Goal: Information Seeking & Learning: Learn about a topic

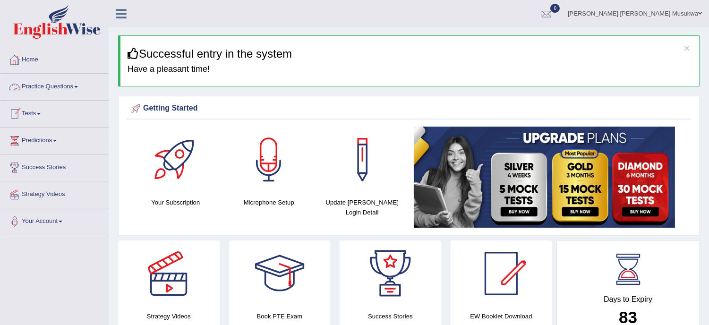
click at [52, 85] on link "Practice Questions" at bounding box center [54, 86] width 108 height 24
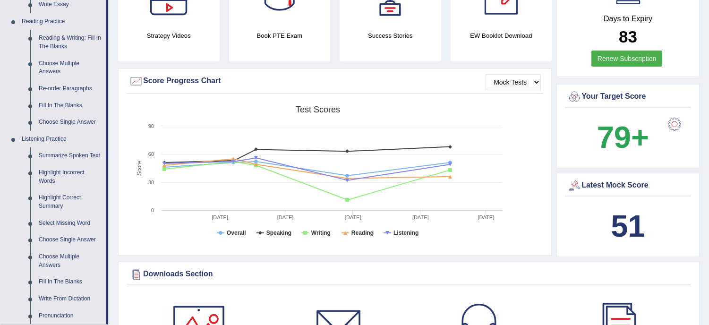
scroll to position [294, 0]
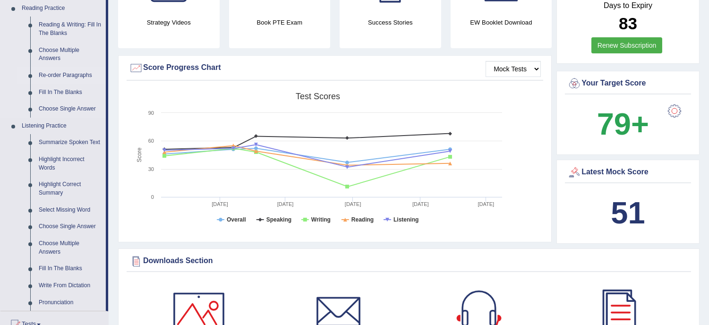
click at [75, 76] on link "Re-order Paragraphs" at bounding box center [69, 75] width 71 height 17
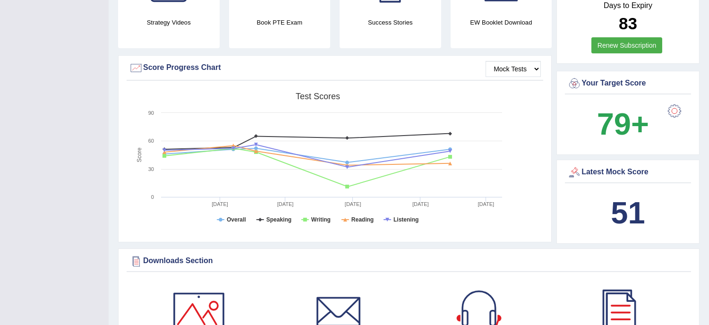
scroll to position [137, 0]
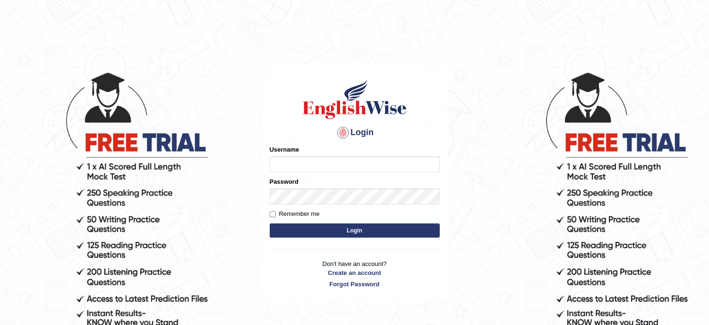
type input "musukwaluis1"
click at [355, 234] on button "Login" at bounding box center [355, 230] width 170 height 14
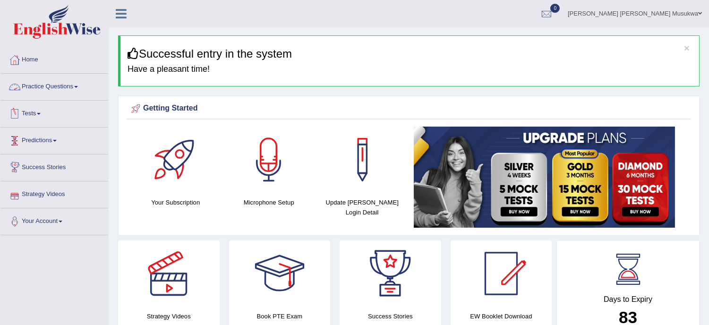
click at [39, 83] on link "Practice Questions" at bounding box center [54, 86] width 108 height 24
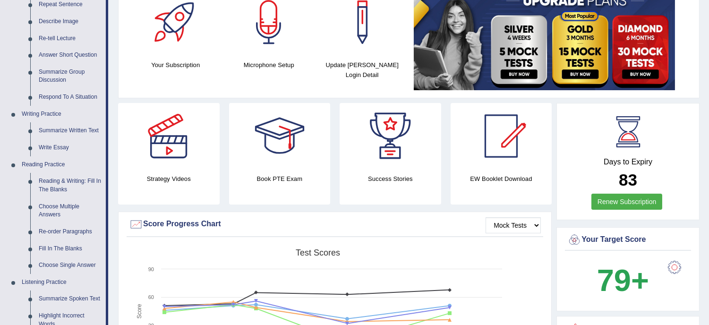
scroll to position [147, 0]
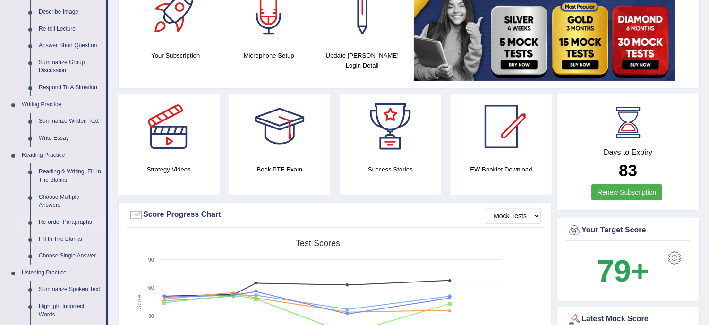
click at [64, 221] on link "Re-order Paragraphs" at bounding box center [69, 222] width 71 height 17
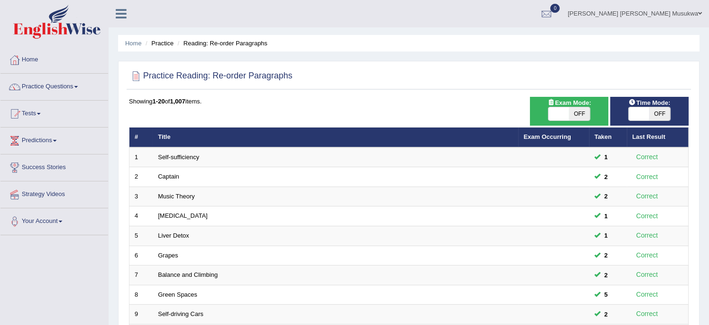
click at [582, 118] on span "OFF" at bounding box center [579, 113] width 21 height 13
checkbox input "true"
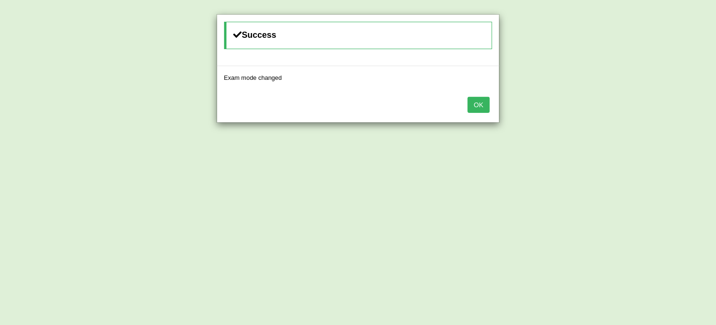
click at [483, 99] on button "OK" at bounding box center [479, 105] width 22 height 16
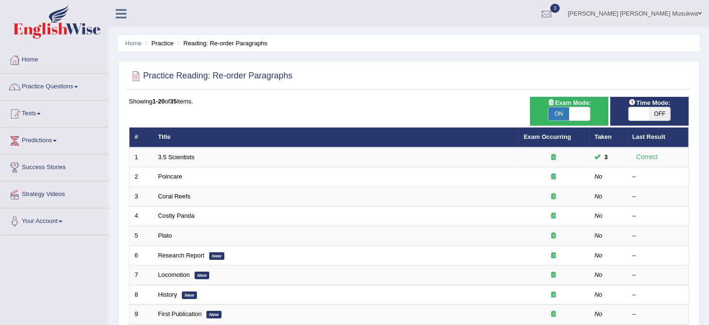
click at [657, 110] on span "OFF" at bounding box center [659, 113] width 21 height 13
checkbox input "true"
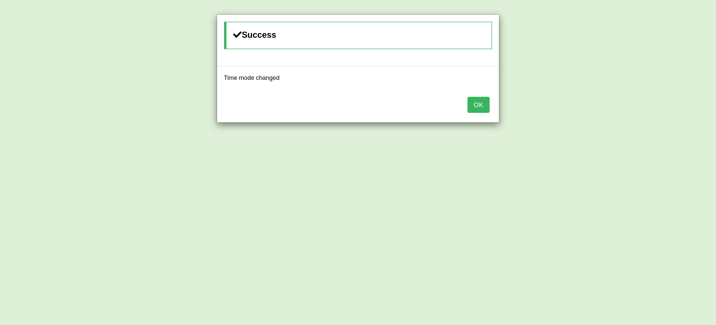
click at [478, 104] on button "OK" at bounding box center [479, 105] width 22 height 16
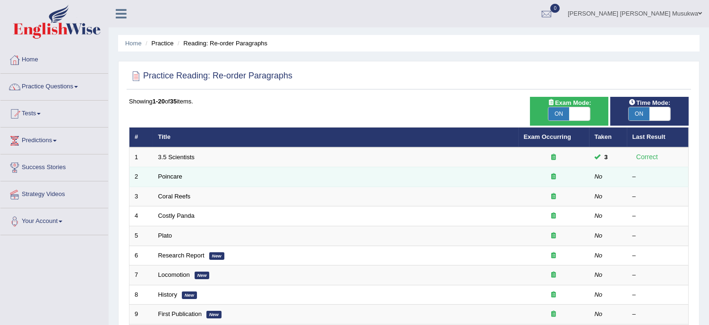
click at [280, 174] on td "Poincare" at bounding box center [335, 177] width 365 height 20
click at [178, 177] on link "Poincare" at bounding box center [170, 176] width 24 height 7
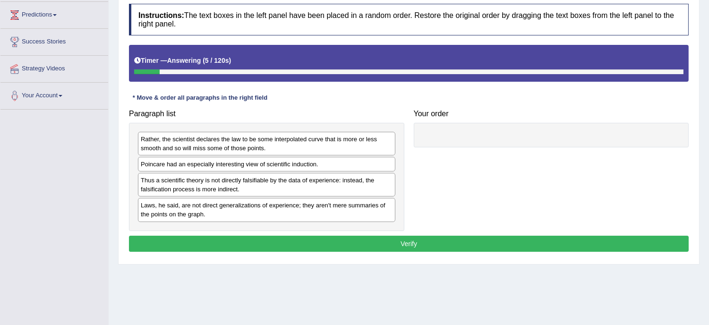
scroll to position [133, 0]
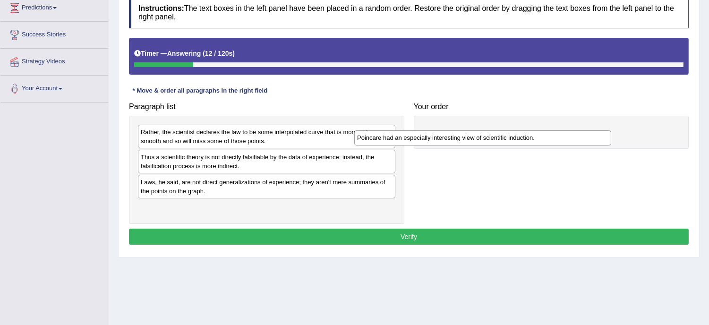
drag, startPoint x: 200, startPoint y: 162, endPoint x: 417, endPoint y: 143, distance: 218.0
click at [417, 143] on div "Poincare had an especially interesting view of scientific induction." at bounding box center [482, 137] width 257 height 15
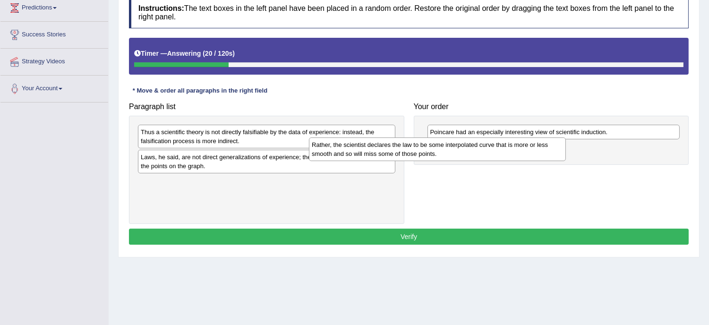
drag, startPoint x: 256, startPoint y: 135, endPoint x: 430, endPoint y: 147, distance: 174.1
click at [430, 147] on div "Rather, the scientist declares the law to be some interpolated curve that is mo…" at bounding box center [437, 149] width 257 height 24
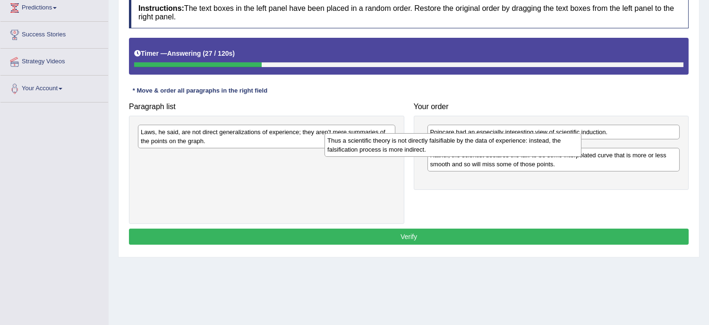
drag, startPoint x: 253, startPoint y: 137, endPoint x: 442, endPoint y: 146, distance: 189.0
click at [442, 146] on div "Thus a scientific theory is not directly falsifiable by the data of experience:…" at bounding box center [452, 145] width 257 height 24
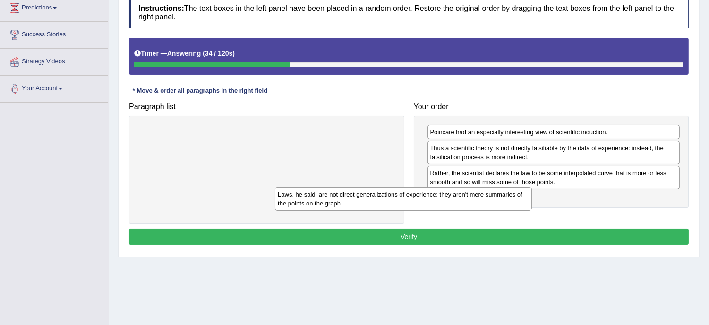
drag, startPoint x: 276, startPoint y: 138, endPoint x: 414, endPoint y: 199, distance: 151.6
click at [414, 199] on div "Laws, he said, are not direct generalizations of experience; they aren't mere s…" at bounding box center [403, 199] width 257 height 24
drag, startPoint x: 315, startPoint y: 129, endPoint x: 469, endPoint y: 190, distance: 165.8
click at [469, 190] on div "Laws, he said, are not direct generalizations of experience; they aren't mere s…" at bounding box center [419, 197] width 257 height 24
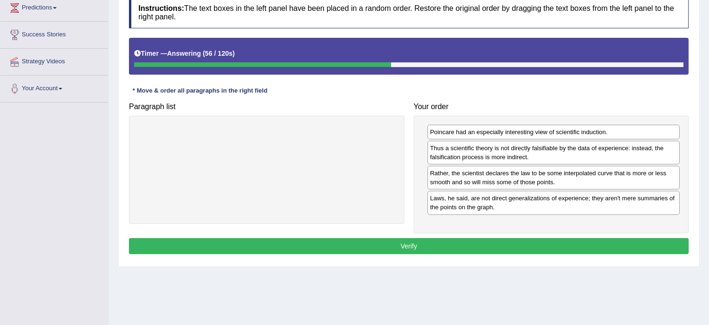
click at [405, 247] on button "Verify" at bounding box center [408, 246] width 559 height 16
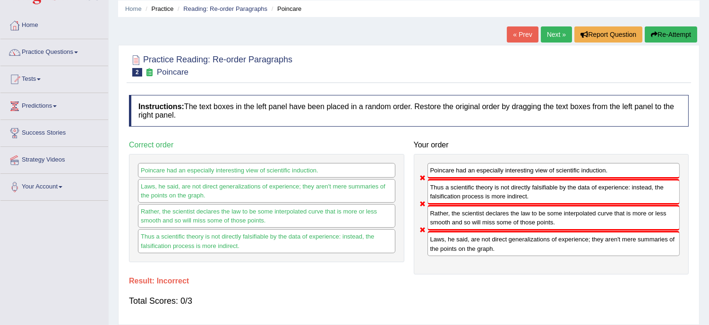
scroll to position [0, 0]
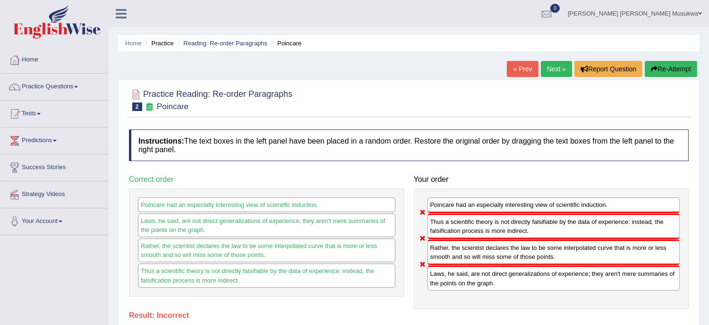
click at [683, 69] on button "Re-Attempt" at bounding box center [670, 69] width 52 height 16
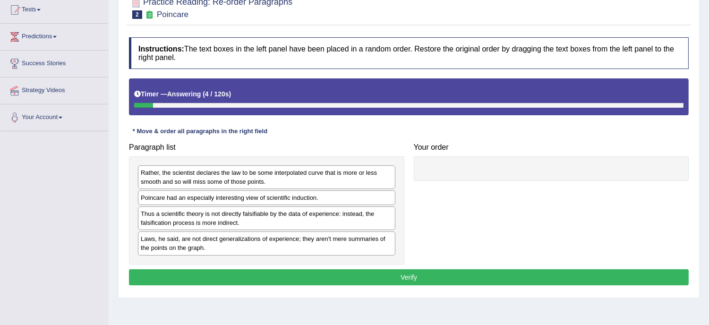
scroll to position [105, 0]
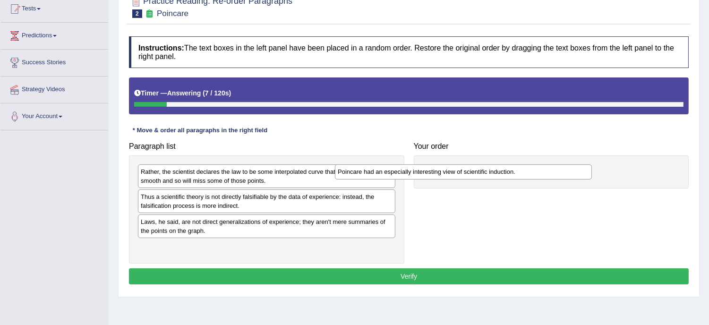
drag, startPoint x: 247, startPoint y: 196, endPoint x: 445, endPoint y: 171, distance: 199.4
click at [445, 171] on div "Poincare had an especially interesting view of scientific induction." at bounding box center [463, 171] width 257 height 15
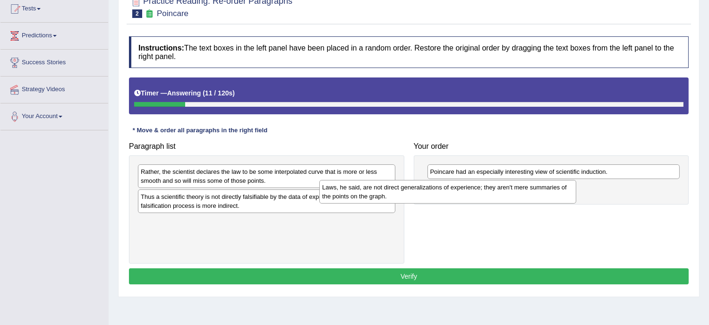
drag, startPoint x: 255, startPoint y: 231, endPoint x: 440, endPoint y: 196, distance: 188.9
click at [440, 196] on div "Laws, he said, are not direct generalizations of experience; they aren't mere s…" at bounding box center [447, 192] width 257 height 24
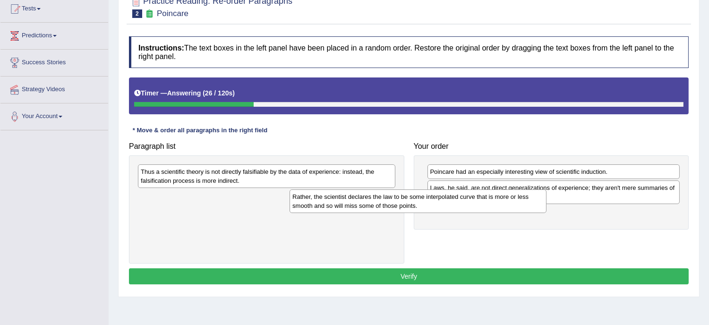
drag, startPoint x: 242, startPoint y: 175, endPoint x: 397, endPoint y: 200, distance: 156.4
click at [397, 200] on div "Rather, the scientist declares the law to be some interpolated curve that is mo…" at bounding box center [417, 201] width 257 height 24
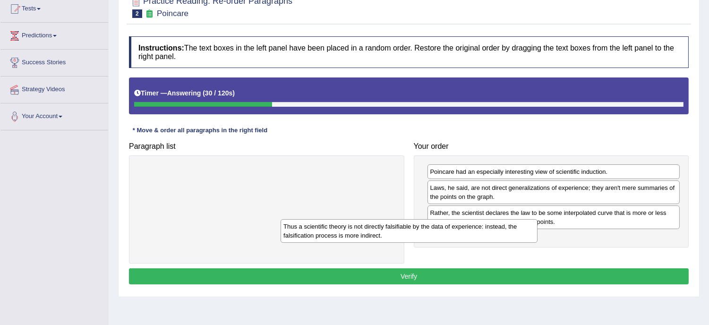
drag, startPoint x: 270, startPoint y: 177, endPoint x: 414, endPoint y: 232, distance: 153.2
click at [414, 232] on div "Thus a scientific theory is not directly falsifiable by the data of experience:…" at bounding box center [408, 231] width 257 height 24
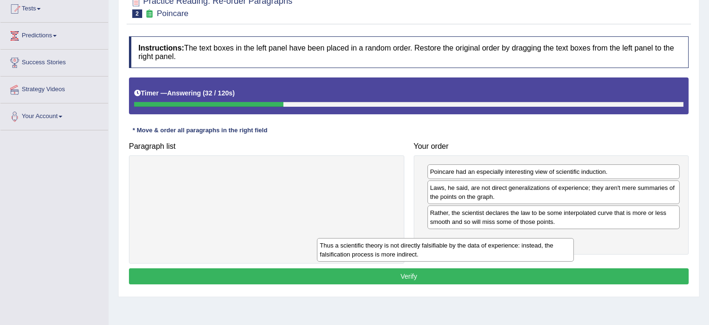
drag, startPoint x: 300, startPoint y: 177, endPoint x: 480, endPoint y: 251, distance: 194.3
click at [480, 251] on div "Thus a scientific theory is not directly falsifiable by the data of experience:…" at bounding box center [445, 250] width 257 height 24
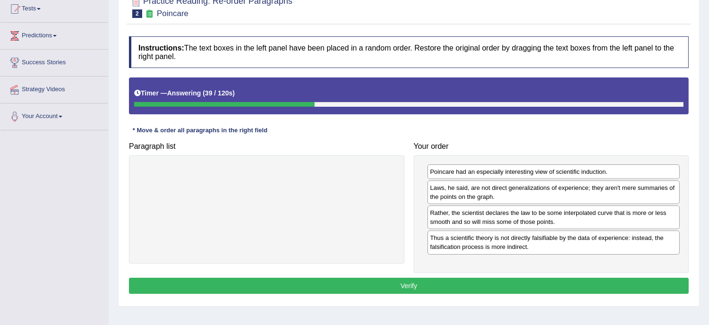
click at [400, 286] on button "Verify" at bounding box center [408, 286] width 559 height 16
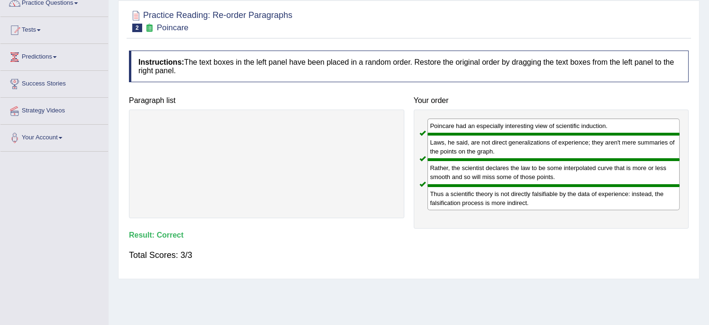
scroll to position [0, 0]
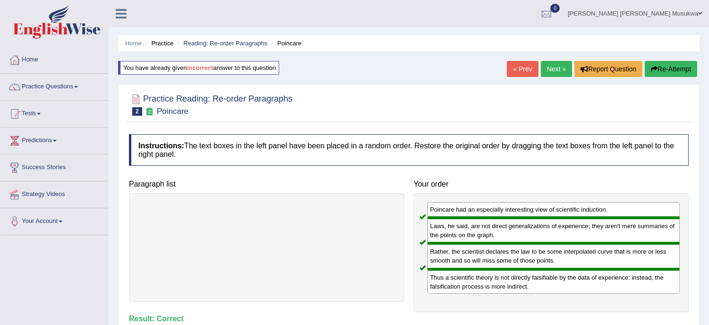
click at [554, 59] on div "Home Practice Reading: Re-order Paragraphs Poincare You have already given inco…" at bounding box center [409, 236] width 600 height 472
click at [551, 67] on link "Next »" at bounding box center [555, 69] width 31 height 16
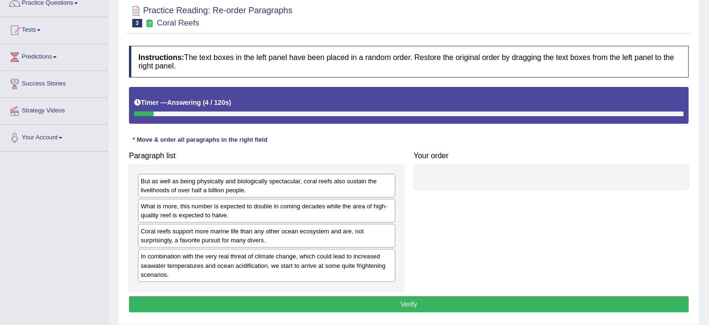
scroll to position [105, 0]
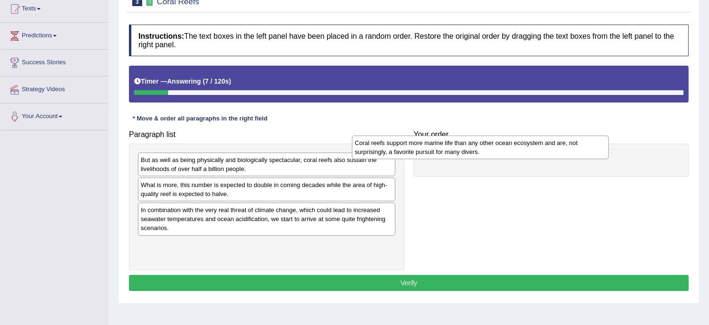
drag, startPoint x: 232, startPoint y: 213, endPoint x: 446, endPoint y: 145, distance: 224.4
click at [446, 145] on div "Coral reefs support more marine life than any other ocean ecosystem and are, no…" at bounding box center [480, 147] width 257 height 24
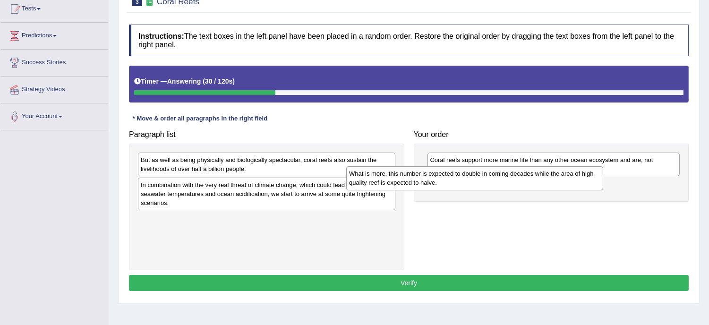
drag, startPoint x: 220, startPoint y: 191, endPoint x: 429, endPoint y: 180, distance: 208.5
click at [429, 180] on div "What is more, this number is expected to double in coming decades while the are…" at bounding box center [474, 178] width 257 height 24
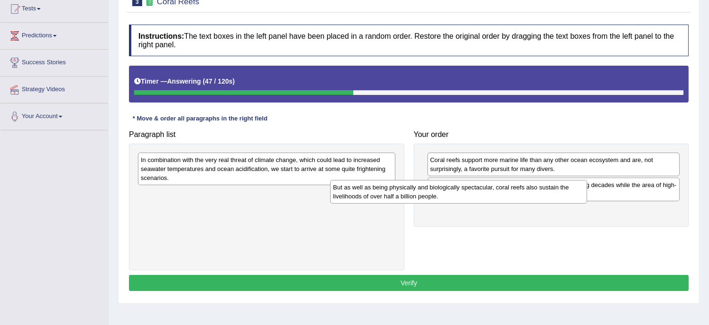
drag, startPoint x: 219, startPoint y: 170, endPoint x: 412, endPoint y: 198, distance: 195.1
click at [412, 198] on div "But as well as being physically and biologically spectacular, coral reefs also …" at bounding box center [458, 192] width 257 height 24
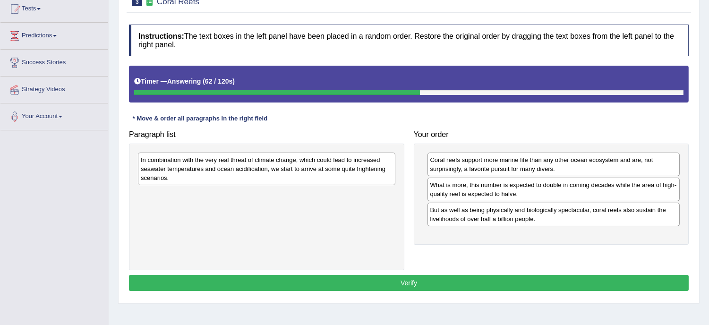
click at [326, 167] on div "In combination with the very real threat of climate change, which could lead to…" at bounding box center [266, 168] width 257 height 33
drag, startPoint x: 326, startPoint y: 167, endPoint x: 332, endPoint y: 167, distance: 6.1
click at [326, 167] on div "In combination with the very real threat of climate change, which could lead to…" at bounding box center [266, 168] width 257 height 33
drag, startPoint x: 286, startPoint y: 172, endPoint x: 297, endPoint y: 172, distance: 11.3
click at [297, 172] on div "In combination with the very real threat of climate change, which could lead to…" at bounding box center [277, 168] width 257 height 33
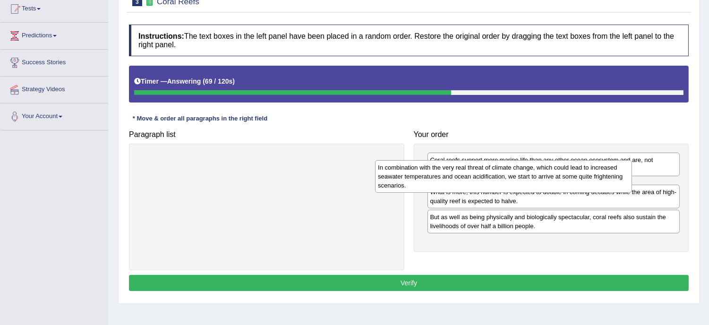
drag, startPoint x: 245, startPoint y: 164, endPoint x: 482, endPoint y: 172, distance: 237.1
click at [482, 172] on div "In combination with the very real threat of climate change, which could lead to…" at bounding box center [503, 176] width 257 height 33
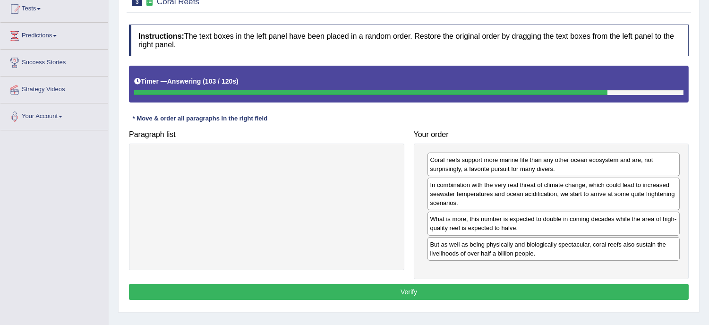
click at [414, 294] on button "Verify" at bounding box center [408, 292] width 559 height 16
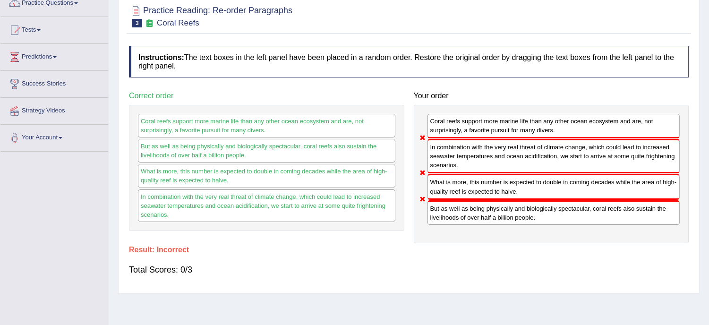
scroll to position [0, 0]
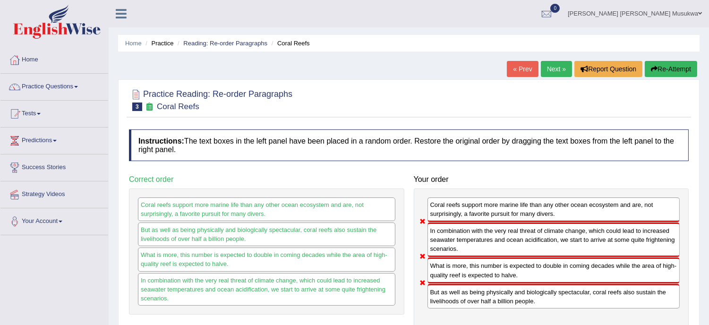
click at [667, 63] on button "Re-Attempt" at bounding box center [670, 69] width 52 height 16
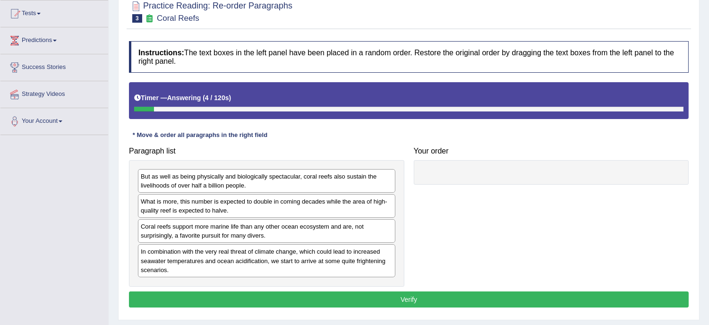
scroll to position [105, 0]
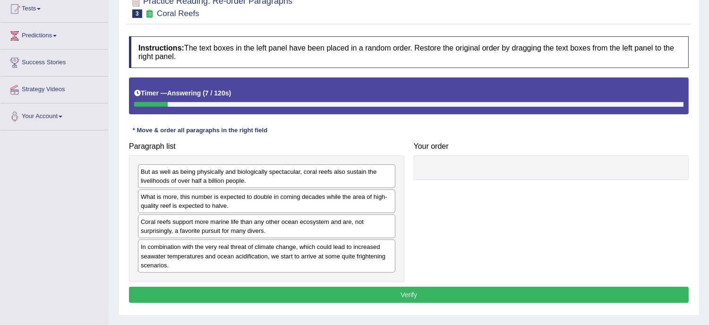
click at [308, 227] on div "Coral reefs support more marine life than any other ocean ecosystem and are, no…" at bounding box center [266, 226] width 257 height 24
click at [223, 230] on div "Coral reefs support more marine life than any other ocean ecosystem and are, no…" at bounding box center [266, 226] width 257 height 24
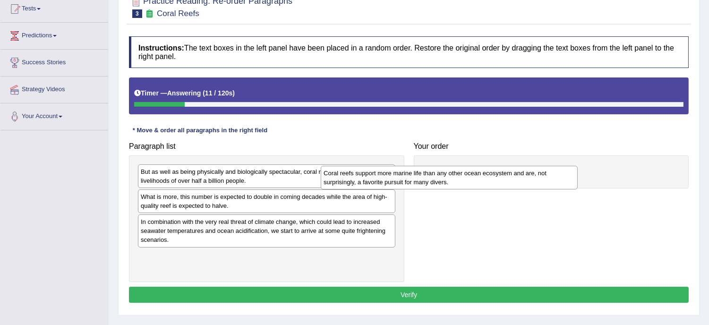
drag, startPoint x: 224, startPoint y: 230, endPoint x: 422, endPoint y: 180, distance: 204.5
click at [422, 180] on div "Coral reefs support more marine life than any other ocean ecosystem and are, no…" at bounding box center [449, 178] width 257 height 24
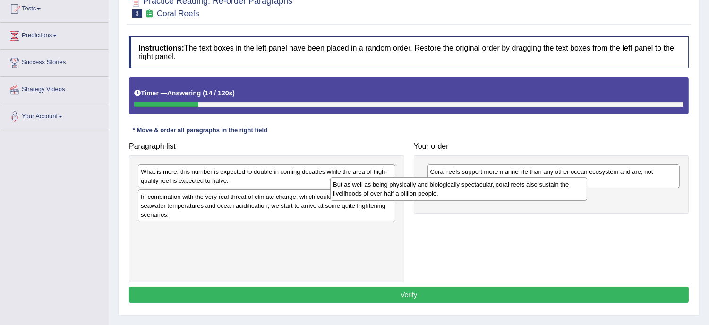
drag, startPoint x: 245, startPoint y: 175, endPoint x: 437, endPoint y: 187, distance: 193.0
click at [437, 187] on div "But as well as being physically and biologically spectacular, coral reefs also …" at bounding box center [458, 189] width 257 height 24
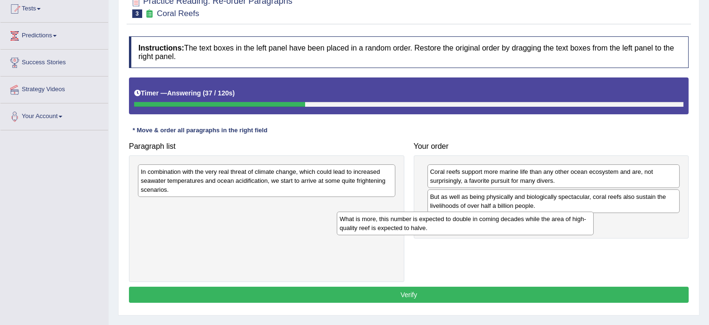
drag, startPoint x: 206, startPoint y: 176, endPoint x: 410, endPoint y: 222, distance: 208.7
click at [410, 222] on div "What is more, this number is expected to double in coming decades while the are…" at bounding box center [465, 223] width 257 height 24
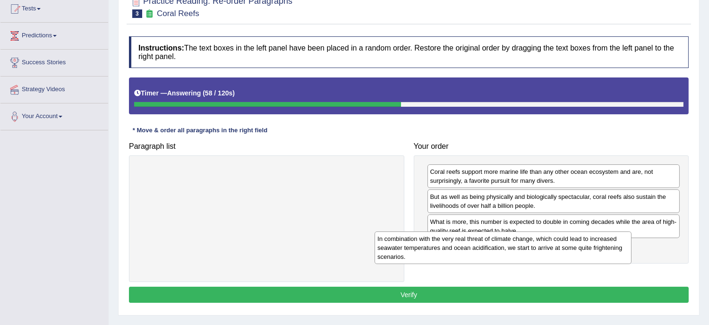
drag, startPoint x: 245, startPoint y: 181, endPoint x: 482, endPoint y: 257, distance: 248.6
click at [482, 257] on div "In combination with the very real threat of climate change, which could lead to…" at bounding box center [502, 247] width 257 height 33
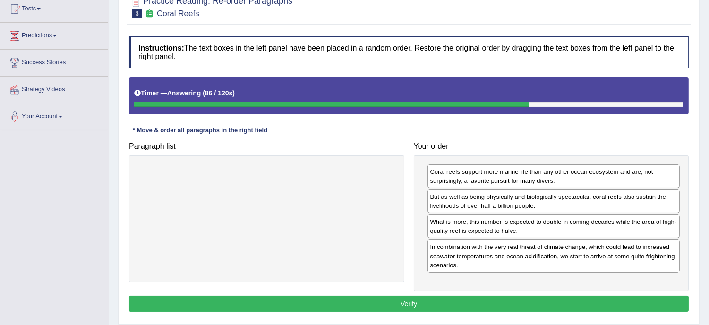
click at [406, 301] on button "Verify" at bounding box center [408, 304] width 559 height 16
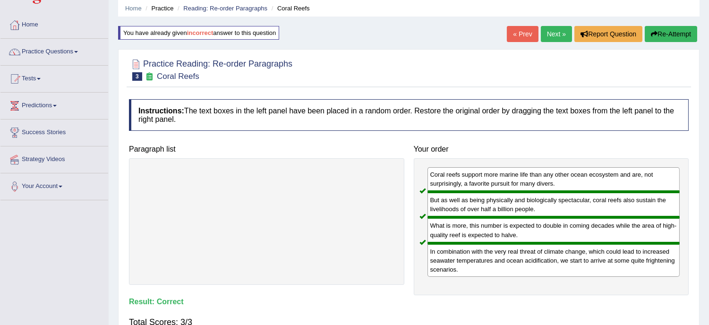
scroll to position [0, 0]
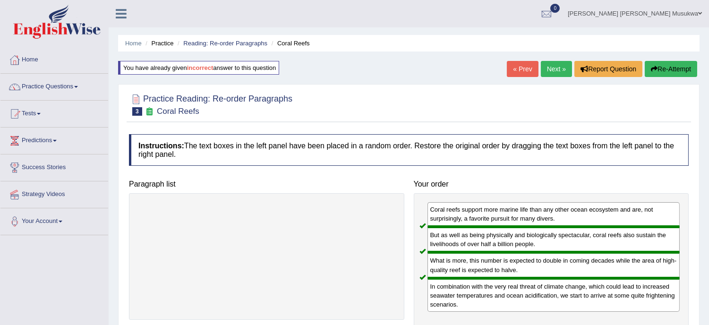
click at [549, 63] on link "Next »" at bounding box center [555, 69] width 31 height 16
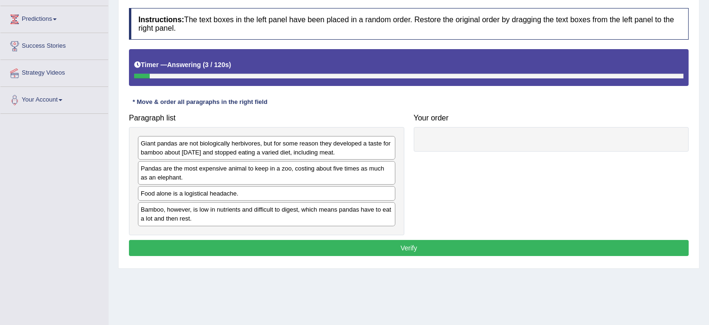
scroll to position [126, 0]
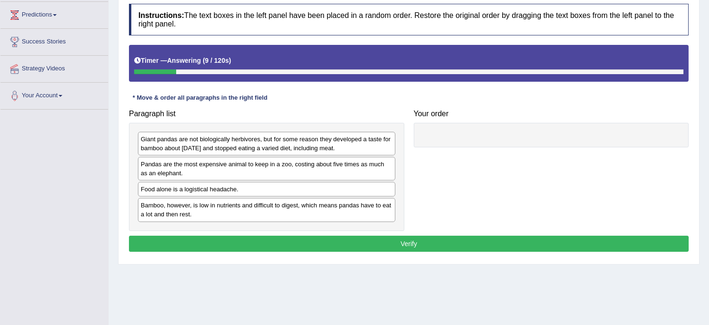
click at [708, 3] on div "Home Practice Reading: Re-order Paragraphs Costly Panda « Prev Next » Report Qu…" at bounding box center [409, 110] width 600 height 472
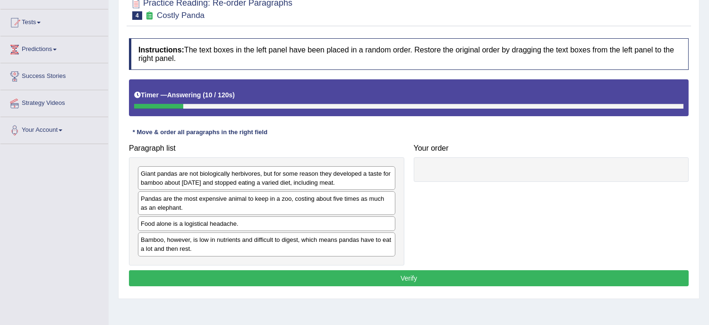
scroll to position [84, 0]
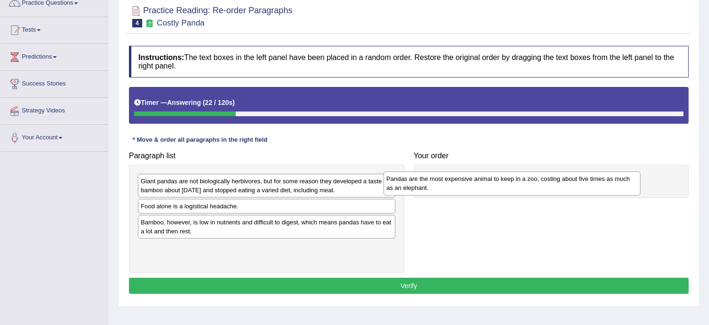
drag, startPoint x: 250, startPoint y: 210, endPoint x: 496, endPoint y: 183, distance: 247.0
click at [496, 183] on div "Pandas are the most expensive animal to keep in a zoo, costing about five times…" at bounding box center [511, 183] width 257 height 24
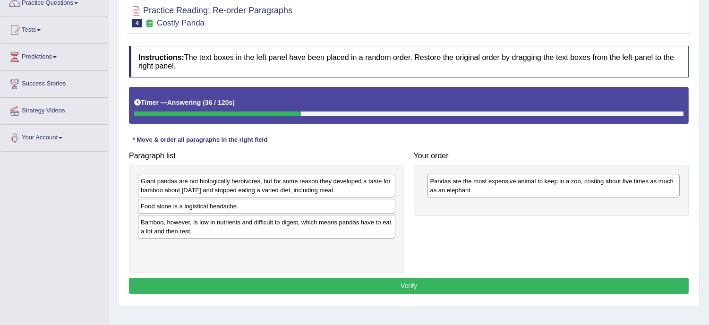
click at [311, 229] on div "Bamboo, however, is low in nutrients and difficult to digest, which means panda…" at bounding box center [266, 227] width 257 height 24
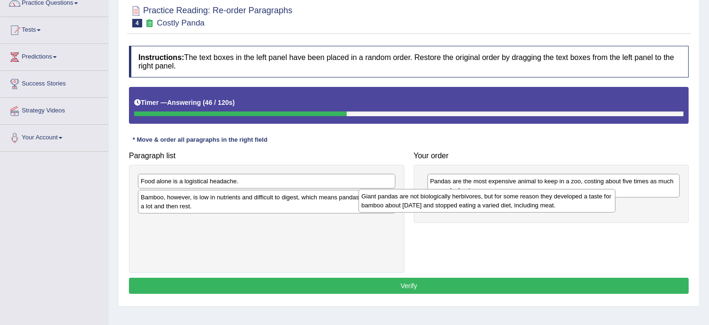
drag, startPoint x: 282, startPoint y: 186, endPoint x: 503, endPoint y: 201, distance: 221.4
click at [503, 201] on div "Giant pandas are not biologically herbivores, but for some reason they develope…" at bounding box center [486, 201] width 257 height 24
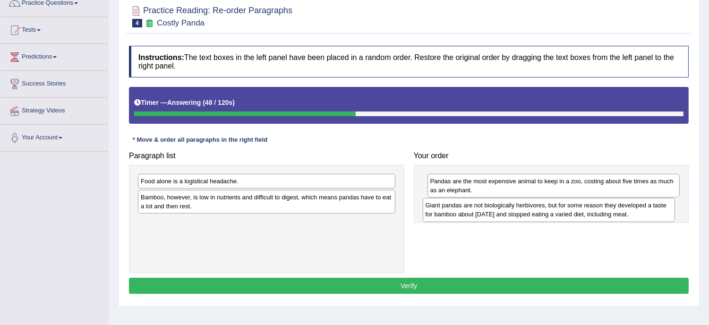
drag, startPoint x: 437, startPoint y: 199, endPoint x: 432, endPoint y: 199, distance: 4.7
click at [432, 199] on div "Giant pandas are not biologically herbivores, but for some reason they develope…" at bounding box center [548, 210] width 252 height 24
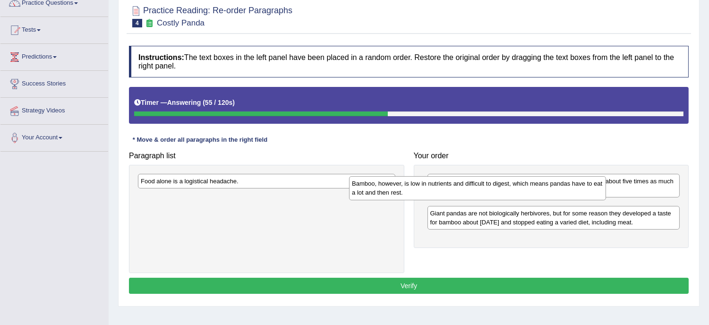
drag, startPoint x: 259, startPoint y: 197, endPoint x: 470, endPoint y: 184, distance: 211.4
click at [470, 184] on div "Bamboo, however, is low in nutrients and difficult to digest, which means panda…" at bounding box center [477, 188] width 257 height 24
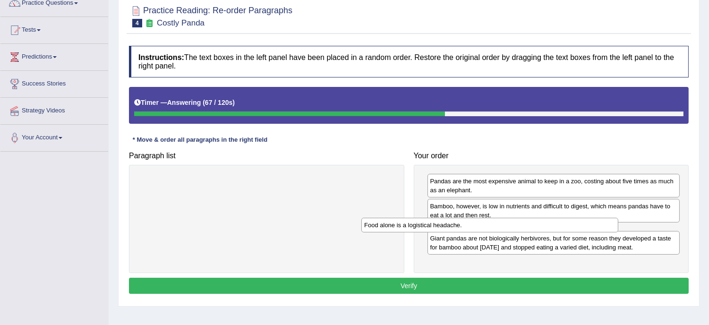
drag, startPoint x: 208, startPoint y: 183, endPoint x: 431, endPoint y: 227, distance: 227.6
click at [431, 227] on div "Food alone is a logistical headache." at bounding box center [489, 225] width 257 height 15
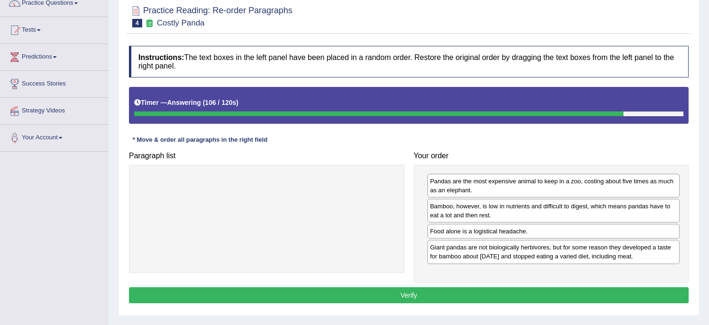
click at [492, 236] on div "Food alone is a logistical headache." at bounding box center [553, 231] width 253 height 15
click at [472, 255] on div "Giant pandas are not biologically herbivores, but for some reason they develope…" at bounding box center [553, 252] width 253 height 24
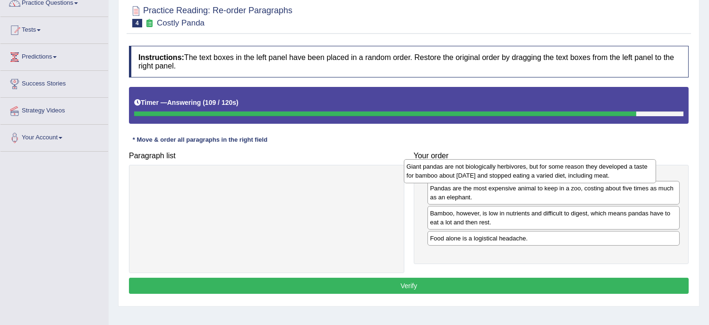
drag, startPoint x: 472, startPoint y: 255, endPoint x: 451, endPoint y: 202, distance: 57.4
click at [451, 183] on div "Giant pandas are not biologically herbivores, but for some reason they develope…" at bounding box center [530, 171] width 252 height 24
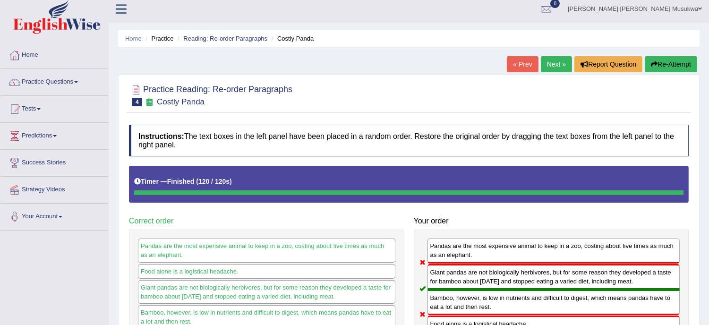
scroll to position [0, 0]
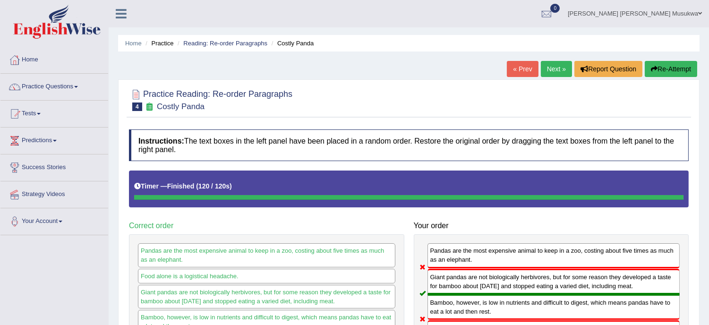
click at [674, 66] on button "Re-Attempt" at bounding box center [670, 69] width 52 height 16
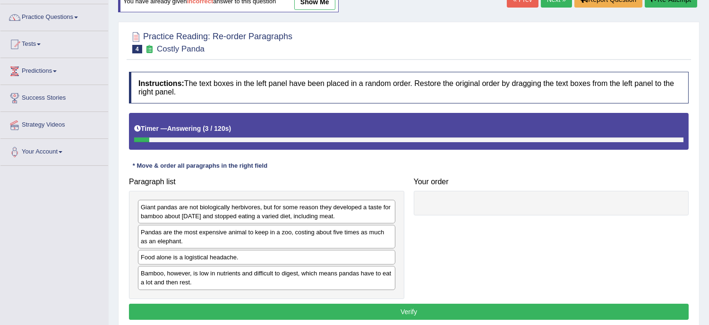
scroll to position [153, 0]
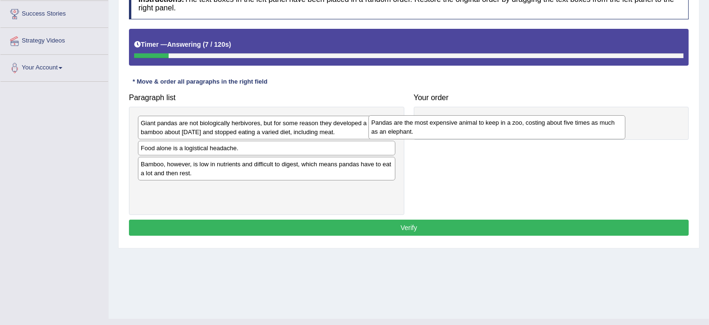
drag, startPoint x: 232, startPoint y: 155, endPoint x: 463, endPoint y: 129, distance: 232.3
click at [463, 129] on div "Pandas are the most expensive animal to keep in a zoo, costing about five times…" at bounding box center [496, 127] width 257 height 24
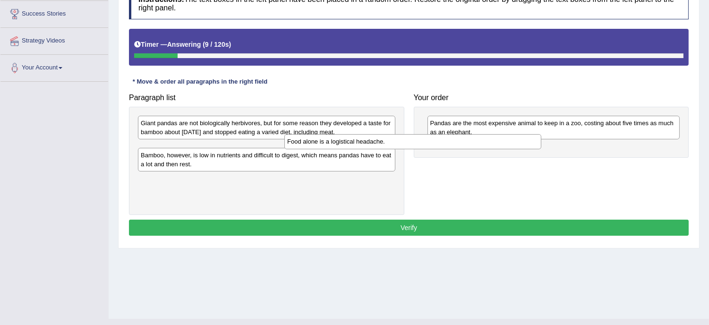
drag, startPoint x: 234, startPoint y: 152, endPoint x: 380, endPoint y: 144, distance: 146.5
click at [380, 144] on div "Food alone is a logistical headache." at bounding box center [412, 141] width 257 height 15
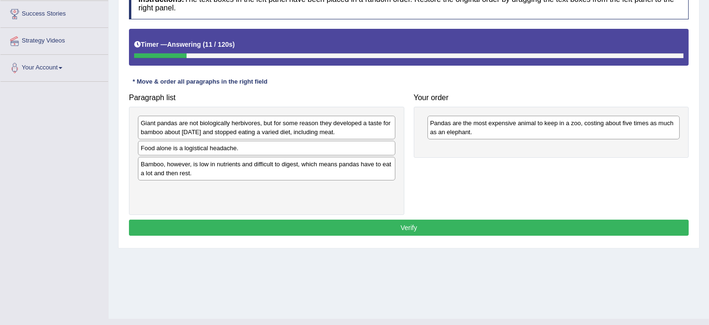
drag, startPoint x: 229, startPoint y: 152, endPoint x: 347, endPoint y: 137, distance: 118.6
click at [347, 141] on div "Food alone is a logistical headache." at bounding box center [266, 148] width 257 height 15
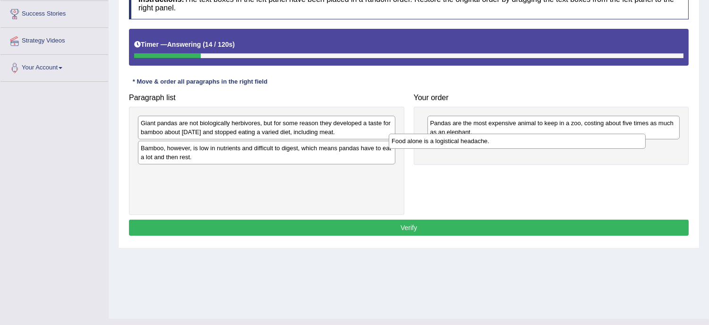
drag, startPoint x: 205, startPoint y: 147, endPoint x: 456, endPoint y: 140, distance: 250.8
click at [456, 140] on div "Food alone is a logistical headache." at bounding box center [516, 141] width 257 height 15
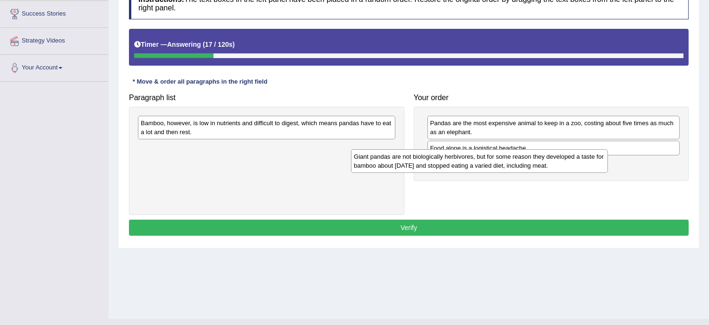
drag, startPoint x: 310, startPoint y: 133, endPoint x: 523, endPoint y: 166, distance: 215.5
click at [523, 166] on div "Giant pandas are not biologically herbivores, but for some reason they develope…" at bounding box center [479, 161] width 257 height 24
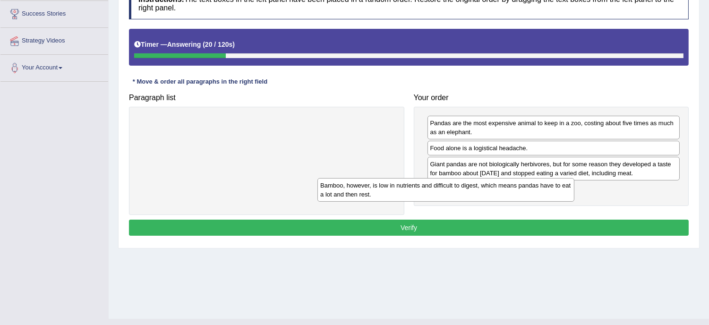
drag, startPoint x: 279, startPoint y: 126, endPoint x: 462, endPoint y: 189, distance: 193.5
click at [462, 189] on div "Bamboo, however, is low in nutrients and difficult to digest, which means panda…" at bounding box center [445, 190] width 257 height 24
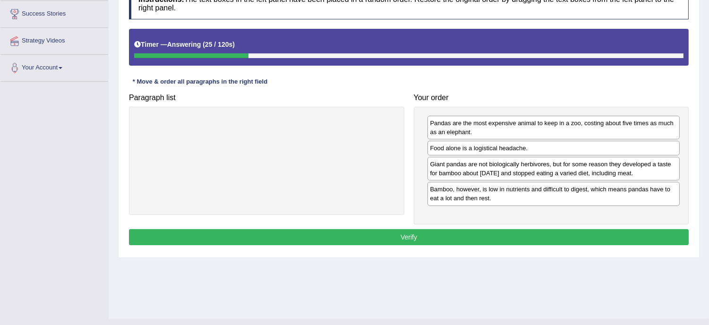
click at [408, 234] on button "Verify" at bounding box center [408, 237] width 559 height 16
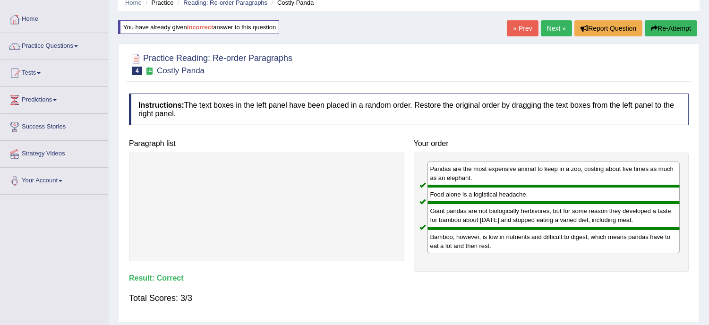
scroll to position [27, 0]
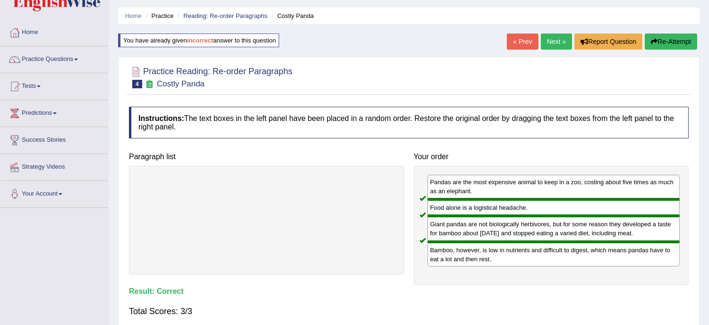
click at [548, 39] on link "Next »" at bounding box center [555, 42] width 31 height 16
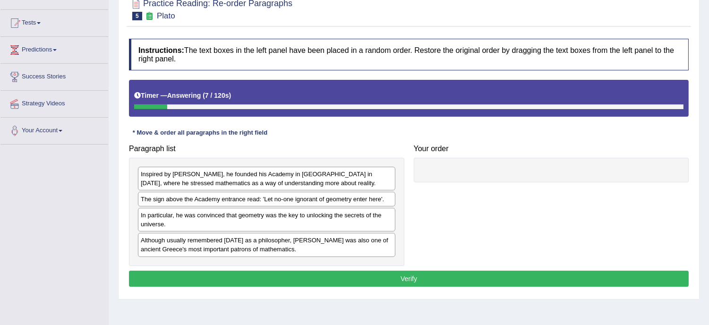
scroll to position [105, 0]
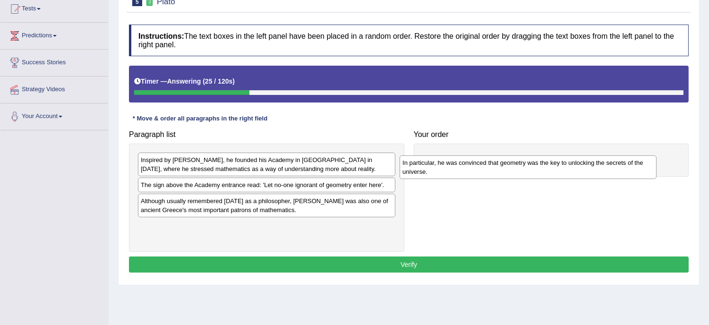
drag, startPoint x: 195, startPoint y: 209, endPoint x: 456, endPoint y: 170, distance: 264.4
click at [456, 170] on div "In particular, he was convinced that geometry was the key to unlocking the secr…" at bounding box center [527, 167] width 257 height 24
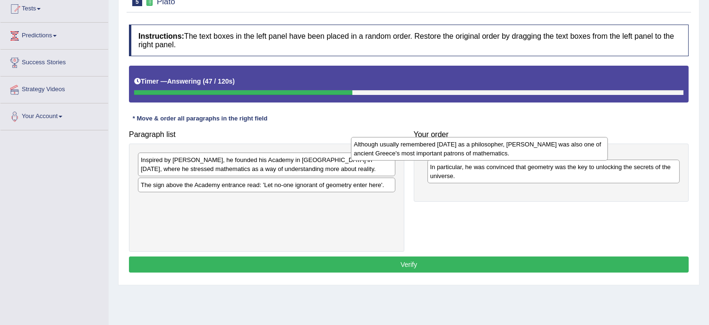
drag, startPoint x: 266, startPoint y: 205, endPoint x: 479, endPoint y: 148, distance: 220.8
click at [479, 148] on div "Although usually remembered [DATE] as a philosopher, [PERSON_NAME] was also one…" at bounding box center [479, 149] width 257 height 24
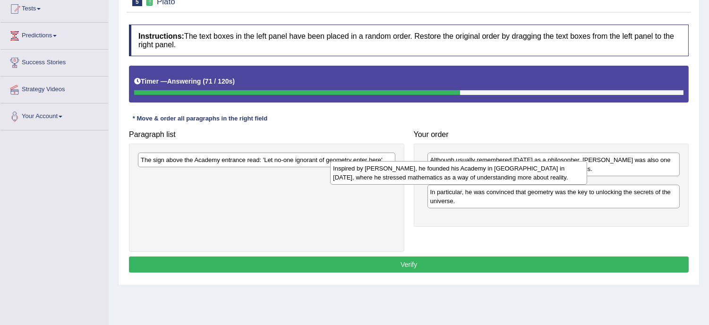
drag, startPoint x: 260, startPoint y: 162, endPoint x: 452, endPoint y: 171, distance: 192.3
click at [452, 171] on div "Inspired by [PERSON_NAME], he founded his Academy in [GEOGRAPHIC_DATA] in [DATE…" at bounding box center [458, 173] width 257 height 24
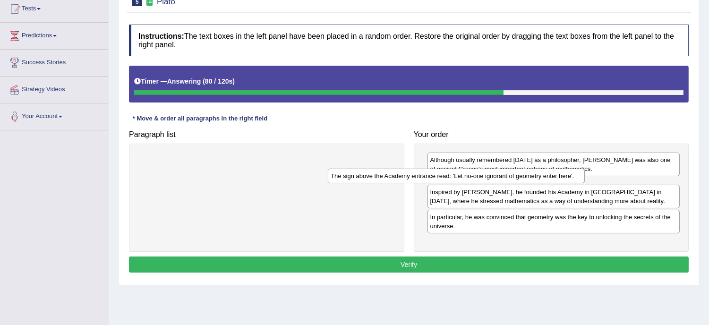
drag, startPoint x: 265, startPoint y: 160, endPoint x: 455, endPoint y: 177, distance: 190.4
click at [455, 177] on div "The sign above the Academy entrance read: 'Let no-one ignorant of geometry ente…" at bounding box center [456, 176] width 257 height 15
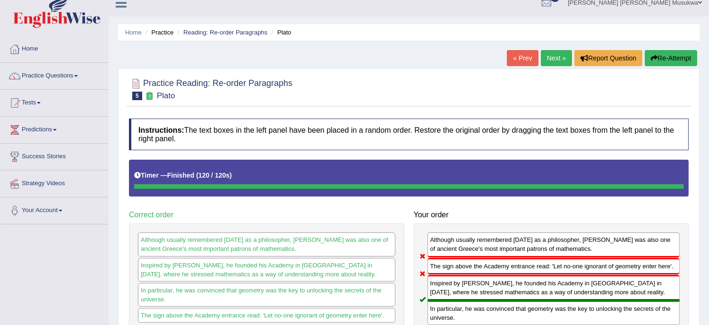
scroll to position [0, 0]
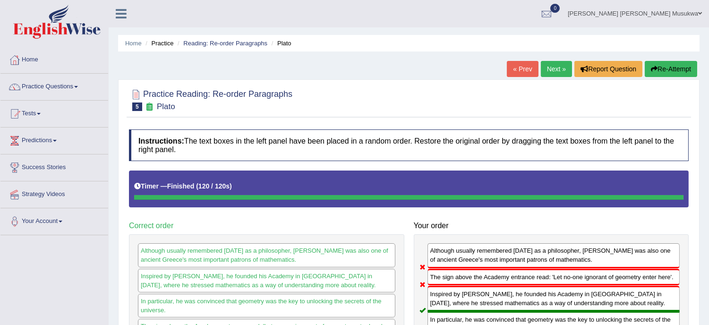
click at [659, 64] on button "Re-Attempt" at bounding box center [670, 69] width 52 height 16
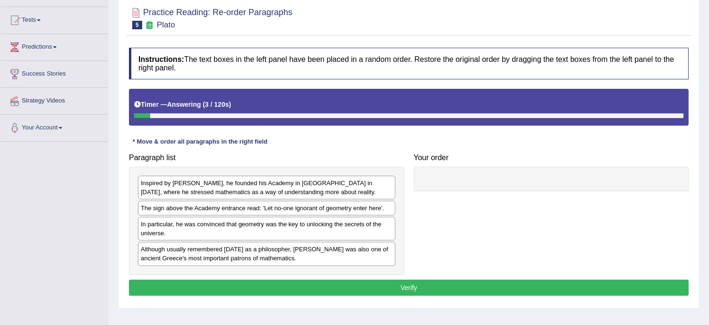
scroll to position [105, 0]
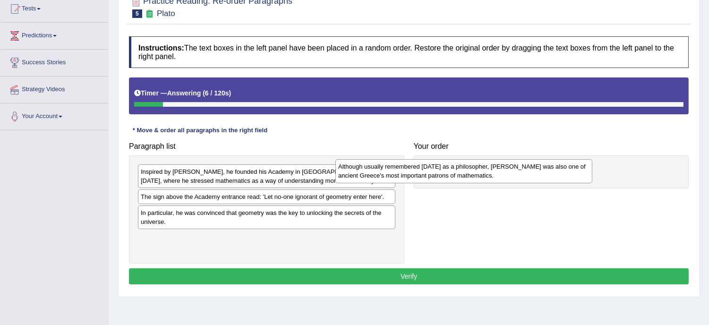
drag, startPoint x: 237, startPoint y: 245, endPoint x: 439, endPoint y: 171, distance: 215.2
click at [439, 171] on div "Although usually remembered today as a philosopher, Plato was also one of ancie…" at bounding box center [463, 171] width 257 height 24
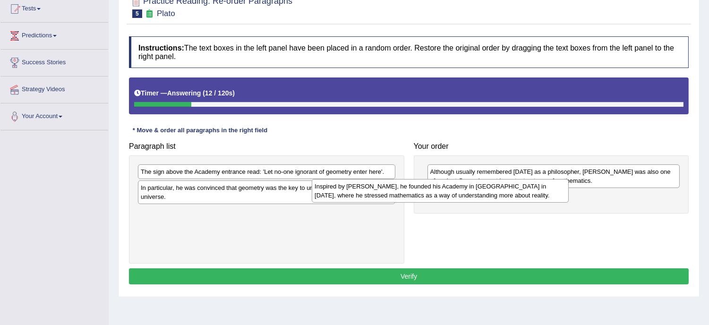
drag, startPoint x: 289, startPoint y: 174, endPoint x: 466, endPoint y: 190, distance: 177.7
click at [466, 190] on div "Inspired by Pythagoras, he founded his Academy in Athens in 387 BC, where he st…" at bounding box center [440, 191] width 257 height 24
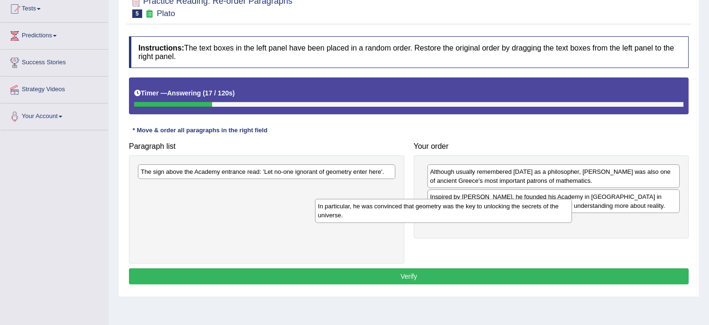
drag, startPoint x: 315, startPoint y: 190, endPoint x: 492, endPoint y: 208, distance: 178.0
click at [492, 208] on div "In particular, he was convinced that geometry was the key to unlocking the secr…" at bounding box center [443, 211] width 257 height 24
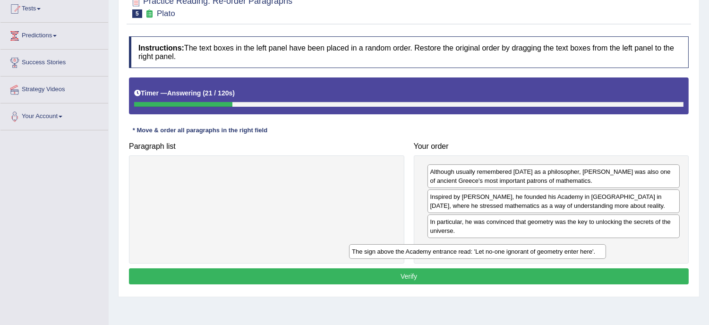
drag, startPoint x: 299, startPoint y: 168, endPoint x: 510, endPoint y: 248, distance: 225.6
click at [510, 248] on div "The sign above the Academy entrance read: 'Let no-one ignorant of geometry ente…" at bounding box center [477, 251] width 257 height 15
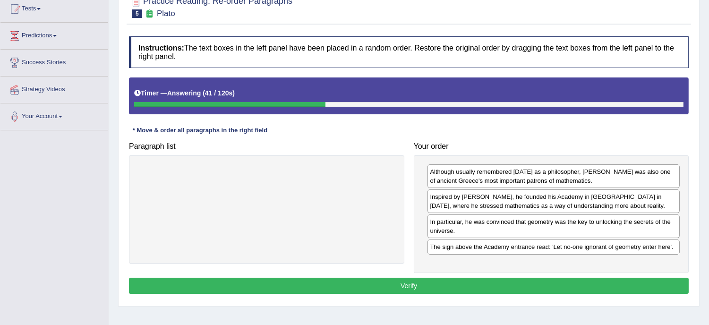
click at [510, 248] on div "The sign above the Academy entrance read: 'Let no-one ignorant of geometry ente…" at bounding box center [553, 246] width 253 height 15
click at [416, 286] on button "Verify" at bounding box center [408, 286] width 559 height 16
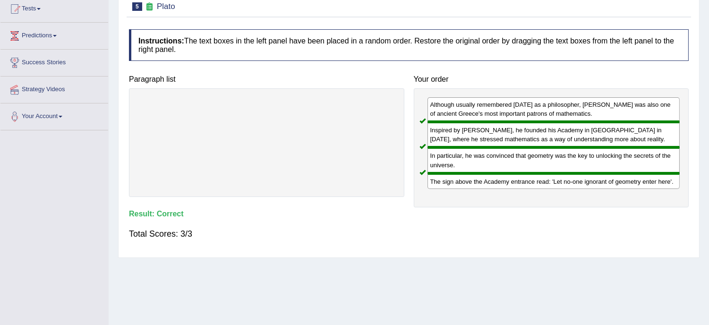
click at [416, 286] on div "Home Practice Reading: Re-order Paragraphs Plato You have already given incorre…" at bounding box center [409, 131] width 600 height 472
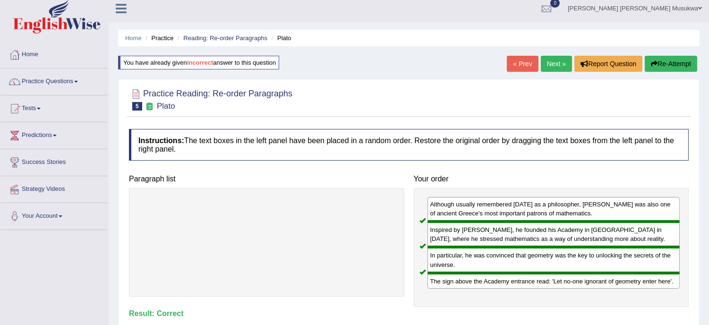
scroll to position [0, 0]
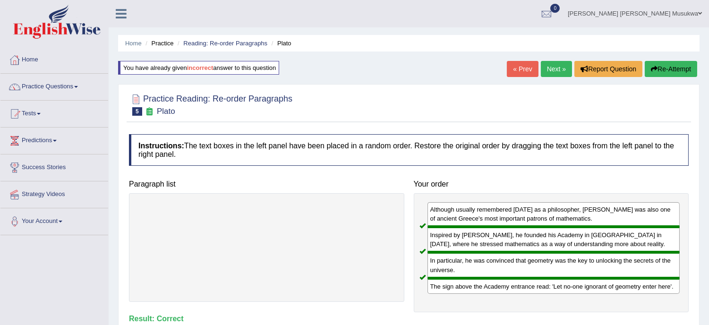
click at [671, 51] on ul "Home Practice Reading: Re-order Paragraphs Plato" at bounding box center [408, 43] width 581 height 17
click at [553, 64] on link "Next »" at bounding box center [555, 69] width 31 height 16
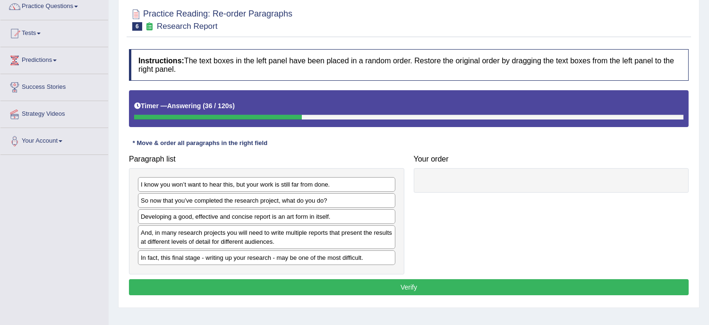
scroll to position [84, 0]
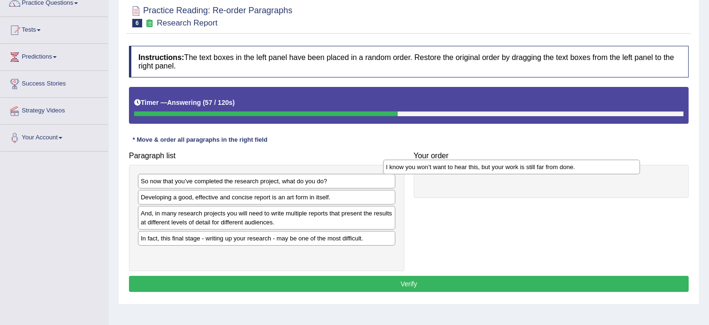
drag, startPoint x: 197, startPoint y: 178, endPoint x: 442, endPoint y: 164, distance: 245.9
click at [442, 164] on div "I know you won’t want to hear this, but your work is still far from done." at bounding box center [511, 167] width 257 height 15
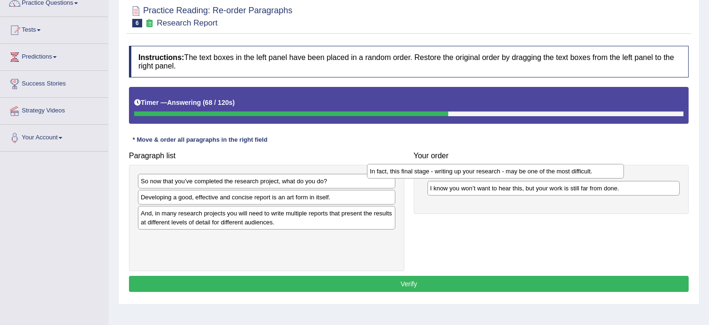
drag, startPoint x: 220, startPoint y: 241, endPoint x: 449, endPoint y: 172, distance: 239.0
click at [449, 172] on div "In fact, this final stage - writing up your research - may be one of the most d…" at bounding box center [495, 171] width 257 height 15
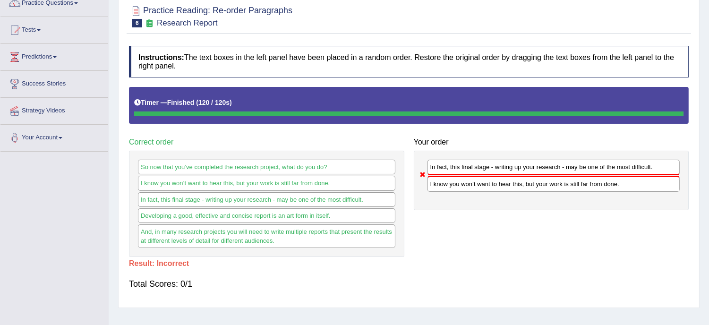
click at [225, 182] on div "I know you won’t want to hear this, but your work is still far from done." at bounding box center [266, 183] width 257 height 15
click at [681, 12] on div at bounding box center [408, 15] width 559 height 29
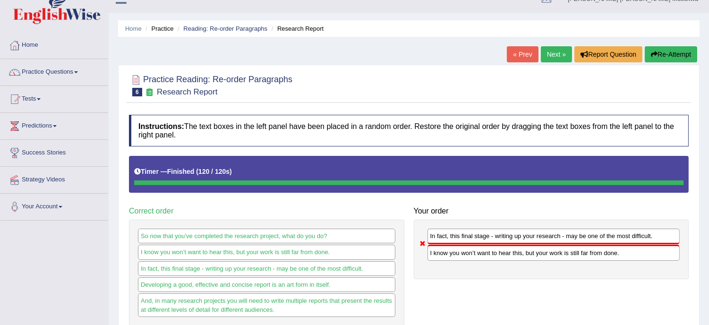
scroll to position [0, 0]
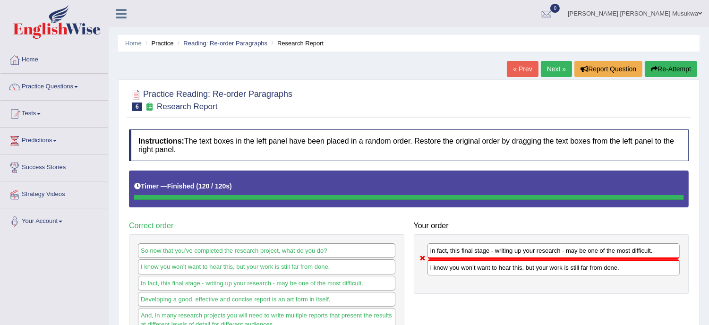
click at [664, 63] on button "Re-Attempt" at bounding box center [670, 69] width 52 height 16
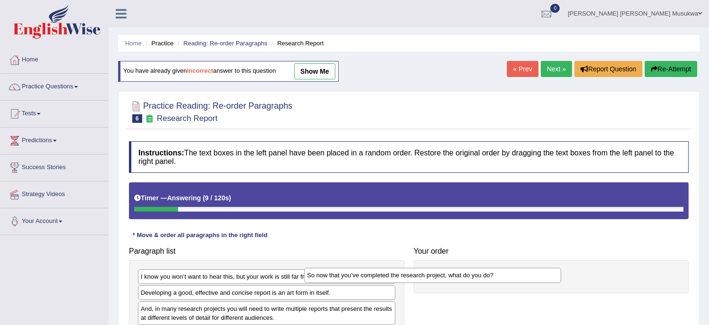
drag, startPoint x: 288, startPoint y: 296, endPoint x: 479, endPoint y: 273, distance: 192.6
click at [479, 273] on div "So now that you’ve completed the research project, what do you do?" at bounding box center [432, 275] width 257 height 15
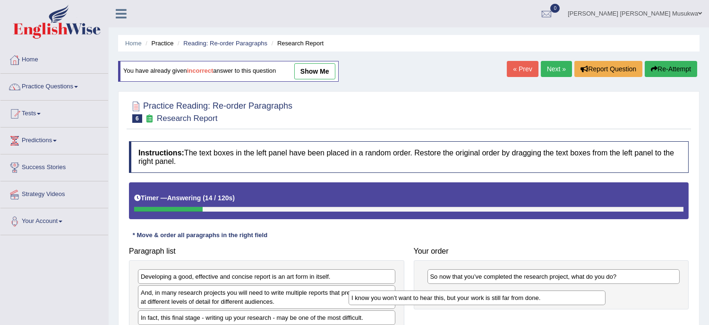
drag, startPoint x: 275, startPoint y: 273, endPoint x: 486, endPoint y: 294, distance: 212.5
click at [486, 294] on div "I know you won’t want to hear this, but your work is still far from done." at bounding box center [476, 297] width 257 height 15
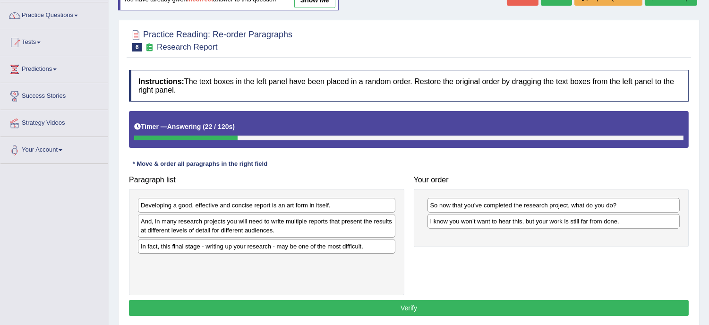
scroll to position [84, 0]
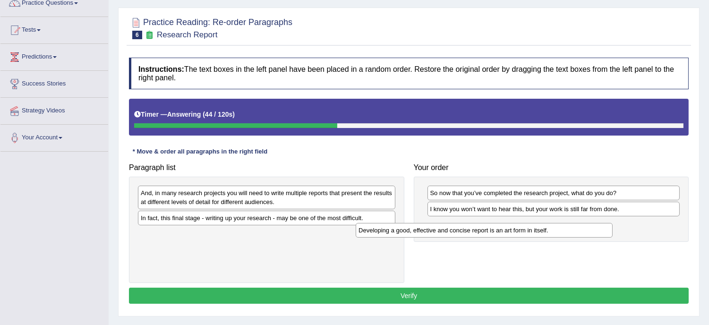
drag, startPoint x: 270, startPoint y: 192, endPoint x: 488, endPoint y: 223, distance: 219.8
click at [488, 223] on div "Developing a good, effective and concise report is an art form in itself." at bounding box center [483, 230] width 257 height 15
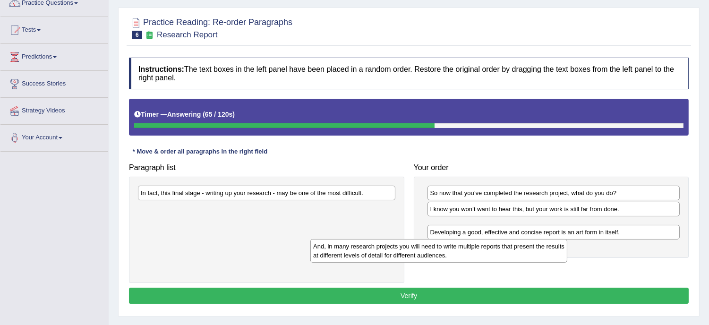
drag, startPoint x: 251, startPoint y: 199, endPoint x: 423, endPoint y: 253, distance: 181.2
click at [423, 253] on div "And, in many research projects you will need to write multiple reports that pre…" at bounding box center [438, 251] width 257 height 24
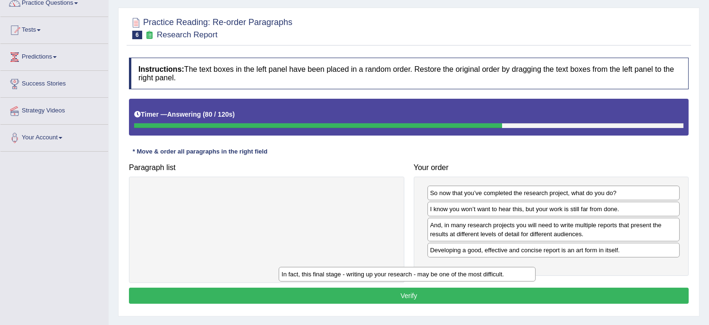
drag, startPoint x: 270, startPoint y: 191, endPoint x: 431, endPoint y: 275, distance: 181.0
click at [431, 275] on div "In fact, this final stage - writing up your research - may be one of the most d…" at bounding box center [407, 274] width 257 height 15
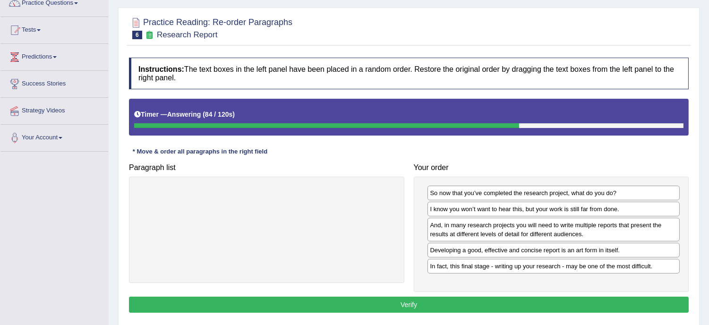
click at [402, 303] on button "Verify" at bounding box center [408, 304] width 559 height 16
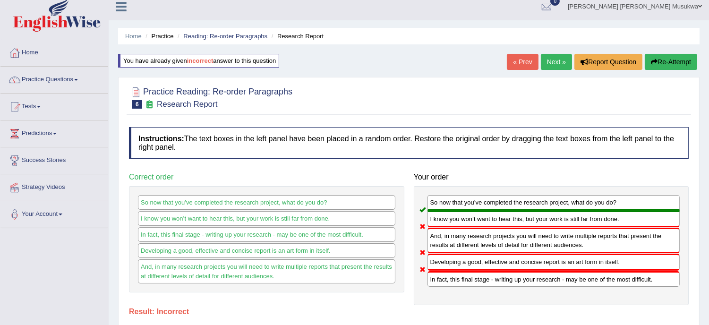
scroll to position [0, 0]
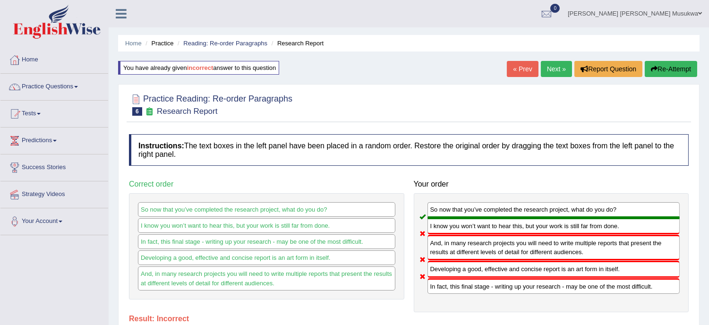
click at [682, 65] on button "Re-Attempt" at bounding box center [670, 69] width 52 height 16
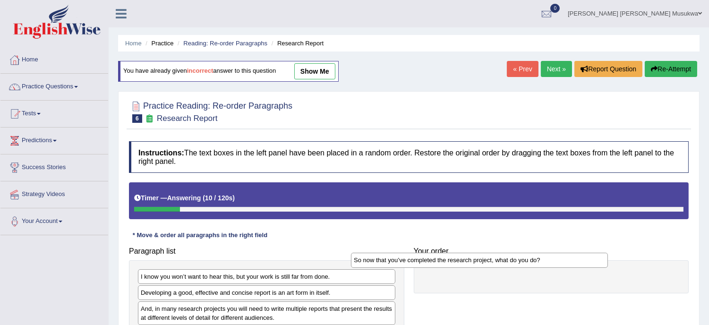
drag, startPoint x: 272, startPoint y: 294, endPoint x: 485, endPoint y: 261, distance: 215.4
click at [485, 261] on div "So now that you’ve completed the research project, what do you do?" at bounding box center [479, 260] width 257 height 15
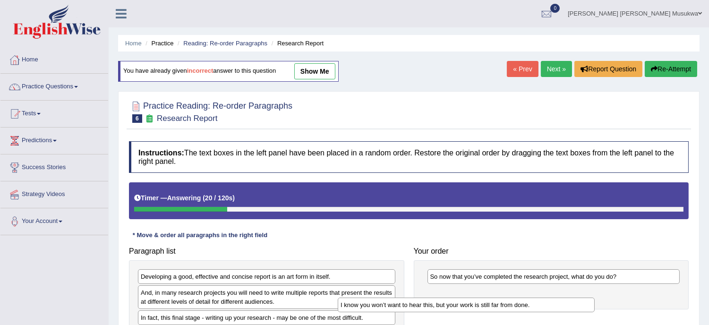
drag, startPoint x: 313, startPoint y: 274, endPoint x: 522, endPoint y: 294, distance: 209.6
click at [522, 297] on div "I know you won’t want to hear this, but your work is still far from done." at bounding box center [466, 304] width 257 height 15
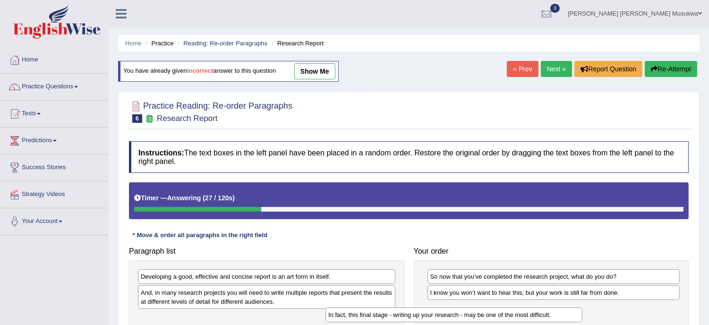
drag, startPoint x: 317, startPoint y: 317, endPoint x: 506, endPoint y: 313, distance: 189.3
click at [506, 313] on div "In fact, this final stage - writing up your research - may be one of the most d…" at bounding box center [453, 314] width 257 height 15
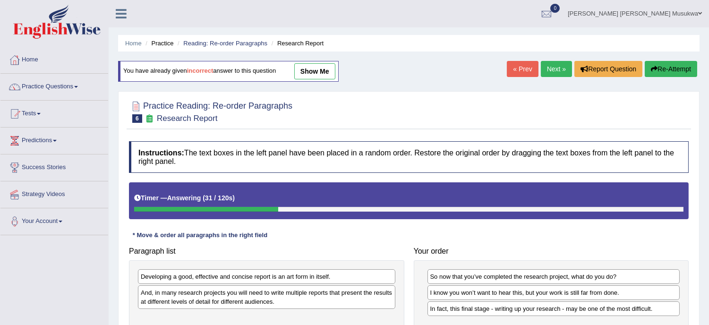
click at [352, 312] on div "Developing a good, effective and concise report is an art form in itself. And, …" at bounding box center [266, 313] width 275 height 107
drag, startPoint x: 351, startPoint y: 312, endPoint x: 350, endPoint y: 322, distance: 9.5
click at [350, 322] on div "Developing a good, effective and concise report is an art form in itself. And, …" at bounding box center [266, 313] width 275 height 107
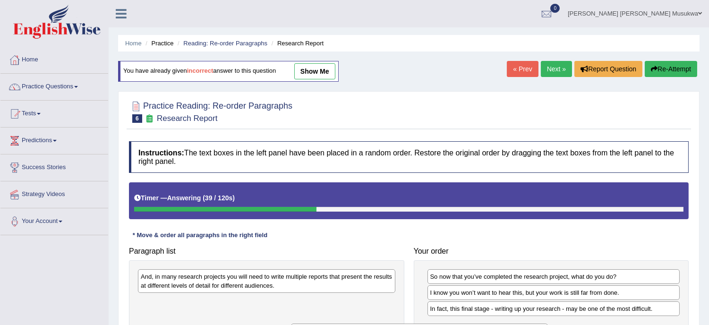
drag, startPoint x: 302, startPoint y: 279, endPoint x: 455, endPoint y: 334, distance: 162.3
click at [455, 324] on html "Toggle navigation Home Practice Questions Speaking Practice Read Aloud Repeat S…" at bounding box center [354, 162] width 709 height 325
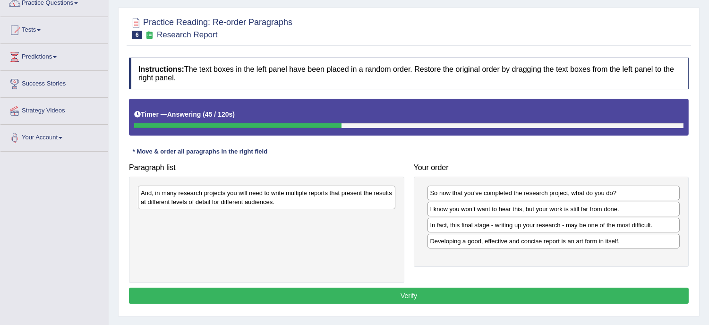
scroll to position [105, 0]
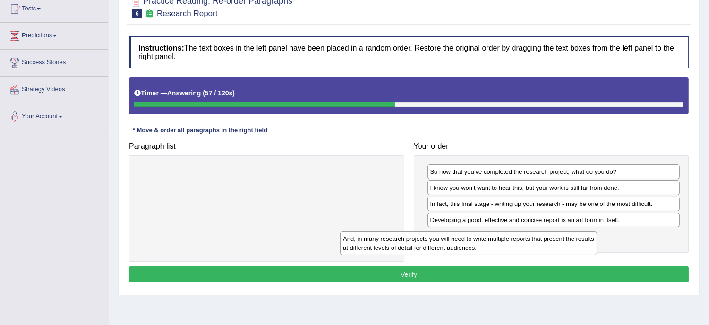
drag, startPoint x: 291, startPoint y: 173, endPoint x: 493, endPoint y: 241, distance: 213.0
click at [493, 241] on div "And, in many research projects you will need to write multiple reports that pre…" at bounding box center [468, 243] width 257 height 24
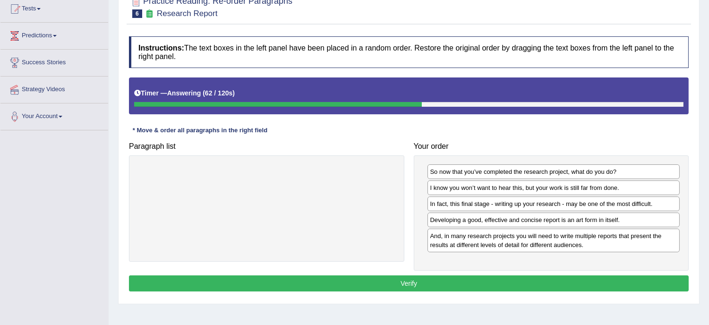
click at [446, 289] on button "Verify" at bounding box center [408, 283] width 559 height 16
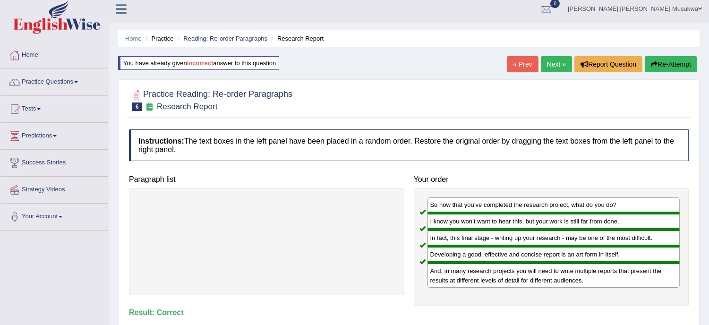
scroll to position [0, 0]
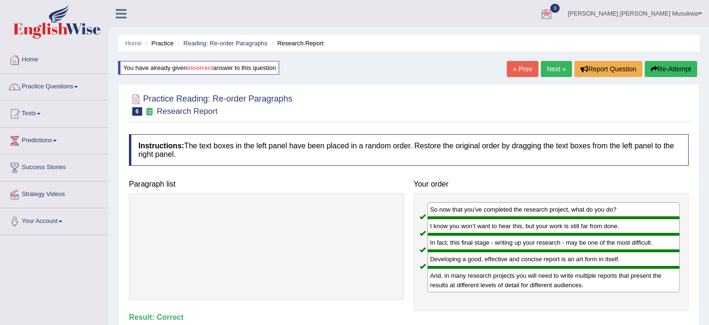
click at [545, 68] on link "Next »" at bounding box center [555, 69] width 31 height 16
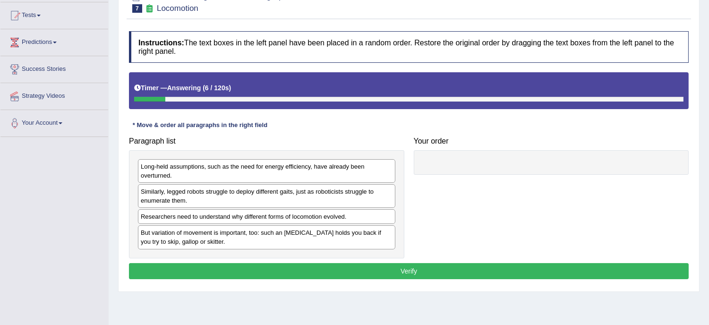
scroll to position [105, 0]
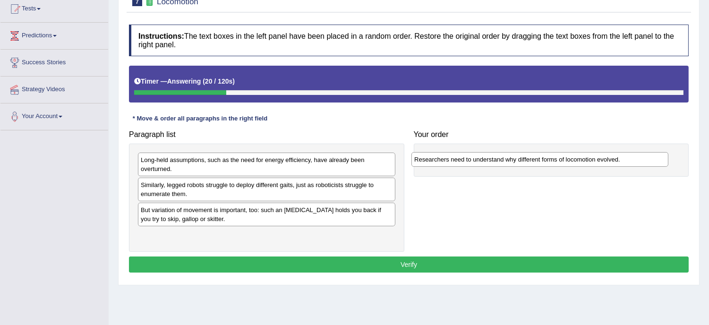
drag, startPoint x: 220, startPoint y: 211, endPoint x: 496, endPoint y: 160, distance: 279.8
click at [496, 160] on div "Researchers need to understand why different forms of locomotion evolved." at bounding box center [539, 159] width 257 height 15
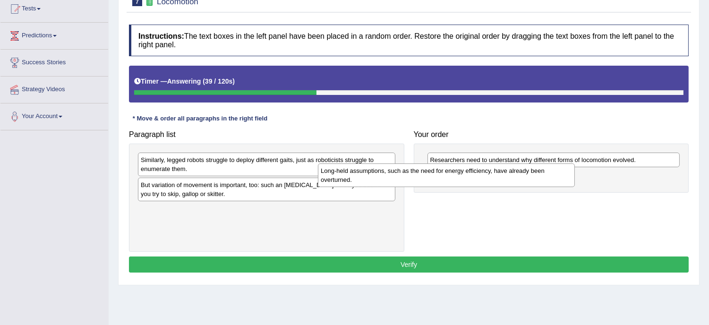
drag, startPoint x: 262, startPoint y: 171, endPoint x: 444, endPoint y: 182, distance: 182.5
click at [444, 182] on div "Long-held assumptions, such as the need for energy efficiency, have already bee…" at bounding box center [446, 175] width 257 height 24
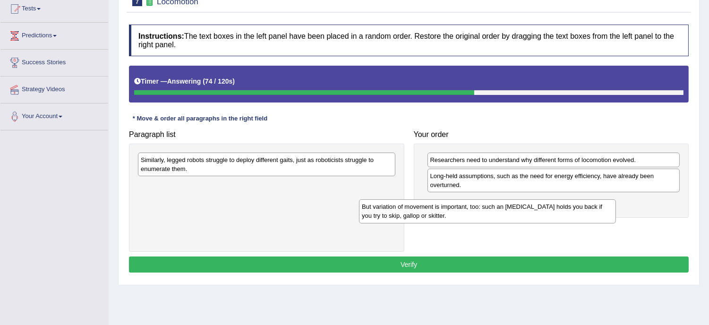
drag, startPoint x: 299, startPoint y: 192, endPoint x: 521, endPoint y: 213, distance: 222.5
click at [521, 213] on div "But variation of movement is important, too: such an [MEDICAL_DATA] holds you b…" at bounding box center [487, 211] width 257 height 24
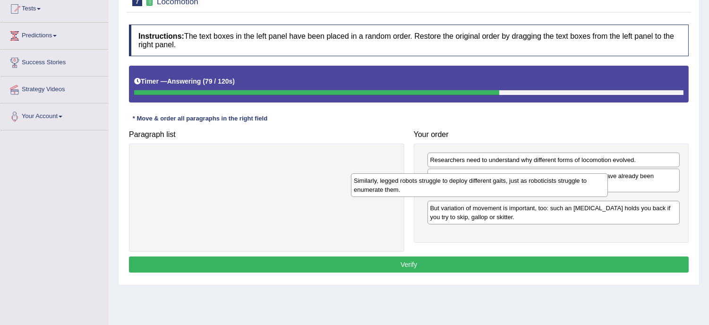
drag, startPoint x: 293, startPoint y: 164, endPoint x: 506, endPoint y: 185, distance: 213.9
click at [506, 185] on div "Similarly, legged robots struggle to deploy different gaits, just as roboticist…" at bounding box center [479, 185] width 257 height 24
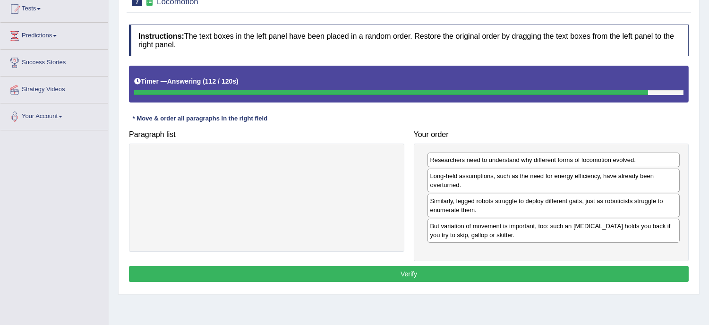
click at [408, 269] on button "Verify" at bounding box center [408, 274] width 559 height 16
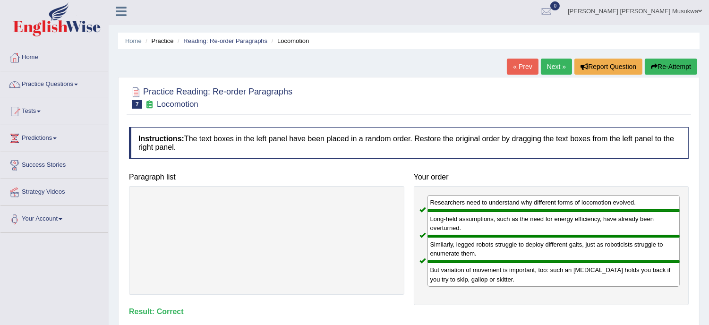
scroll to position [0, 0]
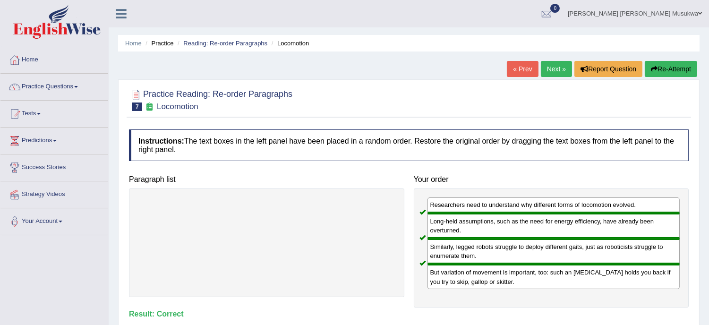
click at [557, 65] on link "Next »" at bounding box center [555, 69] width 31 height 16
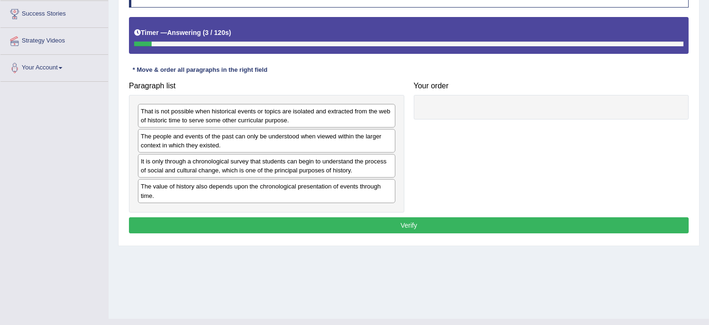
scroll to position [170, 0]
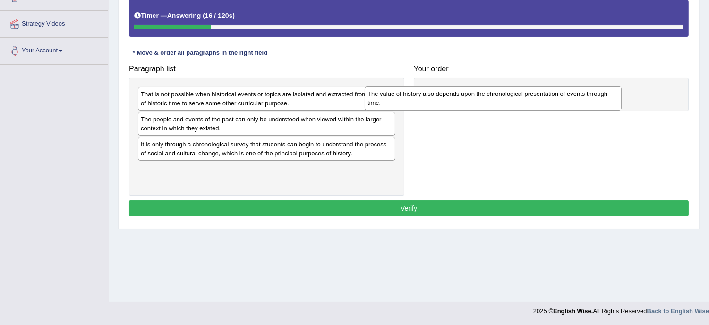
drag, startPoint x: 247, startPoint y: 179, endPoint x: 473, endPoint y: 103, distance: 239.1
click at [473, 103] on div "The value of history also depends upon the chronological presentation of events…" at bounding box center [492, 98] width 257 height 24
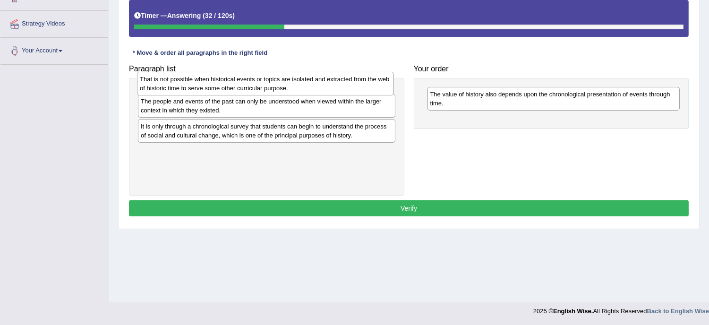
drag, startPoint x: 295, startPoint y: 101, endPoint x: 294, endPoint y: 86, distance: 15.1
click at [294, 86] on div "That is not possible when historical events or topics are isolated and extracte…" at bounding box center [265, 84] width 257 height 24
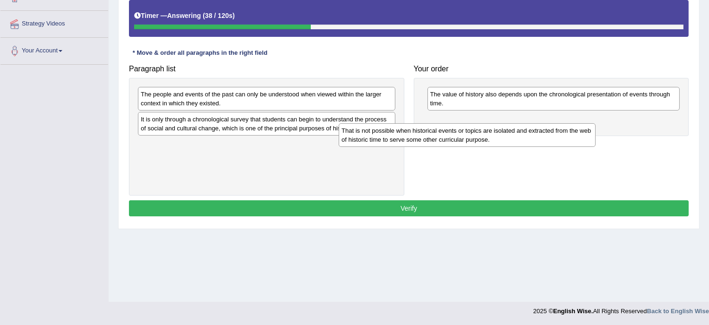
drag, startPoint x: 284, startPoint y: 97, endPoint x: 485, endPoint y: 134, distance: 204.3
click at [485, 134] on div "That is not possible when historical events or topics are isolated and extracte…" at bounding box center [466, 135] width 257 height 24
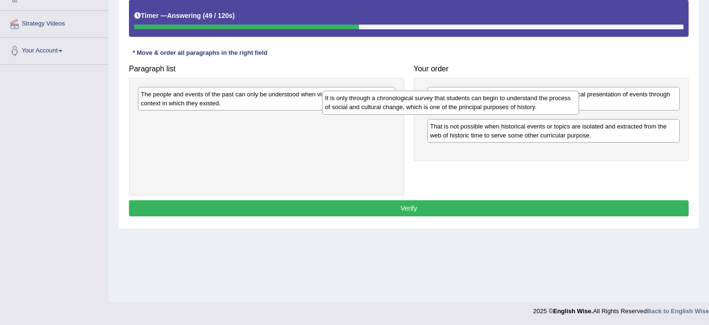
drag, startPoint x: 288, startPoint y: 121, endPoint x: 473, endPoint y: 100, distance: 185.8
click at [473, 100] on div "It is only through a chronological survey that students can begin to understand…" at bounding box center [450, 103] width 257 height 24
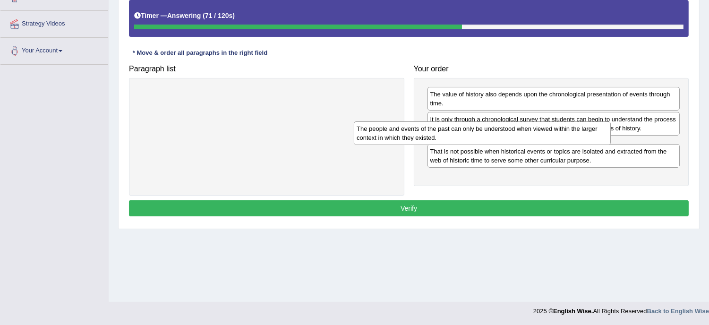
drag, startPoint x: 283, startPoint y: 94, endPoint x: 502, endPoint y: 129, distance: 221.3
click at [502, 129] on div "The people and events of the past can only be understood when viewed within the…" at bounding box center [482, 133] width 257 height 24
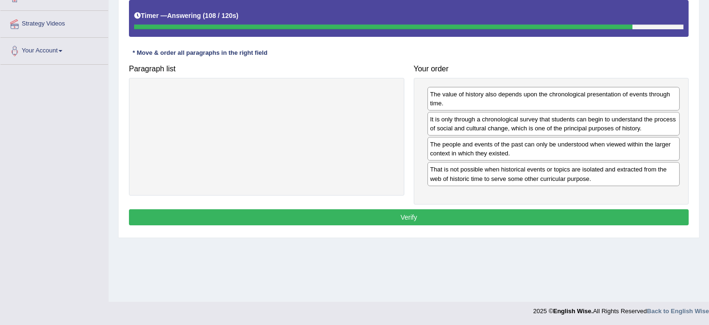
click at [428, 220] on button "Verify" at bounding box center [408, 217] width 559 height 16
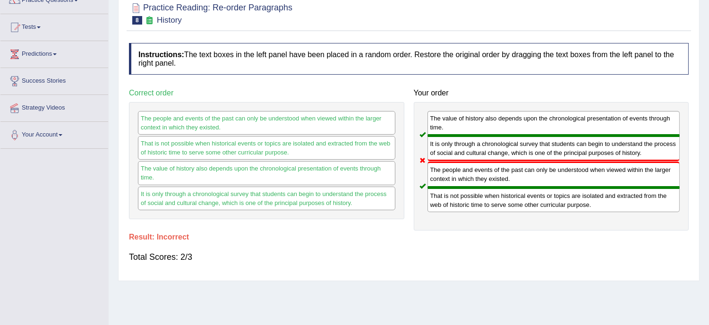
scroll to position [65, 0]
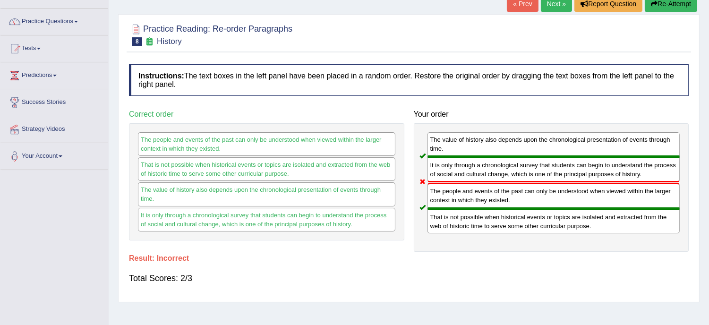
click at [677, 3] on button "Re-Attempt" at bounding box center [670, 4] width 52 height 16
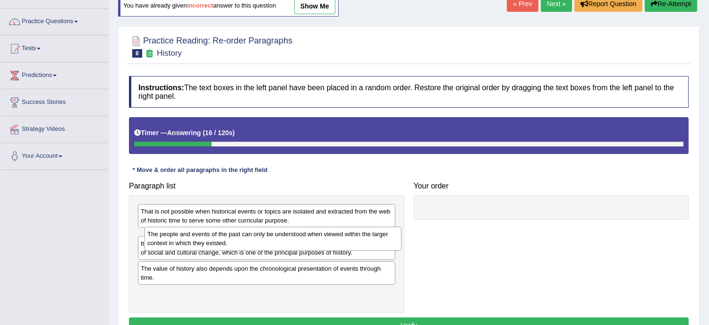
drag, startPoint x: 211, startPoint y: 239, endPoint x: 218, endPoint y: 237, distance: 7.0
click at [218, 237] on div "The people and events of the past can only be understood when viewed within the…" at bounding box center [272, 239] width 257 height 24
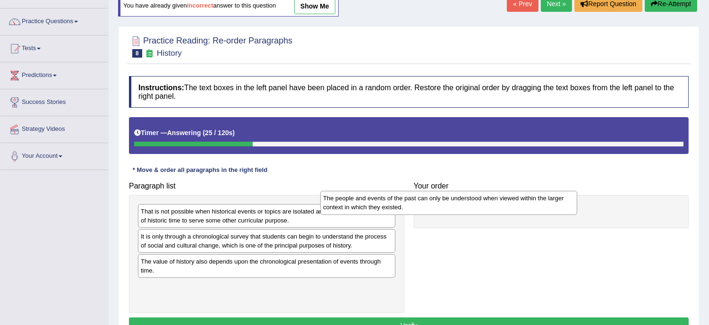
drag, startPoint x: 202, startPoint y: 243, endPoint x: 386, endPoint y: 205, distance: 188.0
click at [386, 205] on div "The people and events of the past can only be understood when viewed within the…" at bounding box center [448, 203] width 257 height 24
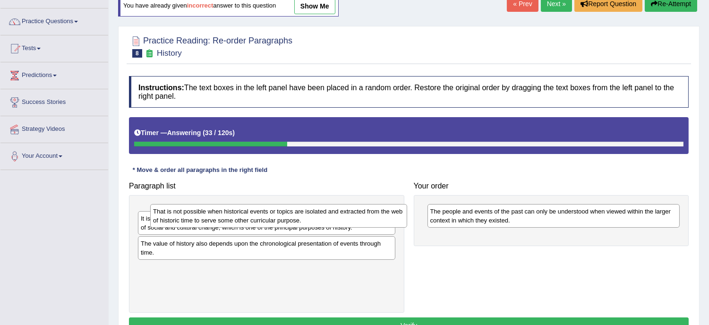
drag, startPoint x: 258, startPoint y: 217, endPoint x: 302, endPoint y: 217, distance: 43.9
click at [302, 217] on div "That is not possible when historical events or topics are isolated and extracte…" at bounding box center [278, 216] width 257 height 24
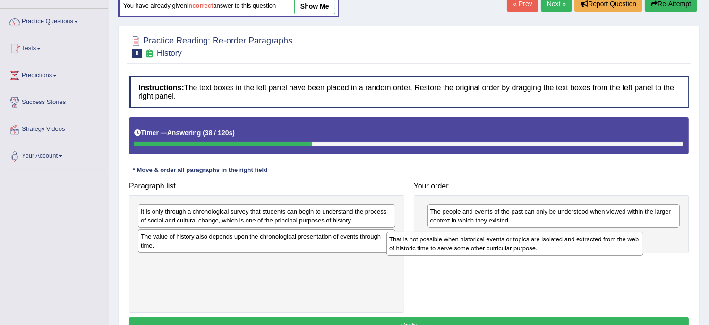
drag, startPoint x: 234, startPoint y: 215, endPoint x: 493, endPoint y: 243, distance: 260.2
click at [493, 243] on div "That is not possible when historical events or topics are isolated and extracte…" at bounding box center [514, 244] width 257 height 24
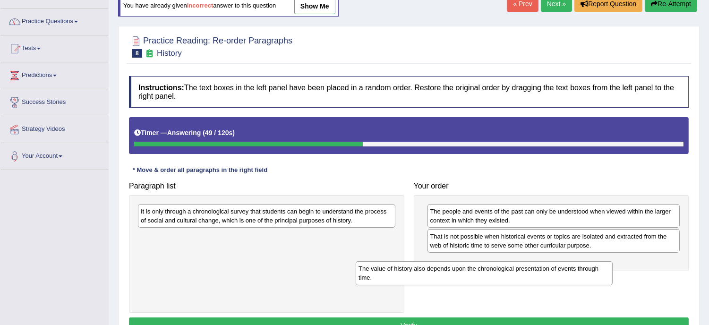
drag, startPoint x: 257, startPoint y: 239, endPoint x: 497, endPoint y: 263, distance: 241.0
click at [497, 263] on div "The value of history also depends upon the chronological presentation of events…" at bounding box center [483, 273] width 257 height 24
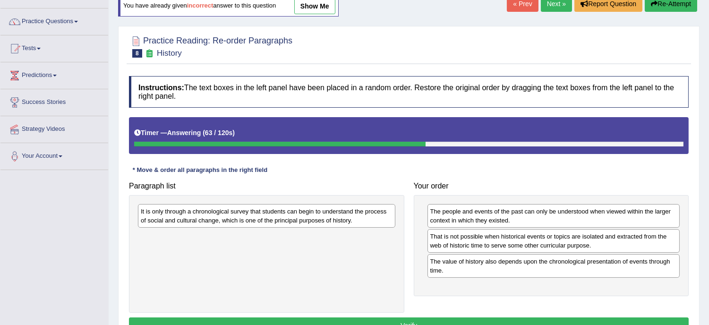
click at [238, 208] on div "It is only through a chronological survey that students can begin to understand…" at bounding box center [266, 216] width 257 height 24
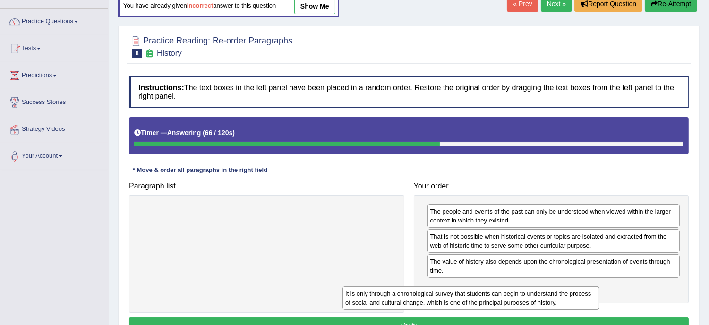
drag, startPoint x: 255, startPoint y: 220, endPoint x: 461, endPoint y: 302, distance: 221.8
click at [461, 302] on div "It is only through a chronological survey that students can begin to understand…" at bounding box center [470, 298] width 257 height 24
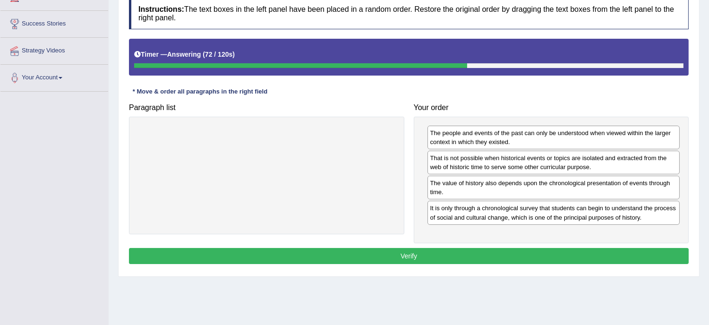
scroll to position [149, 0]
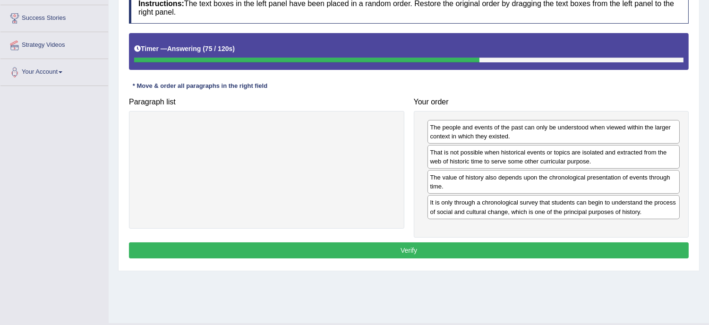
click at [405, 248] on button "Verify" at bounding box center [408, 250] width 559 height 16
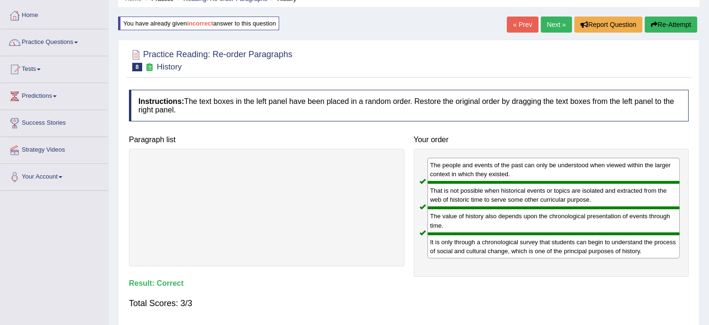
scroll to position [24, 0]
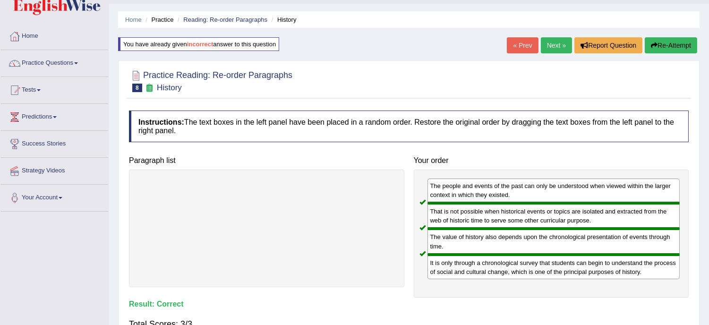
click at [555, 44] on link "Next »" at bounding box center [555, 45] width 31 height 16
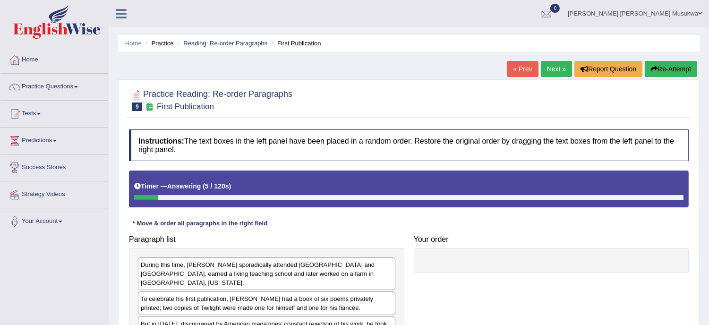
click at [708, 313] on div "Home Practice Reading: Re-order Paragraphs First Publication « Prev Next » Repo…" at bounding box center [409, 236] width 600 height 472
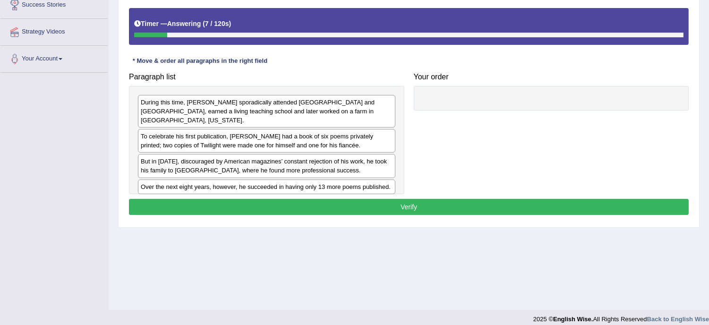
scroll to position [170, 0]
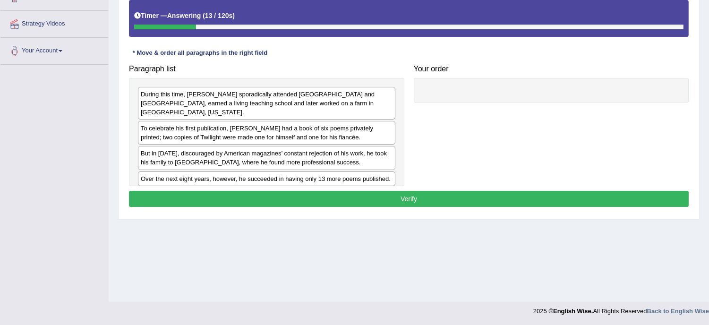
click at [256, 191] on button "Verify" at bounding box center [408, 199] width 559 height 16
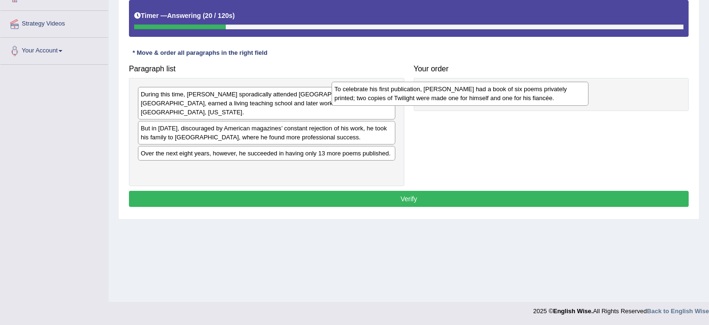
drag, startPoint x: 246, startPoint y: 125, endPoint x: 440, endPoint y: 95, distance: 196.3
click at [440, 95] on div "To celebrate his first publication, [PERSON_NAME] had a book of six poems priva…" at bounding box center [459, 94] width 257 height 24
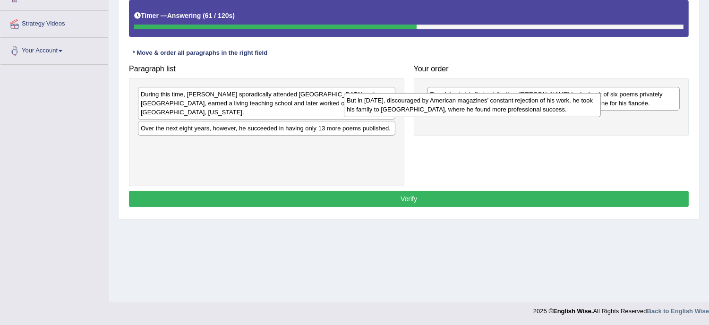
drag, startPoint x: 268, startPoint y: 122, endPoint x: 474, endPoint y: 103, distance: 207.1
click at [474, 103] on div "But in [DATE], discouraged by American magazines’ constant rejection of his wor…" at bounding box center [472, 105] width 257 height 24
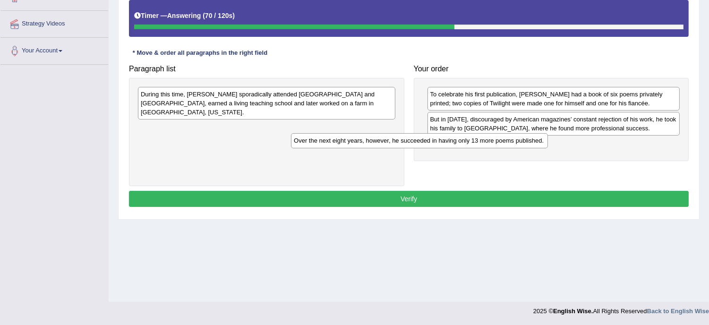
drag, startPoint x: 299, startPoint y: 116, endPoint x: 464, endPoint y: 140, distance: 166.0
click at [464, 140] on div "Over the next eight years, however, he succeeded in having only 13 more poems p…" at bounding box center [419, 140] width 257 height 15
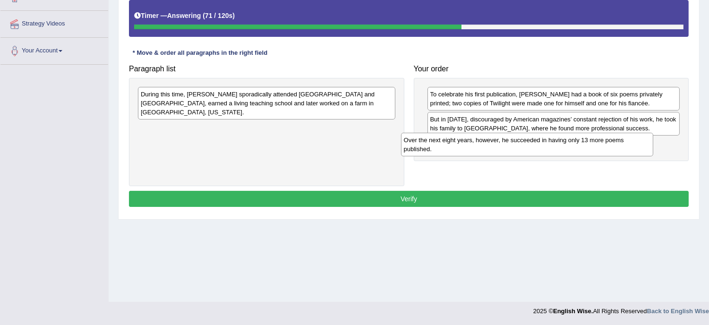
drag, startPoint x: 464, startPoint y: 140, endPoint x: 470, endPoint y: 147, distance: 9.4
click at [470, 147] on div "Over the next eight years, however, he succeeded in having only 13 more poems p…" at bounding box center [527, 145] width 252 height 24
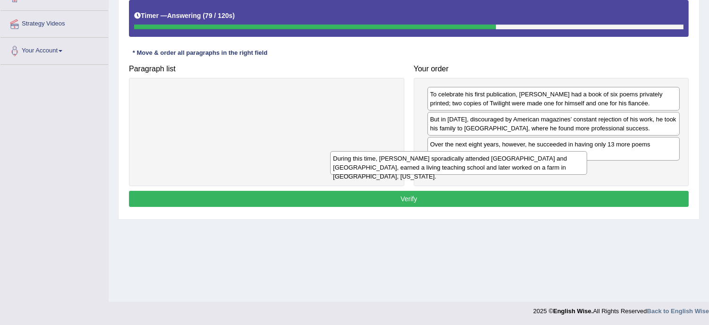
drag, startPoint x: 316, startPoint y: 92, endPoint x: 509, endPoint y: 158, distance: 203.6
click at [509, 158] on div "During this time, [PERSON_NAME] sporadically attended [GEOGRAPHIC_DATA] and [GE…" at bounding box center [458, 163] width 257 height 24
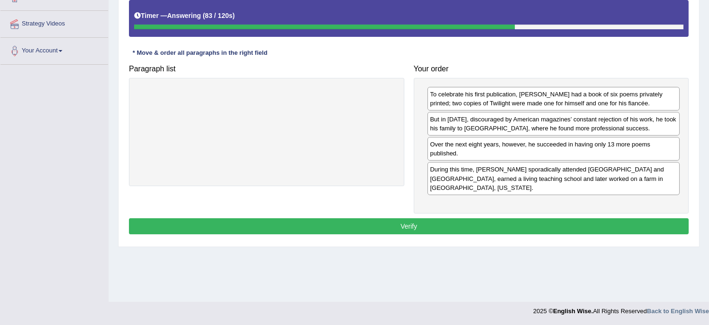
click at [427, 218] on button "Verify" at bounding box center [408, 226] width 559 height 16
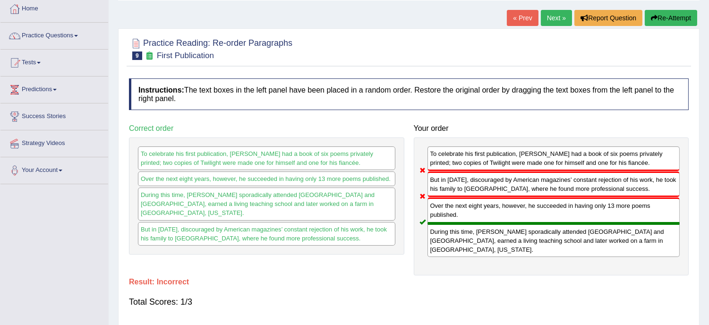
scroll to position [24, 0]
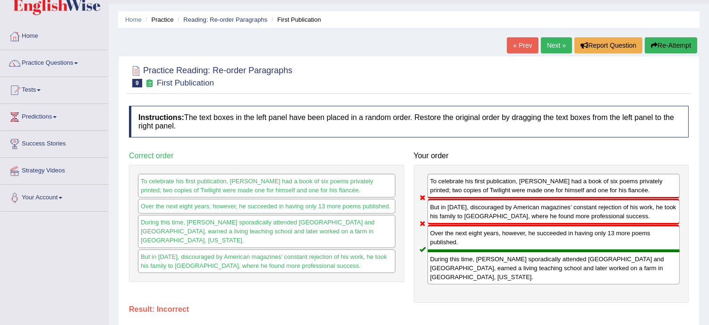
click at [679, 44] on button "Re-Attempt" at bounding box center [670, 45] width 52 height 16
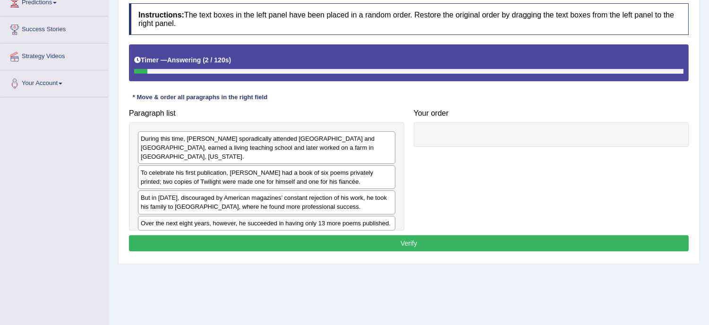
scroll to position [170, 0]
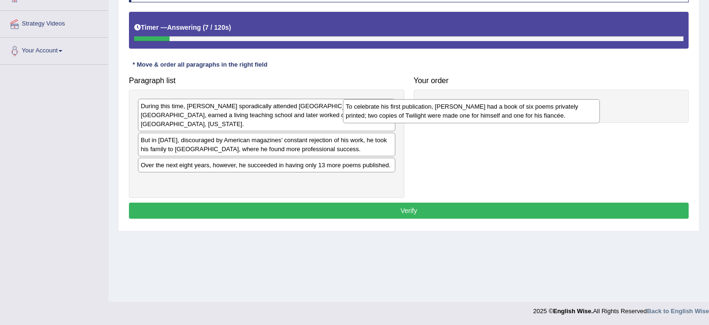
drag, startPoint x: 254, startPoint y: 138, endPoint x: 466, endPoint y: 109, distance: 213.9
click at [466, 109] on div "To celebrate his first publication, [PERSON_NAME] had a book of six poems priva…" at bounding box center [471, 111] width 257 height 24
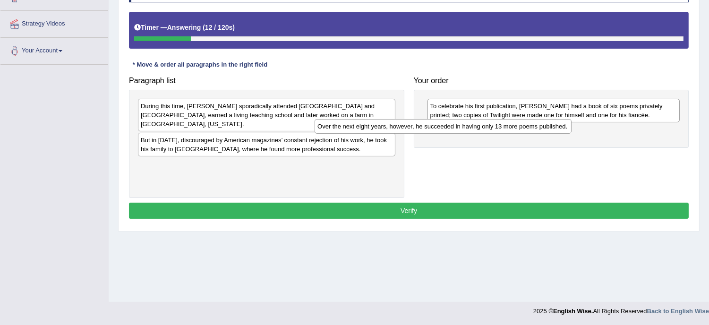
drag, startPoint x: 265, startPoint y: 159, endPoint x: 442, endPoint y: 128, distance: 179.1
click at [442, 128] on div "Over the next eight years, however, he succeeded in having only 13 more poems p…" at bounding box center [442, 126] width 257 height 15
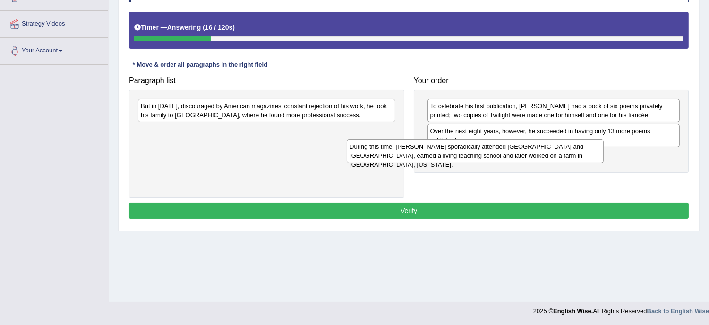
drag, startPoint x: 267, startPoint y: 107, endPoint x: 476, endPoint y: 148, distance: 212.6
click at [476, 148] on div "During this time, [PERSON_NAME] sporadically attended [GEOGRAPHIC_DATA] and [GE…" at bounding box center [474, 151] width 257 height 24
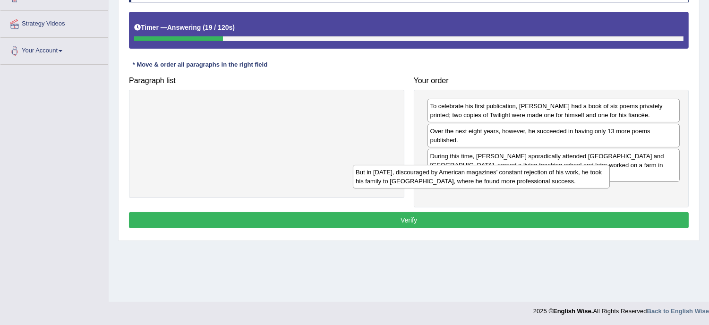
drag, startPoint x: 280, startPoint y: 115, endPoint x: 495, endPoint y: 181, distance: 224.7
click at [495, 181] on div "But in 1912, discouraged by American magazines’ constant rejection of his work,…" at bounding box center [481, 177] width 257 height 24
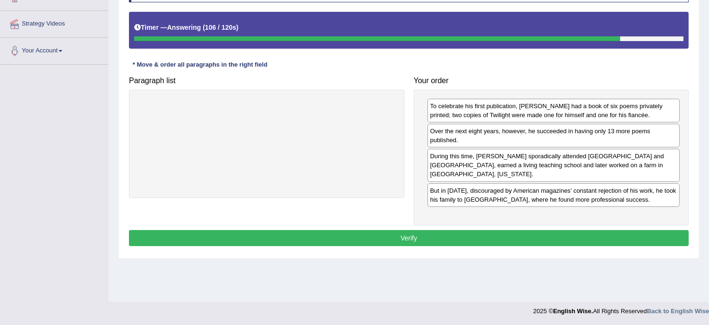
click at [414, 232] on button "Verify" at bounding box center [408, 238] width 559 height 16
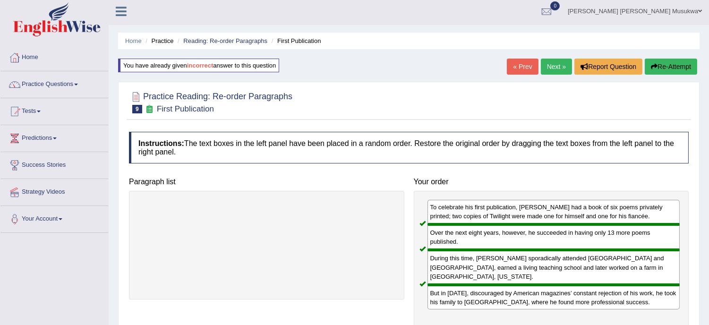
scroll to position [0, 0]
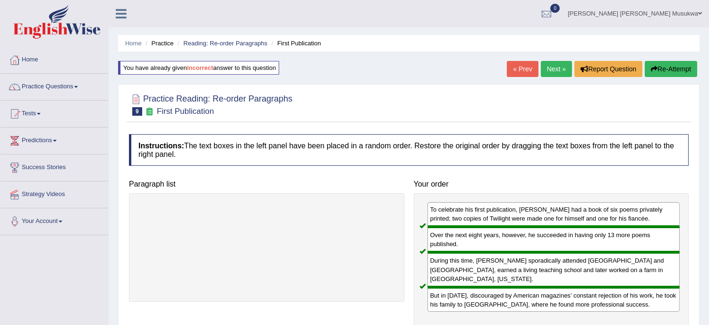
click at [552, 66] on link "Next »" at bounding box center [555, 69] width 31 height 16
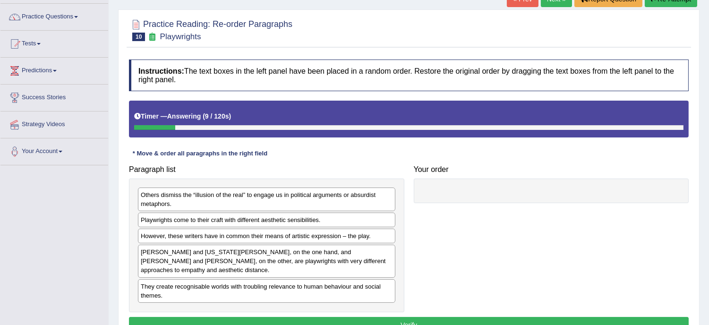
scroll to position [84, 0]
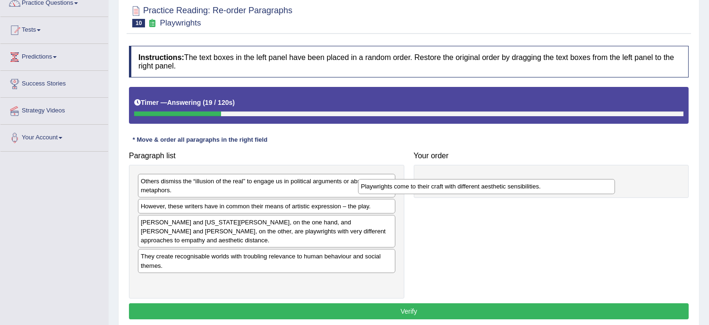
drag, startPoint x: 298, startPoint y: 206, endPoint x: 519, endPoint y: 186, distance: 221.8
click at [519, 186] on div "Playwrights come to their craft with different aesthetic sensibilities." at bounding box center [486, 186] width 257 height 15
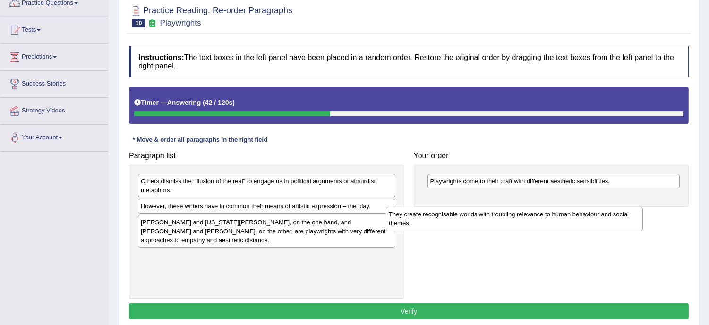
drag, startPoint x: 277, startPoint y: 262, endPoint x: 524, endPoint y: 218, distance: 251.2
click at [524, 218] on div "They create recognisable worlds with troubling relevance to human behaviour and…" at bounding box center [514, 219] width 257 height 24
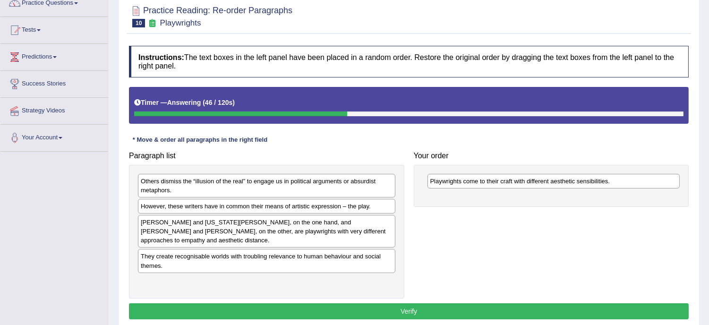
drag, startPoint x: 203, startPoint y: 273, endPoint x: 266, endPoint y: 262, distance: 63.8
click at [266, 262] on div "Others dismiss the “illusion of the real” to engage us in political arguments o…" at bounding box center [266, 232] width 275 height 134
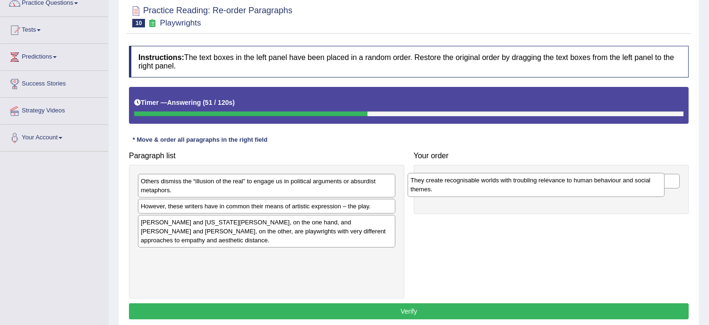
drag, startPoint x: 176, startPoint y: 263, endPoint x: 445, endPoint y: 187, distance: 280.0
click at [445, 187] on div "They create recognisable worlds with troubling relevance to human behaviour and…" at bounding box center [535, 185] width 257 height 24
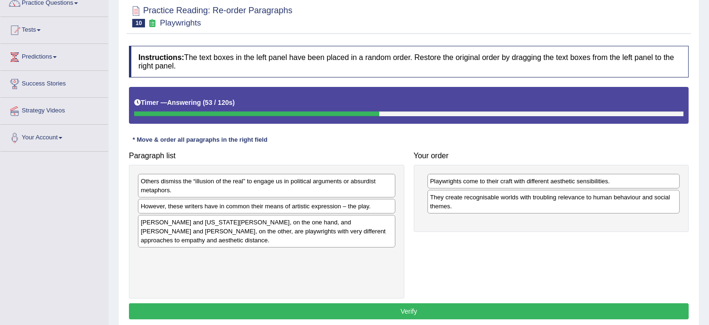
click at [251, 174] on div "Others dismiss the “illusion of the real” to engage us in political arguments o…" at bounding box center [266, 186] width 257 height 24
click at [249, 175] on div "Others dismiss the “illusion of the real” to engage us in political arguments o…" at bounding box center [266, 186] width 257 height 24
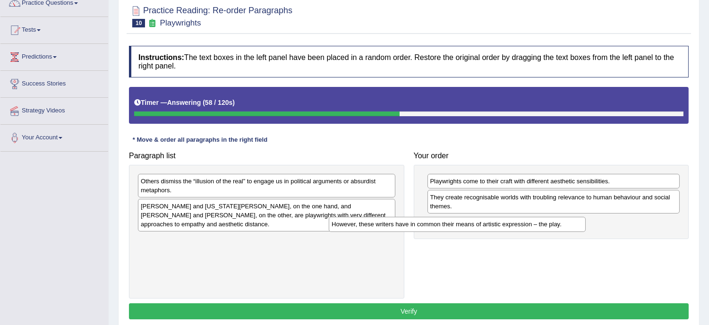
drag, startPoint x: 290, startPoint y: 208, endPoint x: 481, endPoint y: 225, distance: 192.4
click at [481, 225] on div "However, these writers have in common their means of artistic expression – the …" at bounding box center [457, 224] width 257 height 15
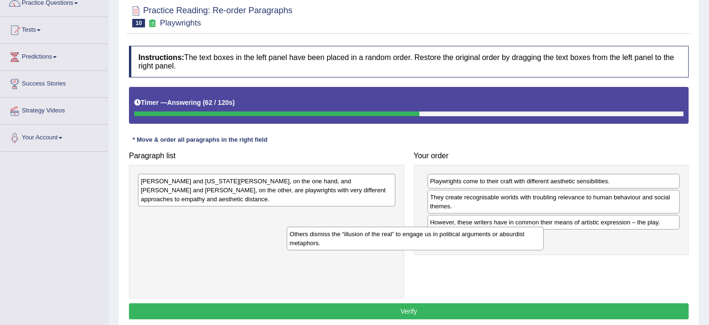
drag, startPoint x: 294, startPoint y: 187, endPoint x: 443, endPoint y: 241, distance: 158.1
click at [443, 241] on div "Others dismiss the “illusion of the real” to engage us in political arguments o…" at bounding box center [415, 239] width 257 height 24
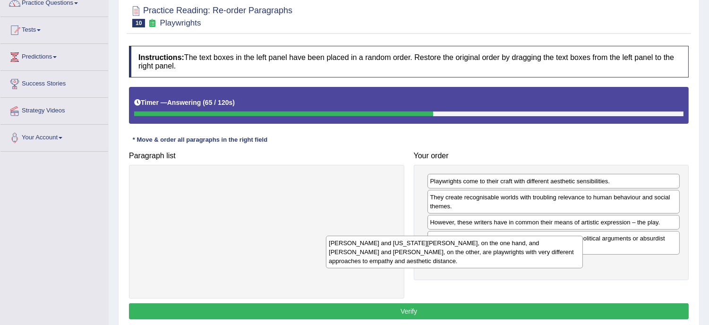
drag, startPoint x: 251, startPoint y: 192, endPoint x: 439, endPoint y: 257, distance: 198.7
click at [439, 257] on div "Thornton Wilder and Tennessee Williams, on the one hand, and Bertolt Brecht and…" at bounding box center [454, 252] width 257 height 33
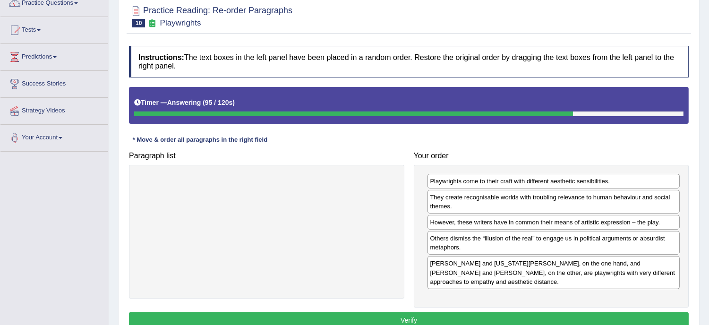
click at [413, 321] on button "Verify" at bounding box center [408, 320] width 559 height 16
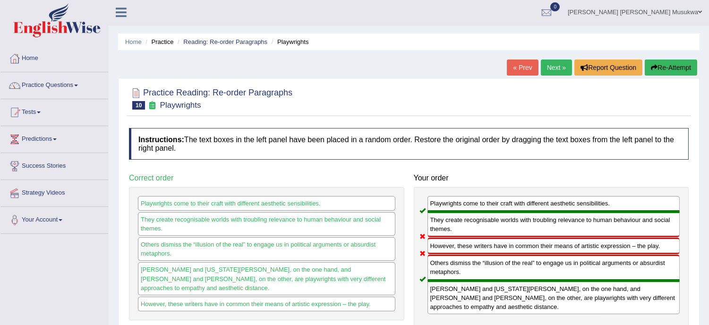
scroll to position [0, 0]
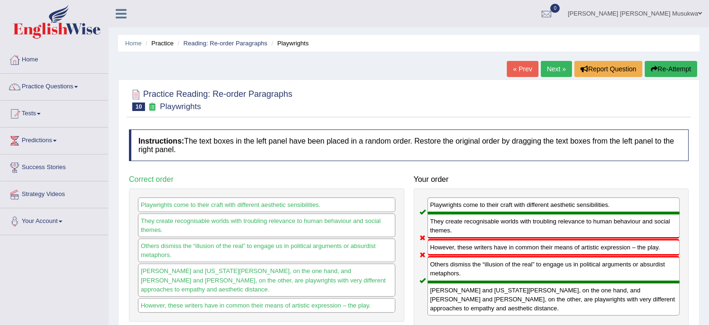
click at [668, 71] on button "Re-Attempt" at bounding box center [670, 69] width 52 height 16
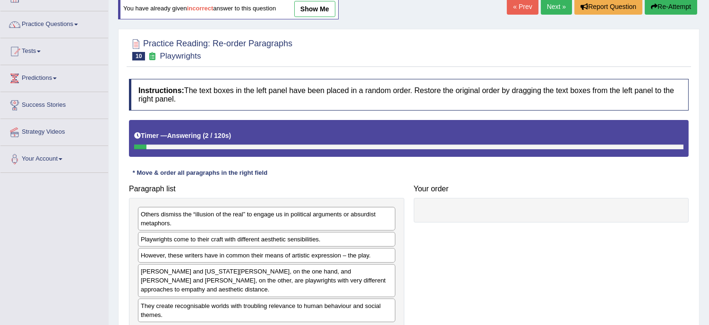
scroll to position [84, 0]
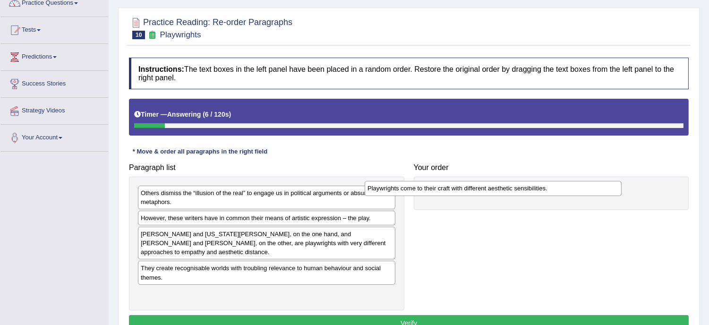
drag, startPoint x: 295, startPoint y: 222, endPoint x: 521, endPoint y: 192, distance: 228.6
click at [521, 192] on div "Playwrights come to their craft with different aesthetic sensibilities." at bounding box center [492, 188] width 257 height 15
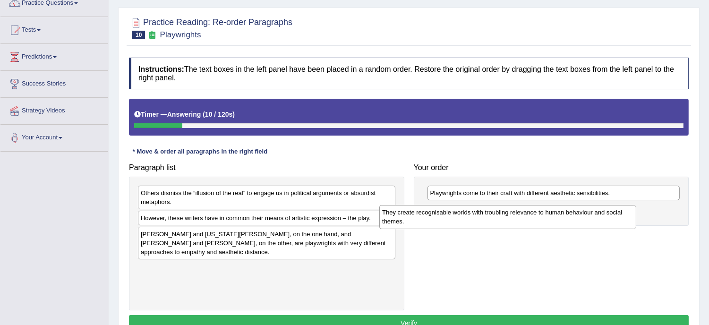
drag, startPoint x: 289, startPoint y: 275, endPoint x: 534, endPoint y: 218, distance: 251.1
click at [534, 218] on div "They create recognisable worlds with troubling relevance to human behaviour and…" at bounding box center [507, 217] width 257 height 24
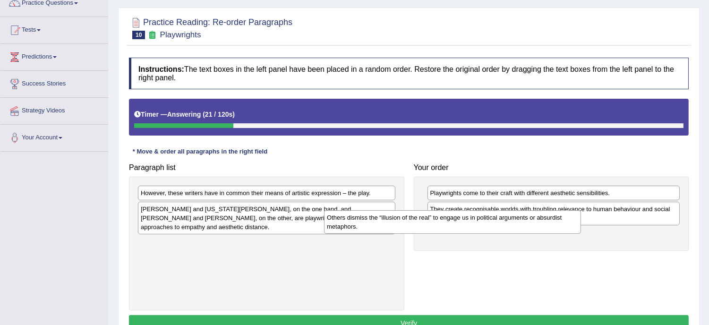
drag, startPoint x: 241, startPoint y: 192, endPoint x: 428, endPoint y: 217, distance: 188.1
click at [428, 217] on div "Others dismiss the “illusion of the real” to engage us in political arguments o…" at bounding box center [452, 222] width 257 height 24
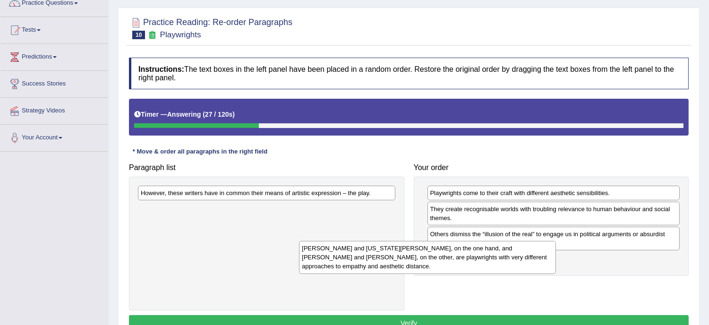
drag, startPoint x: 285, startPoint y: 220, endPoint x: 446, endPoint y: 260, distance: 165.8
click at [446, 260] on div "Thornton Wilder and Tennessee Williams, on the one hand, and Bertolt Brecht and…" at bounding box center [427, 257] width 257 height 33
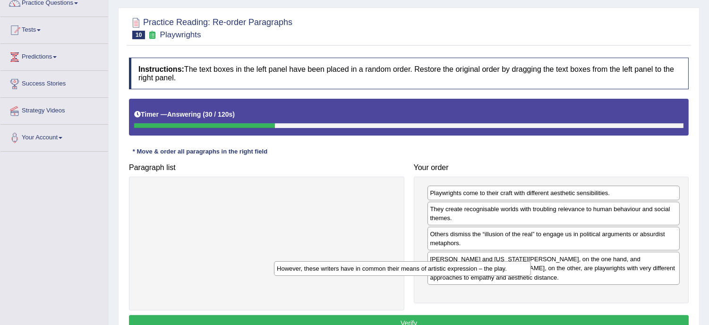
drag, startPoint x: 312, startPoint y: 196, endPoint x: 462, endPoint y: 276, distance: 170.0
click at [462, 276] on div "However, these writers have in common their means of artistic expression – the …" at bounding box center [402, 268] width 257 height 15
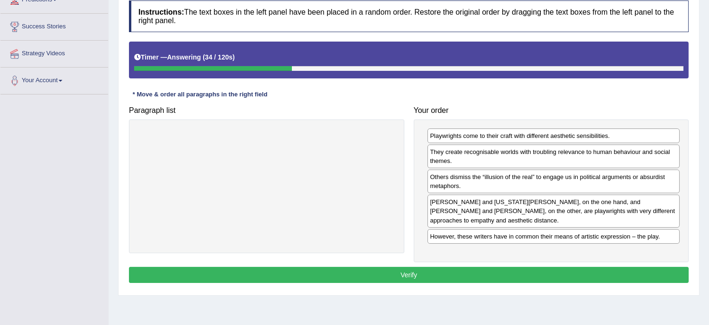
scroll to position [168, 0]
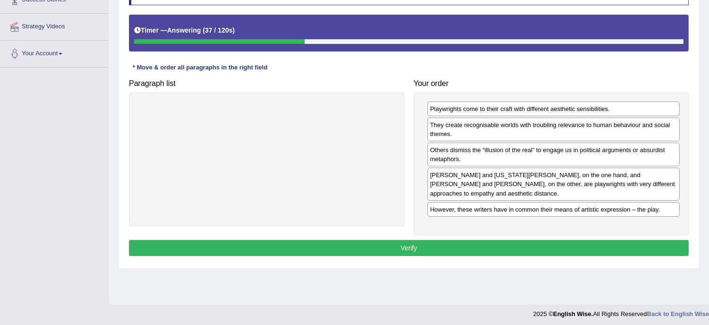
click at [418, 248] on button "Verify" at bounding box center [408, 248] width 559 height 16
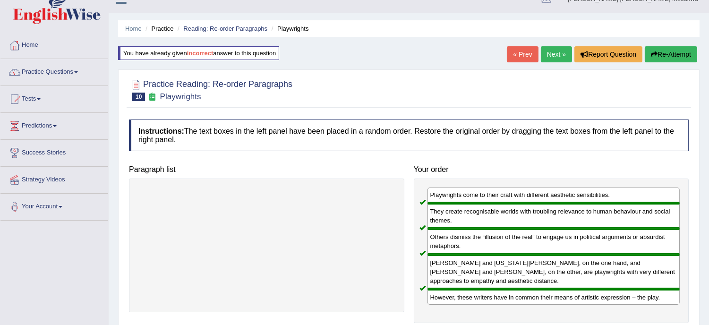
scroll to position [0, 0]
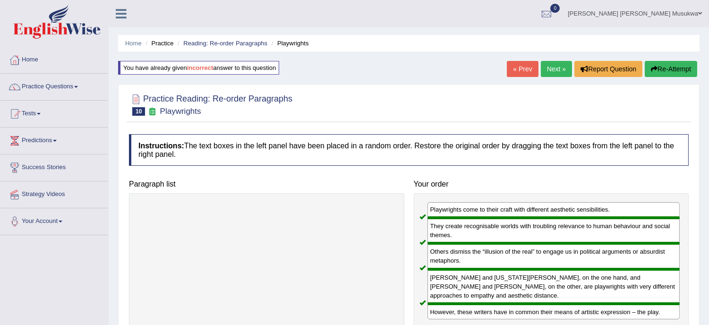
click at [552, 63] on link "Next »" at bounding box center [555, 69] width 31 height 16
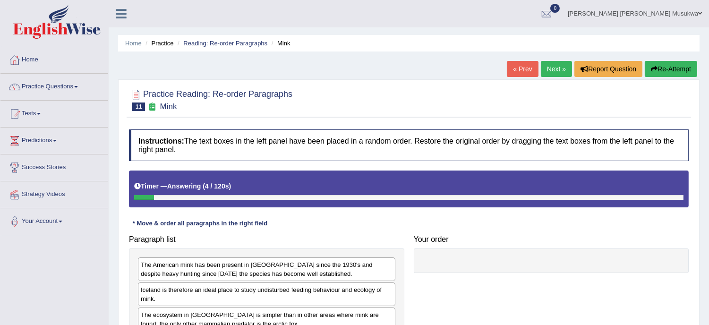
click at [707, 320] on div "Home Practice Reading: Re-order Paragraphs Mink « Prev Next » Report Question R…" at bounding box center [409, 236] width 600 height 472
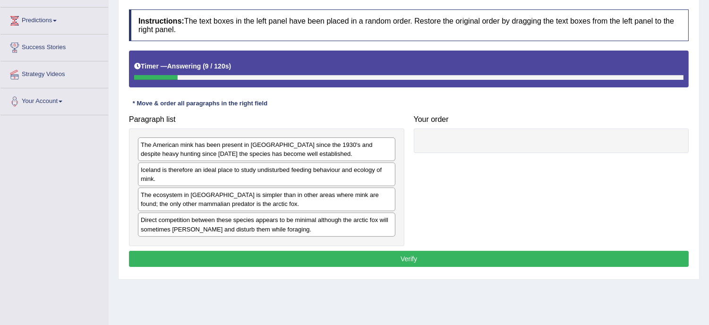
scroll to position [126, 0]
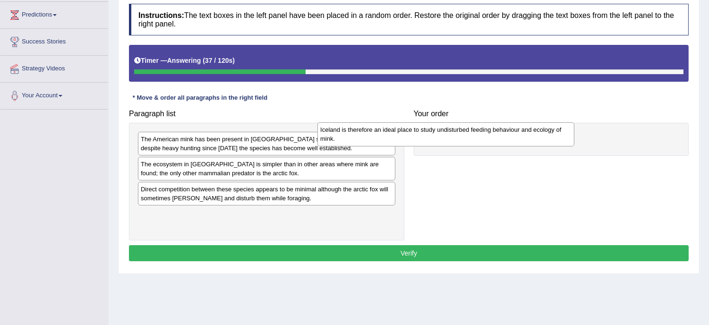
drag, startPoint x: 282, startPoint y: 167, endPoint x: 461, endPoint y: 133, distance: 182.6
click at [461, 133] on div "Iceland is therefore an ideal place to study undisturbed feeding behaviour and …" at bounding box center [445, 134] width 257 height 24
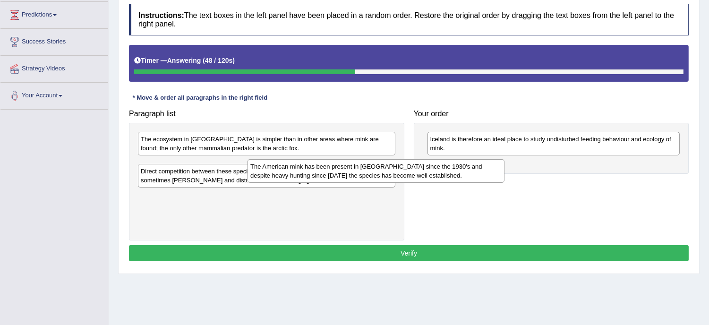
drag, startPoint x: 282, startPoint y: 143, endPoint x: 405, endPoint y: 169, distance: 125.1
click at [405, 169] on div "The American mink has been present in [GEOGRAPHIC_DATA] since the 1930's and de…" at bounding box center [375, 171] width 257 height 24
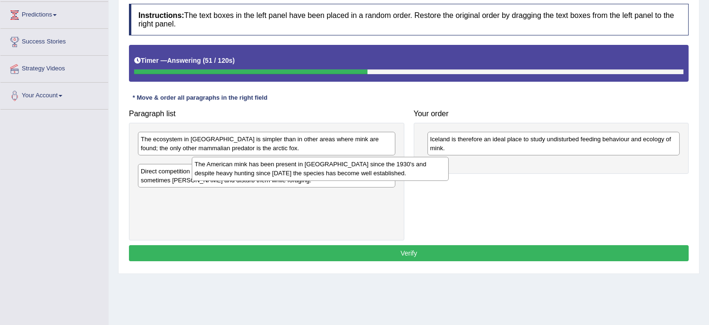
drag, startPoint x: 262, startPoint y: 172, endPoint x: 416, endPoint y: 160, distance: 155.3
click at [416, 160] on div "The American mink has been present in [GEOGRAPHIC_DATA] since the 1930's and de…" at bounding box center [320, 169] width 257 height 24
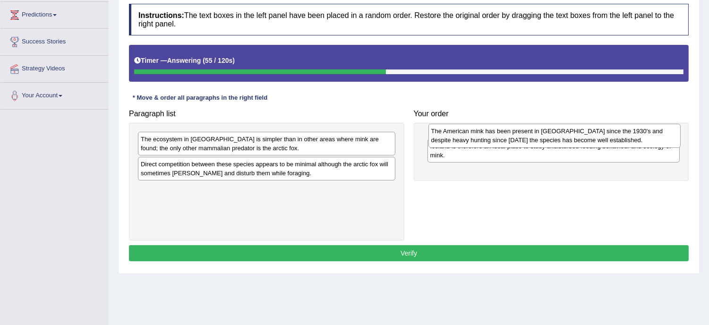
drag, startPoint x: 491, startPoint y: 166, endPoint x: 492, endPoint y: 132, distance: 33.5
click at [492, 132] on div "The American mink has been present in [GEOGRAPHIC_DATA] since the 1930's and de…" at bounding box center [554, 136] width 252 height 24
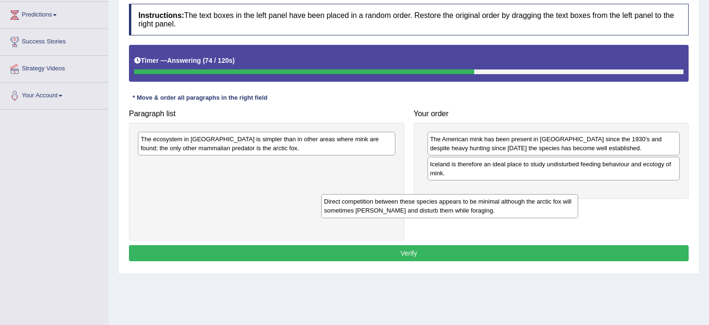
drag, startPoint x: 303, startPoint y: 172, endPoint x: 493, endPoint y: 210, distance: 193.4
click at [493, 210] on div "Direct competition between these species appears to be minimal although the arc…" at bounding box center [449, 206] width 257 height 24
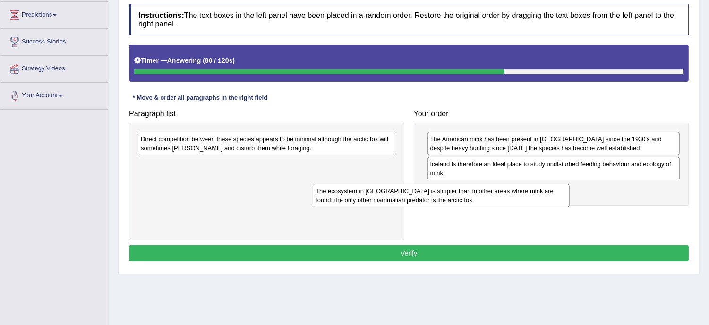
drag, startPoint x: 271, startPoint y: 137, endPoint x: 457, endPoint y: 183, distance: 191.1
click at [457, 184] on div "The ecosystem in [GEOGRAPHIC_DATA] is simpler than in other areas where mink ar…" at bounding box center [440, 196] width 257 height 24
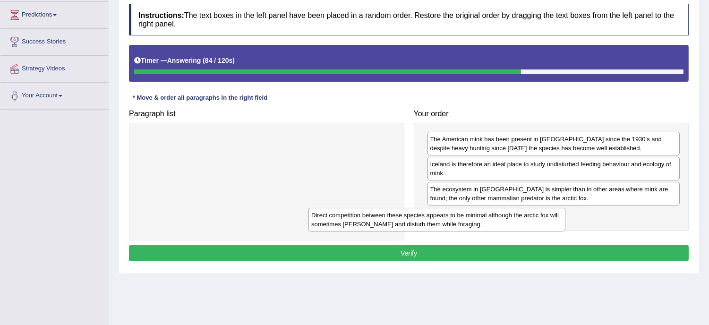
drag, startPoint x: 318, startPoint y: 139, endPoint x: 501, endPoint y: 214, distance: 197.9
click at [501, 214] on div "Direct competition between these species appears to be minimal although the arc…" at bounding box center [436, 220] width 257 height 24
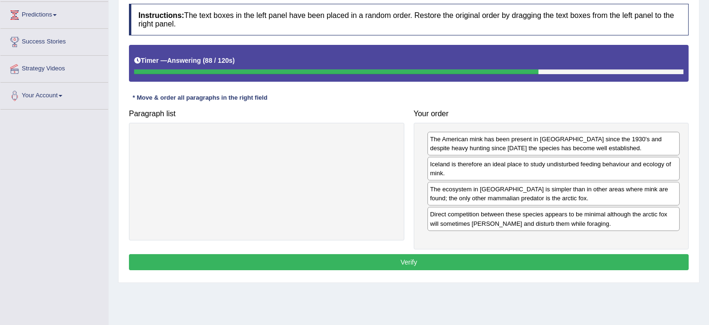
click at [426, 258] on button "Verify" at bounding box center [408, 262] width 559 height 16
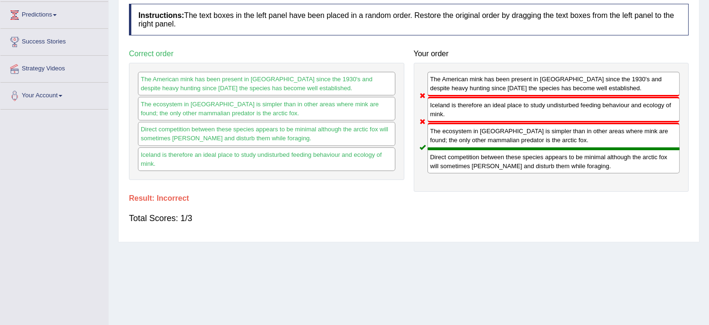
click at [708, 4] on div "Home Practice Reading: Re-order Paragraphs Mink « Prev Next » Report Question R…" at bounding box center [409, 110] width 600 height 472
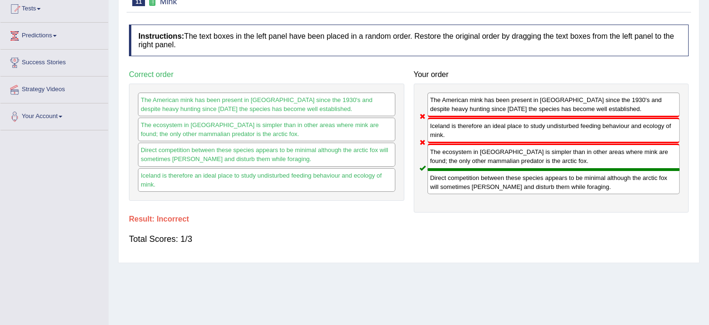
scroll to position [42, 0]
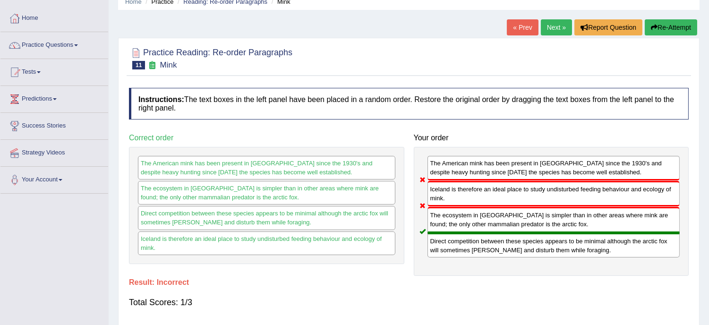
click at [677, 22] on button "Re-Attempt" at bounding box center [670, 27] width 52 height 16
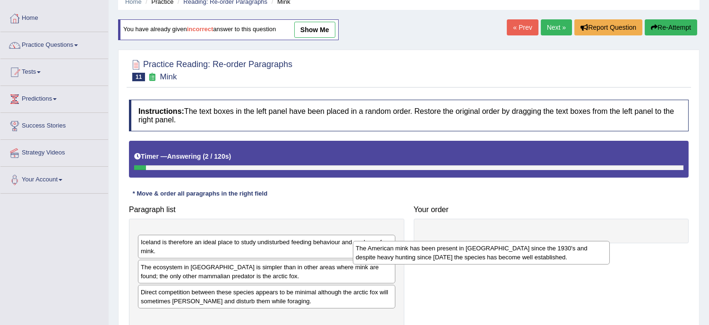
drag, startPoint x: 217, startPoint y: 241, endPoint x: 438, endPoint y: 253, distance: 221.3
click at [438, 253] on div "The American mink has been present in [GEOGRAPHIC_DATA] since the 1930's and de…" at bounding box center [481, 253] width 257 height 24
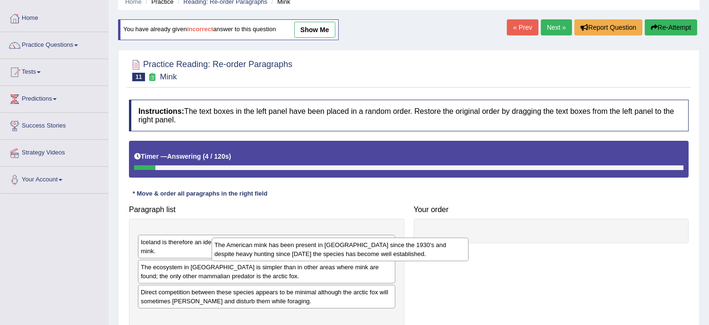
drag, startPoint x: 296, startPoint y: 242, endPoint x: 431, endPoint y: 250, distance: 135.3
click at [431, 250] on div "The American mink has been present in [GEOGRAPHIC_DATA] since the 1930's and de…" at bounding box center [339, 249] width 257 height 24
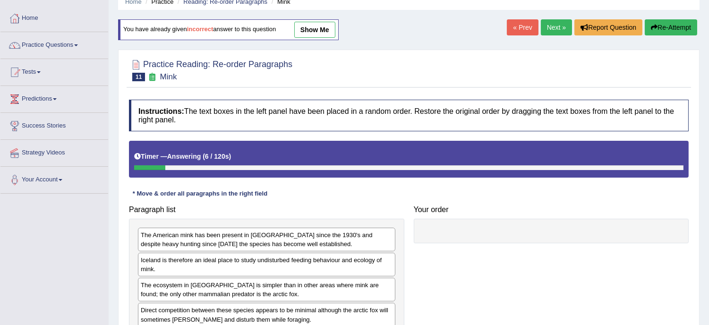
drag, startPoint x: 235, startPoint y: 235, endPoint x: 465, endPoint y: 247, distance: 230.2
click at [395, 247] on div "The American mink has been present in Iceland since the 1930's and despite heav…" at bounding box center [266, 240] width 257 height 24
drag, startPoint x: 466, startPoint y: 247, endPoint x: 232, endPoint y: 244, distance: 234.2
click at [232, 244] on div "Paragraph list The American mink has been present in Iceland since the 1930's a…" at bounding box center [408, 268] width 569 height 135
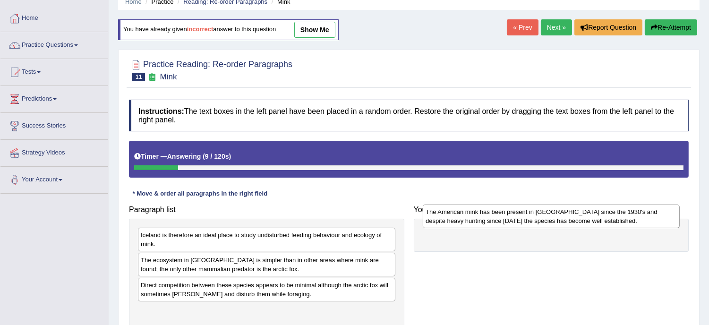
drag, startPoint x: 232, startPoint y: 244, endPoint x: 518, endPoint y: 220, distance: 287.0
click at [518, 220] on div "The American mink has been present in Iceland since the 1930's and despite heav…" at bounding box center [550, 216] width 257 height 24
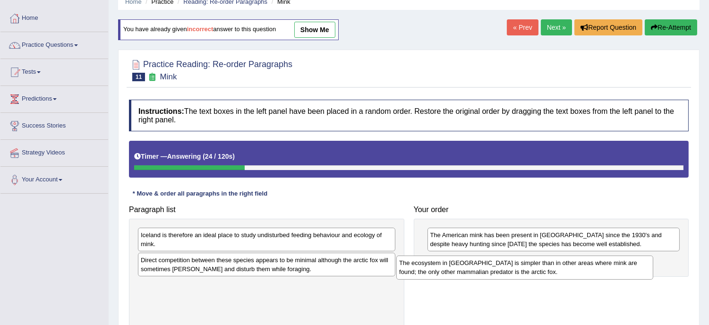
drag, startPoint x: 216, startPoint y: 268, endPoint x: 474, endPoint y: 270, distance: 258.2
click at [474, 270] on div "The ecosystem in Iceland is simpler than in other areas where mink are found; t…" at bounding box center [524, 267] width 257 height 24
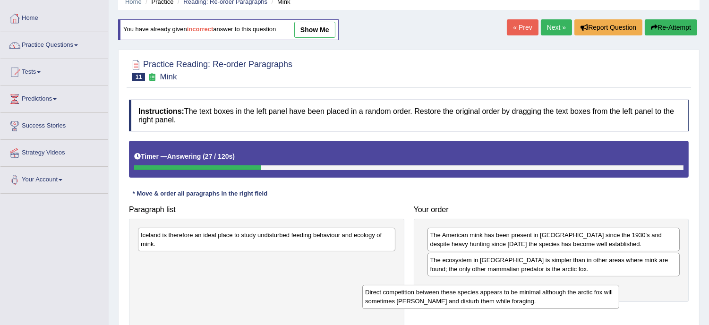
drag, startPoint x: 237, startPoint y: 266, endPoint x: 461, endPoint y: 298, distance: 226.5
click at [461, 298] on div "Direct competition between these species appears to be minimal although the arc…" at bounding box center [490, 297] width 257 height 24
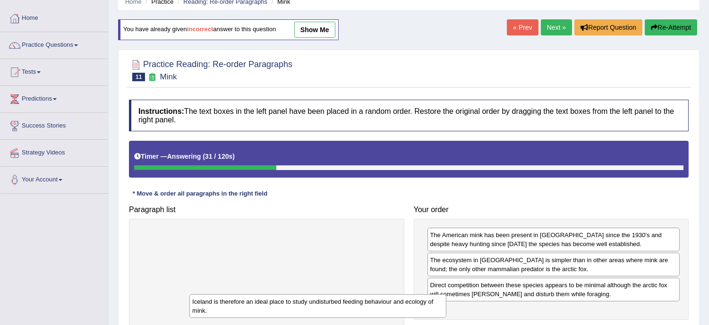
drag, startPoint x: 313, startPoint y: 242, endPoint x: 382, endPoint y: 326, distance: 108.6
click at [382, 283] on html "Toggle navigation Home Practice Questions Speaking Practice Read Aloud Repeat S…" at bounding box center [354, 120] width 709 height 325
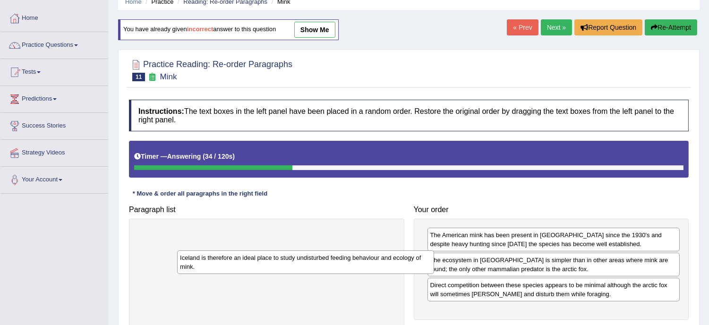
drag, startPoint x: 258, startPoint y: 238, endPoint x: 308, endPoint y: 264, distance: 56.4
click at [308, 263] on div "Iceland is therefore an ideal place to study undisturbed feeding behaviour and …" at bounding box center [305, 262] width 257 height 24
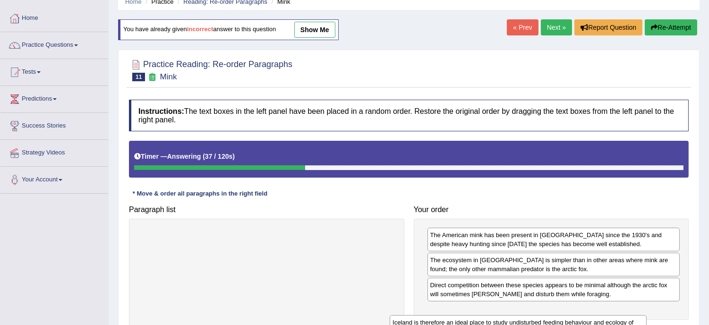
drag, startPoint x: 265, startPoint y: 233, endPoint x: 520, endPoint y: 318, distance: 268.8
click at [520, 318] on div "Iceland is therefore an ideal place to study undisturbed feeding behaviour and …" at bounding box center [517, 327] width 257 height 24
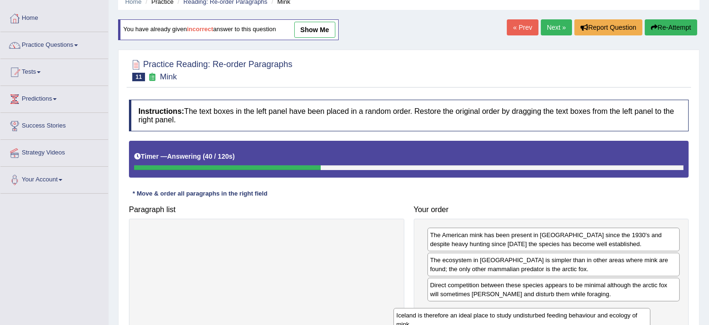
drag, startPoint x: 258, startPoint y: 234, endPoint x: 514, endPoint y: 314, distance: 267.7
click at [514, 314] on div "Iceland is therefore an ideal place to study undisturbed feeding behaviour and …" at bounding box center [521, 320] width 257 height 24
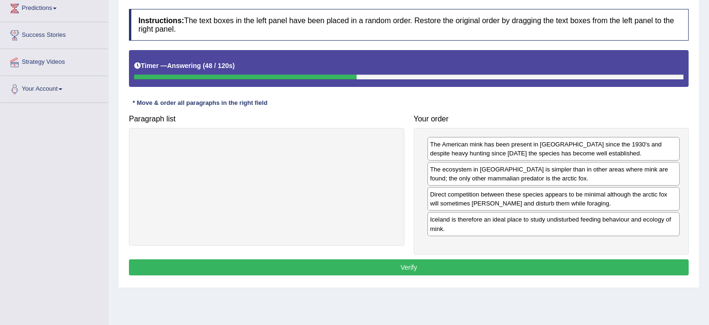
scroll to position [147, 0]
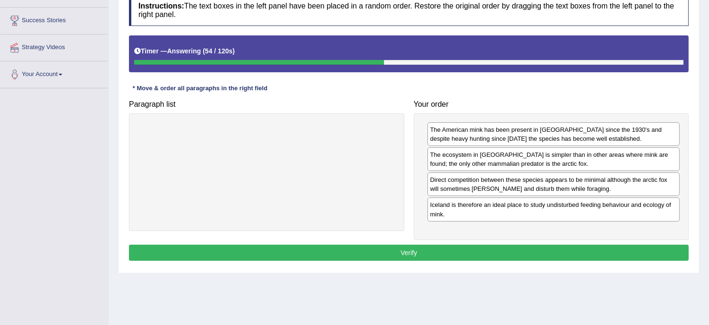
click at [417, 253] on button "Verify" at bounding box center [408, 253] width 559 height 16
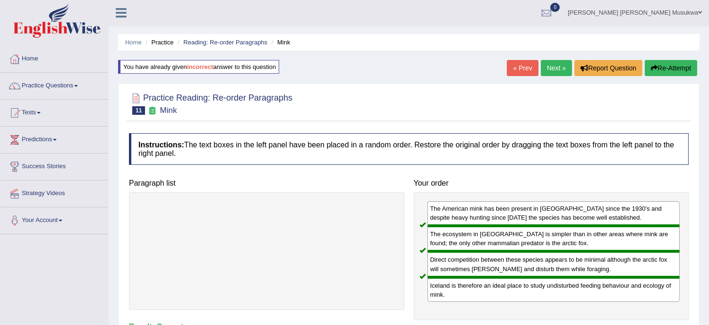
scroll to position [0, 0]
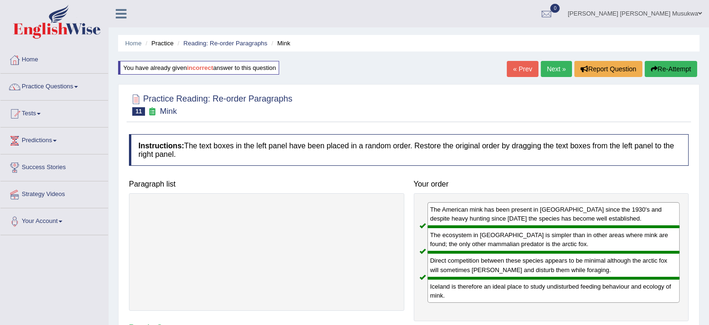
click at [551, 66] on link "Next »" at bounding box center [555, 69] width 31 height 16
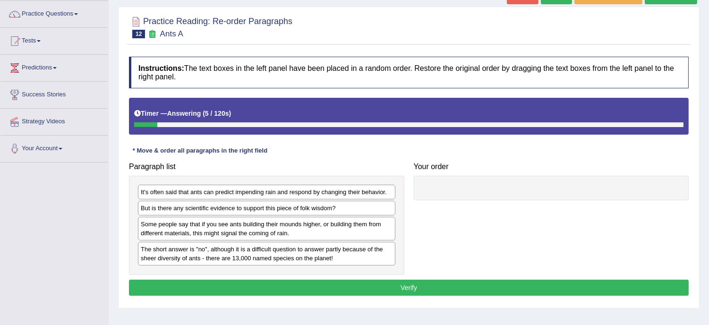
scroll to position [84, 0]
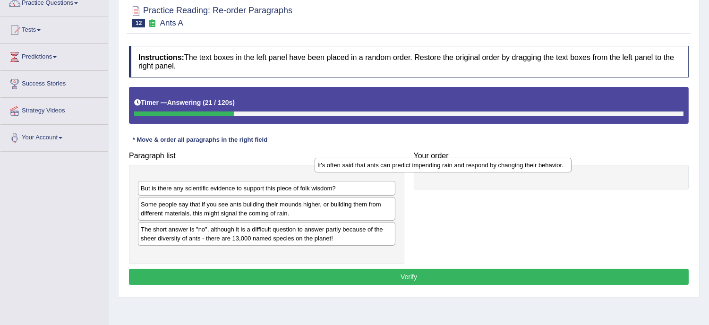
drag, startPoint x: 253, startPoint y: 179, endPoint x: 430, endPoint y: 163, distance: 177.3
click at [430, 163] on div "It's often said that ants can predict impending rain and respond by changing th…" at bounding box center [442, 165] width 257 height 15
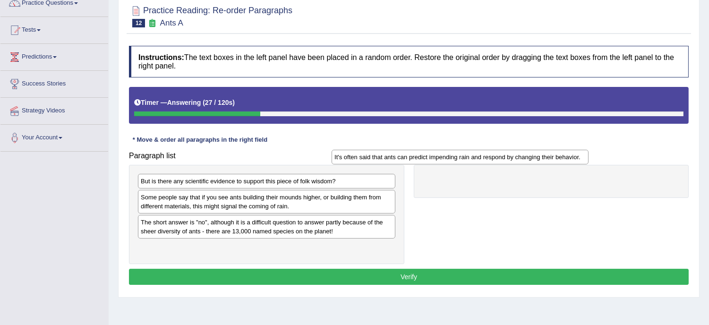
drag, startPoint x: 266, startPoint y: 178, endPoint x: 462, endPoint y: 154, distance: 197.4
click at [462, 154] on div "It's often said that ants can predict impending rain and respond by changing th…" at bounding box center [459, 157] width 257 height 15
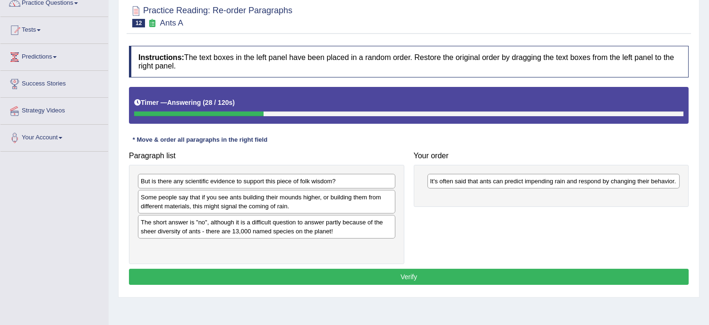
click at [463, 154] on h4 "Your order" at bounding box center [551, 156] width 275 height 8
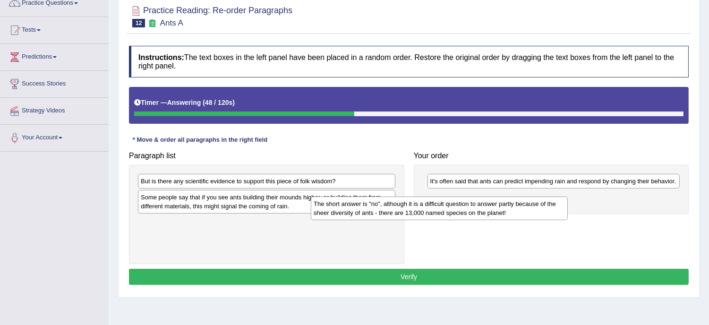
drag, startPoint x: 296, startPoint y: 232, endPoint x: 471, endPoint y: 213, distance: 175.2
click at [471, 213] on div "The short answer is "no", although it is a difficult question to answer partly …" at bounding box center [439, 208] width 257 height 24
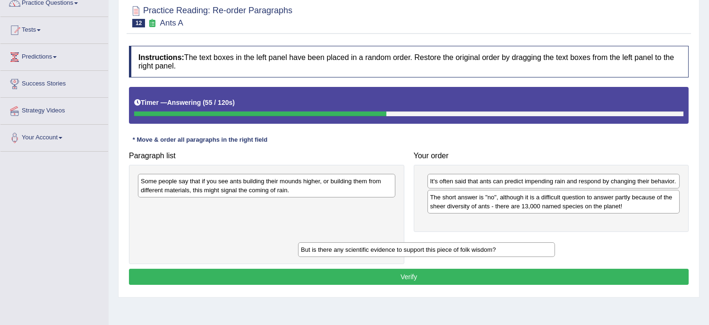
drag, startPoint x: 274, startPoint y: 179, endPoint x: 438, endPoint y: 248, distance: 177.5
click at [438, 247] on div "But is there any scientific evidence to support this piece of folk wisdom?" at bounding box center [426, 249] width 257 height 15
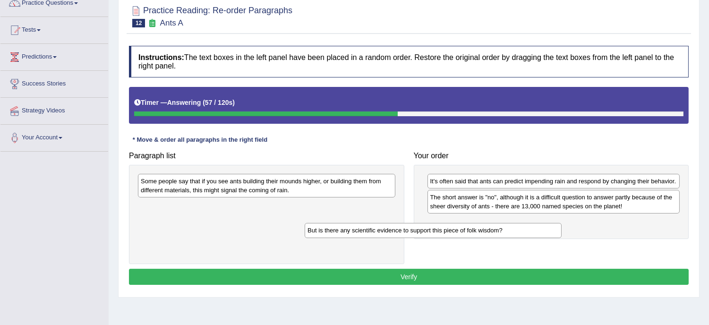
drag, startPoint x: 306, startPoint y: 207, endPoint x: 473, endPoint y: 231, distance: 168.9
click at [473, 231] on div "But is there any scientific evidence to support this piece of folk wisdom?" at bounding box center [432, 230] width 257 height 15
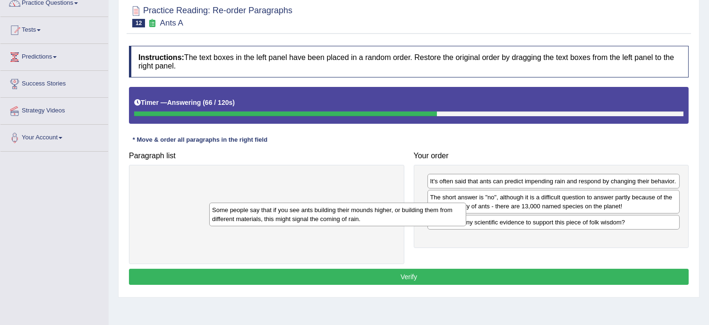
drag, startPoint x: 320, startPoint y: 181, endPoint x: 393, endPoint y: 211, distance: 79.6
click at [393, 211] on div "Some people say that if you see ants building their mounds higher, or building …" at bounding box center [337, 215] width 257 height 24
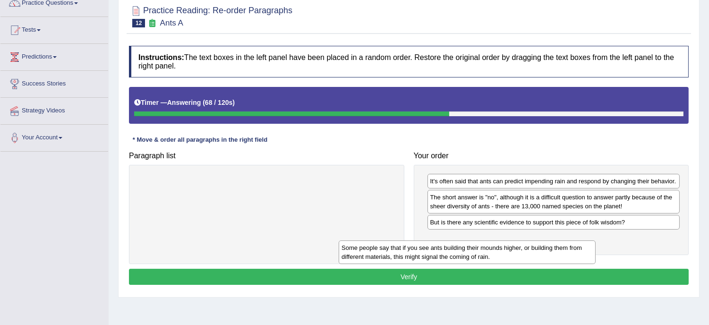
drag, startPoint x: 333, startPoint y: 189, endPoint x: 534, endPoint y: 255, distance: 211.8
click at [534, 255] on div "Some people say that if you see ants building their mounds higher, or building …" at bounding box center [466, 252] width 257 height 24
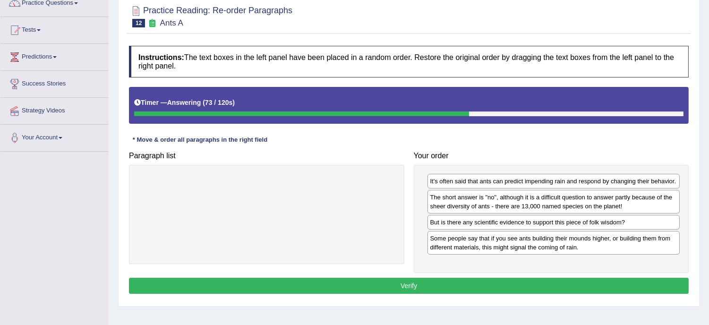
click at [419, 285] on button "Verify" at bounding box center [408, 286] width 559 height 16
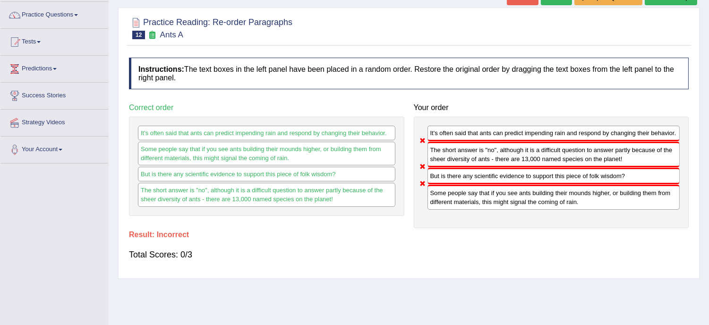
scroll to position [63, 0]
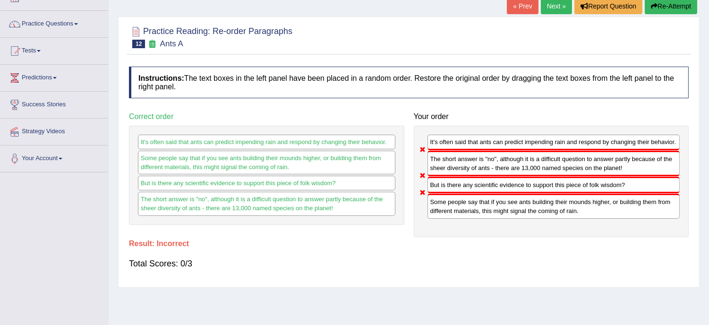
click at [671, 7] on button "Re-Attempt" at bounding box center [670, 6] width 52 height 16
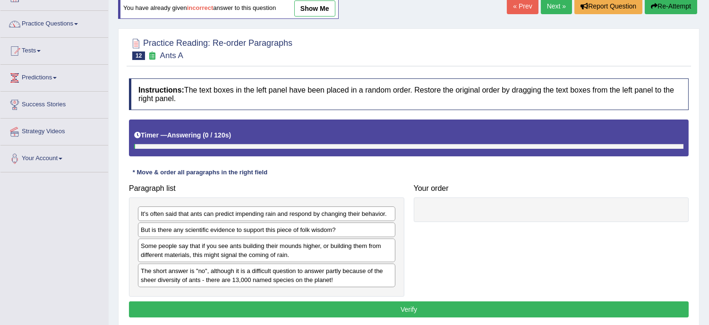
scroll to position [63, 0]
click at [278, 280] on div "The short answer is "no", although it is a difficult question to answer partly …" at bounding box center [266, 275] width 257 height 24
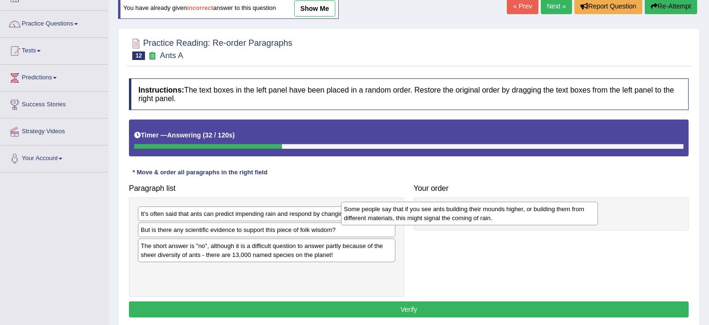
drag, startPoint x: 215, startPoint y: 254, endPoint x: 418, endPoint y: 217, distance: 206.3
click at [418, 217] on div "Some people say that if you see ants building their mounds higher, or building …" at bounding box center [469, 214] width 257 height 24
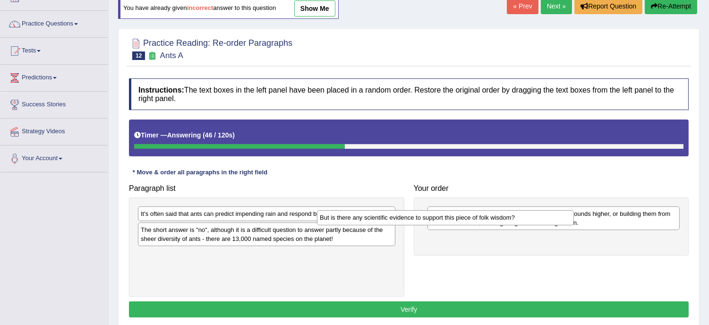
drag, startPoint x: 235, startPoint y: 228, endPoint x: 415, endPoint y: 215, distance: 181.2
click at [415, 215] on div "But is there any scientific evidence to support this piece of folk wisdom?" at bounding box center [445, 217] width 257 height 15
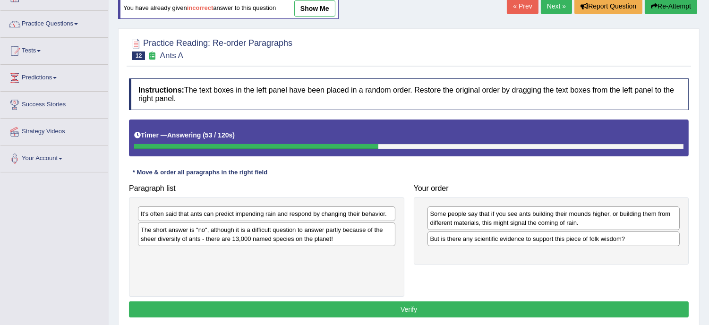
click at [263, 201] on div "It's often said that ants can predict impending rain and respond by changing th…" at bounding box center [266, 247] width 275 height 100
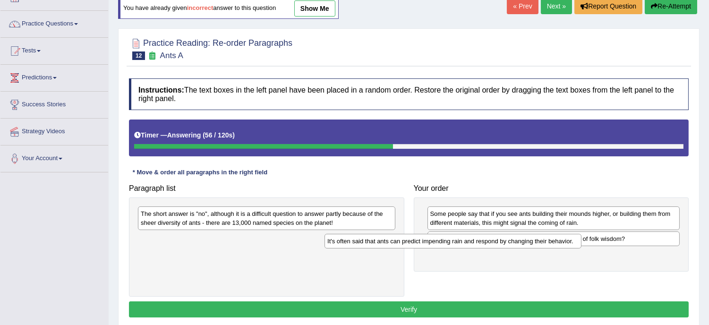
drag, startPoint x: 217, startPoint y: 219, endPoint x: 407, endPoint y: 245, distance: 192.1
click at [407, 245] on div "It's often said that ants can predict impending rain and respond by changing th…" at bounding box center [452, 241] width 257 height 15
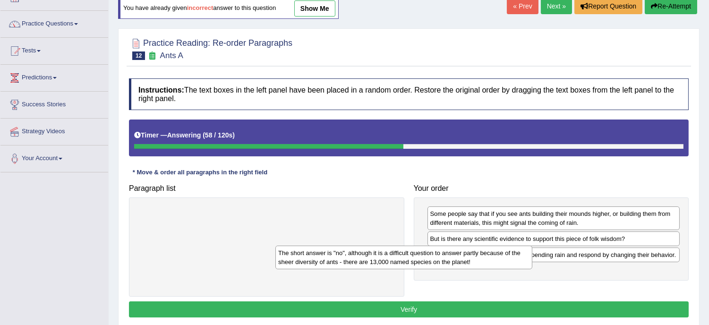
drag, startPoint x: 307, startPoint y: 219, endPoint x: 453, endPoint y: 263, distance: 152.3
click at [453, 263] on div "The short answer is "no", although it is a difficult question to answer partly …" at bounding box center [403, 257] width 257 height 24
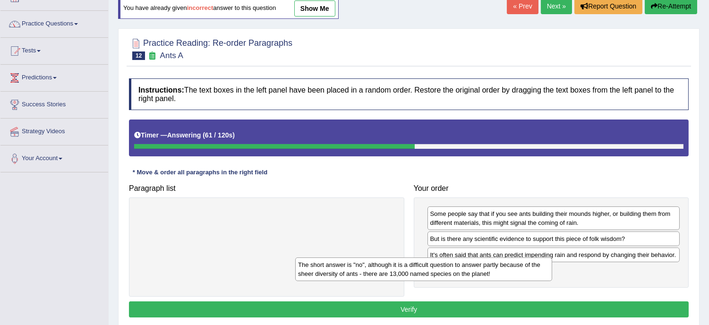
drag, startPoint x: 313, startPoint y: 210, endPoint x: 487, endPoint y: 255, distance: 180.0
click at [487, 257] on div "The short answer is "no", although it is a difficult question to answer partly …" at bounding box center [423, 269] width 257 height 24
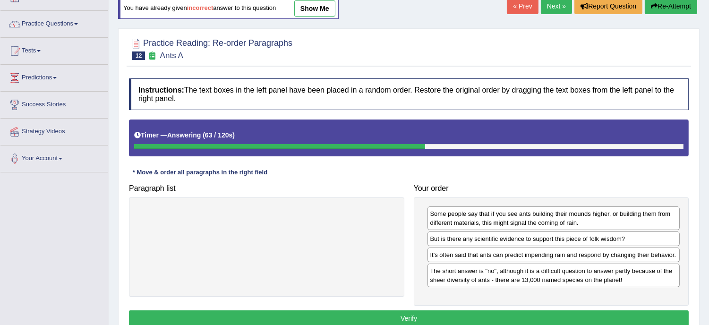
click at [411, 315] on button "Verify" at bounding box center [408, 318] width 559 height 16
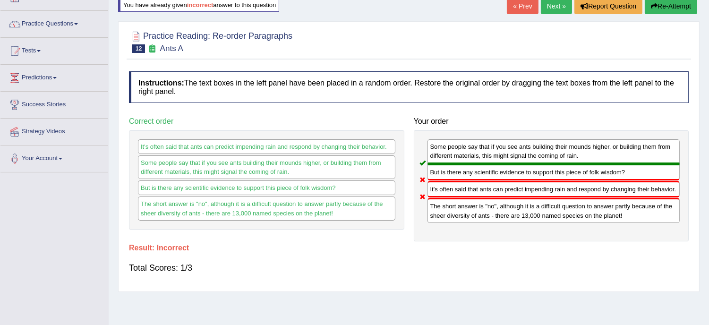
click at [674, 9] on button "Re-Attempt" at bounding box center [670, 6] width 52 height 16
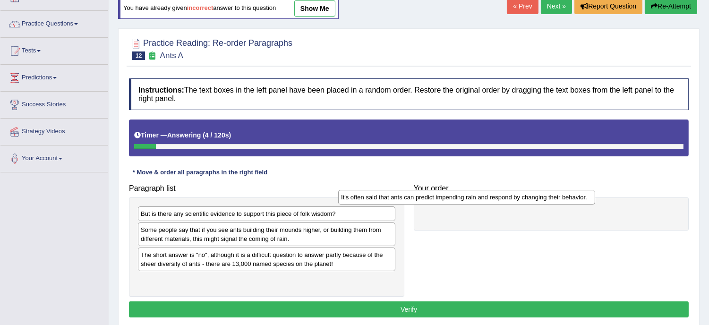
drag, startPoint x: 260, startPoint y: 214, endPoint x: 460, endPoint y: 197, distance: 200.9
click at [460, 197] on div "It's often said that ants can predict impending rain and respond by changing th…" at bounding box center [466, 197] width 257 height 15
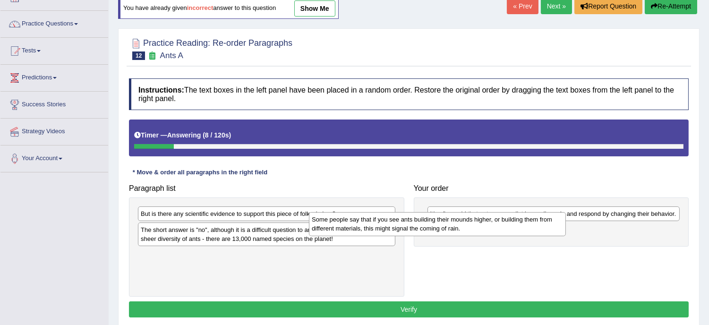
drag, startPoint x: 234, startPoint y: 237, endPoint x: 405, endPoint y: 227, distance: 171.2
click at [405, 227] on div "Some people say that if you see ants building their mounds higher, or building …" at bounding box center [437, 224] width 257 height 24
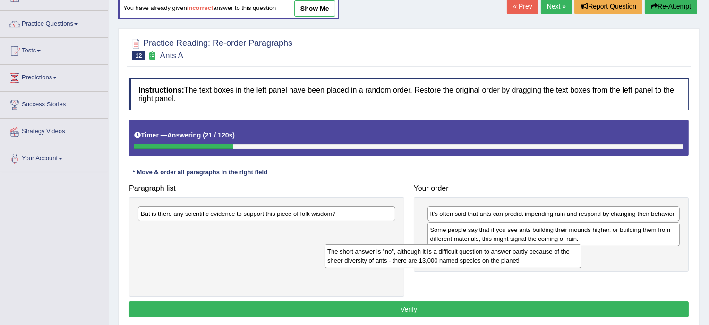
drag, startPoint x: 185, startPoint y: 232, endPoint x: 371, endPoint y: 253, distance: 187.7
click at [371, 253] on div "The short answer is "no", although it is a difficult question to answer partly …" at bounding box center [452, 256] width 257 height 24
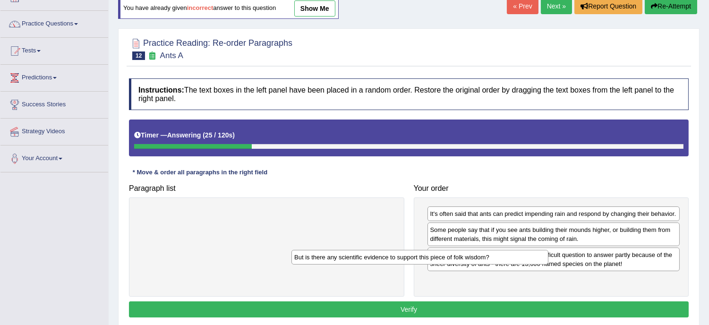
drag, startPoint x: 258, startPoint y: 218, endPoint x: 421, endPoint y: 267, distance: 170.2
click at [421, 264] on div "But is there any scientific evidence to support this piece of folk wisdom?" at bounding box center [419, 257] width 257 height 15
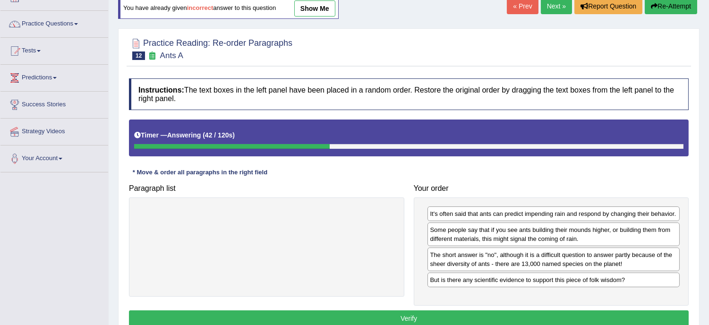
click at [401, 318] on button "Verify" at bounding box center [408, 318] width 559 height 16
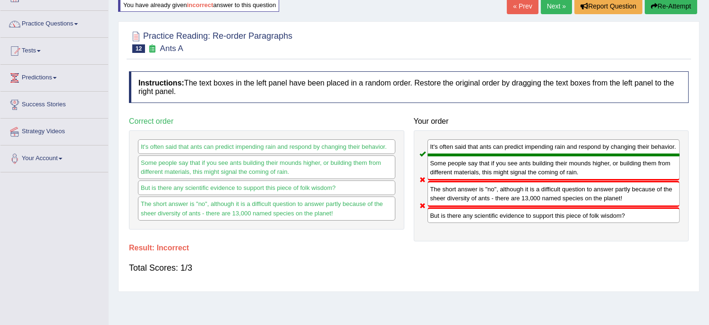
click at [401, 318] on div "Home Practice Reading: Re-order Paragraphs Ants A You have already given incorr…" at bounding box center [409, 173] width 600 height 472
click at [678, 3] on button "Re-Attempt" at bounding box center [670, 6] width 52 height 16
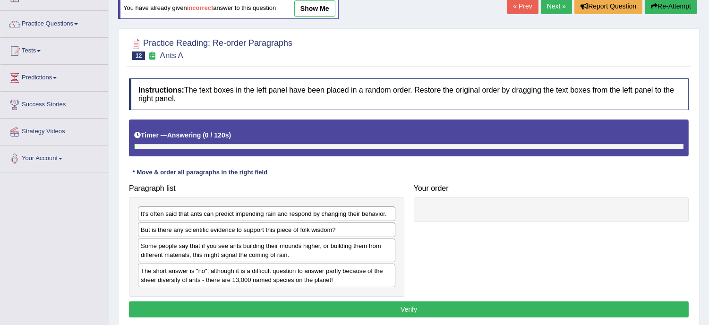
scroll to position [63, 0]
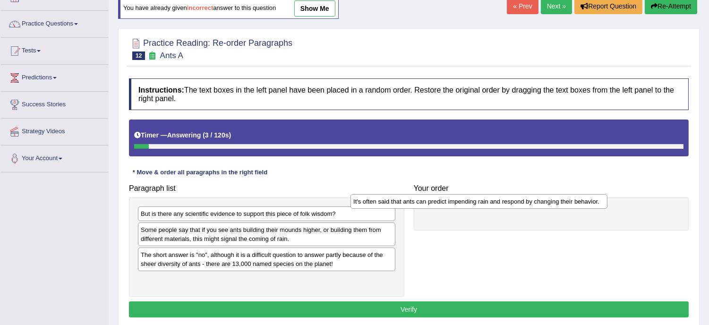
drag, startPoint x: 291, startPoint y: 215, endPoint x: 503, endPoint y: 202, distance: 212.8
click at [503, 202] on div "It's often said that ants can predict impending rain and respond by changing th…" at bounding box center [478, 201] width 257 height 15
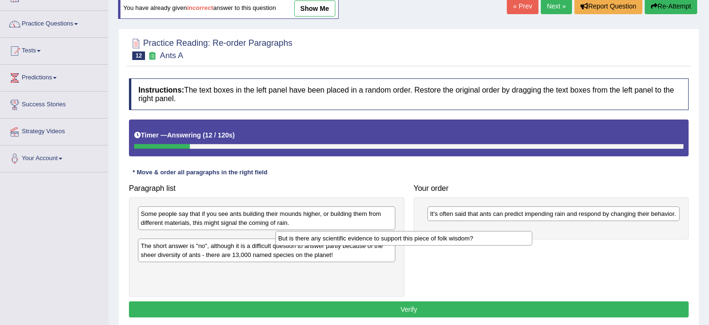
drag, startPoint x: 280, startPoint y: 212, endPoint x: 421, endPoint y: 238, distance: 143.4
click at [421, 238] on div "But is there any scientific evidence to support this piece of folk wisdom?" at bounding box center [403, 238] width 257 height 15
drag, startPoint x: 288, startPoint y: 243, endPoint x: 475, endPoint y: 245, distance: 187.4
click at [475, 245] on div "But is there any scientific evidence to support this piece of folk wisdom?" at bounding box center [447, 243] width 257 height 15
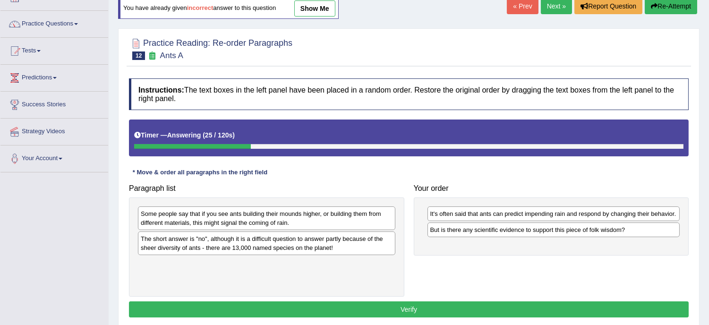
click at [351, 235] on div "The short answer is "no", although it is a difficult question to answer partly …" at bounding box center [266, 243] width 257 height 24
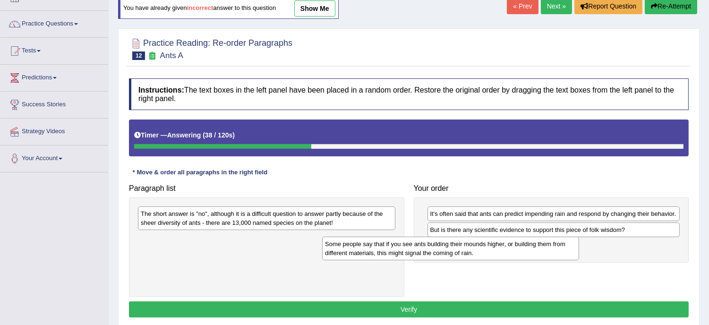
drag, startPoint x: 187, startPoint y: 220, endPoint x: 372, endPoint y: 249, distance: 187.0
click at [372, 249] on div "Some people say that if you see ants building their mounds higher, or building …" at bounding box center [450, 248] width 257 height 24
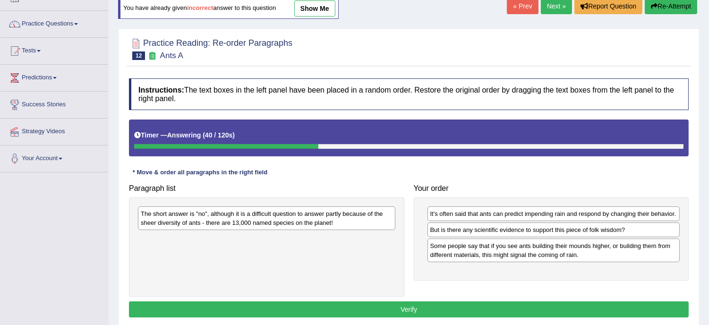
drag, startPoint x: 261, startPoint y: 215, endPoint x: 308, endPoint y: 243, distance: 55.0
click at [308, 230] on div "The short answer is "no", although it is a difficult question to answer partly …" at bounding box center [266, 218] width 257 height 24
click at [289, 223] on div "The short answer is "no", although it is a difficult question to answer partly …" at bounding box center [266, 218] width 257 height 24
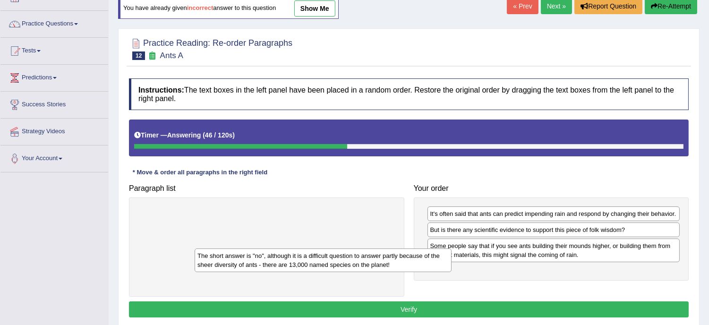
drag, startPoint x: 291, startPoint y: 227, endPoint x: 383, endPoint y: 274, distance: 103.9
click at [383, 272] on div "The short answer is "no", although it is a difficult question to answer partly …" at bounding box center [322, 260] width 257 height 24
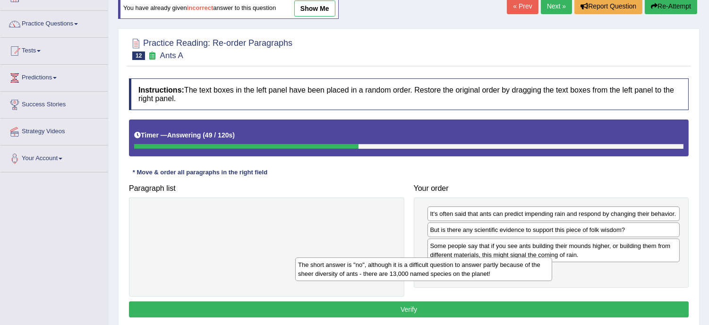
drag, startPoint x: 279, startPoint y: 219, endPoint x: 447, endPoint y: 273, distance: 176.6
click at [447, 273] on div "The short answer is "no", although it is a difficult question to answer partly …" at bounding box center [423, 269] width 257 height 24
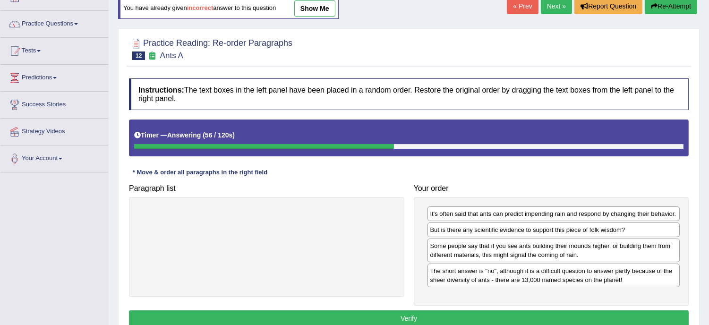
click at [407, 324] on button "Verify" at bounding box center [408, 318] width 559 height 16
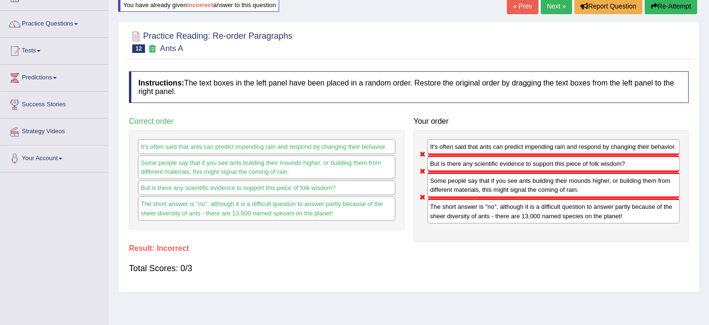
click at [662, 8] on button "Re-Attempt" at bounding box center [670, 6] width 52 height 16
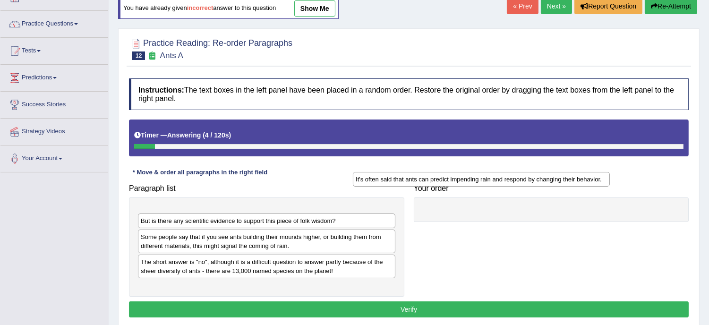
drag, startPoint x: 293, startPoint y: 217, endPoint x: 507, endPoint y: 182, distance: 217.6
click at [507, 182] on div "It's often said that ants can predict impending rain and respond by changing th…" at bounding box center [481, 179] width 257 height 15
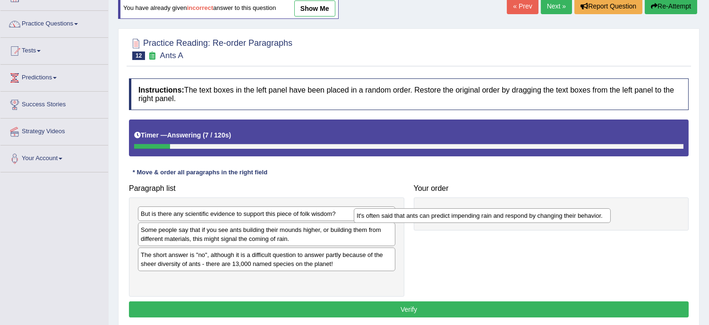
drag, startPoint x: 329, startPoint y: 215, endPoint x: 545, endPoint y: 216, distance: 216.7
click at [545, 216] on div "It's often said that ants can predict impending rain and respond by changing th…" at bounding box center [482, 215] width 257 height 15
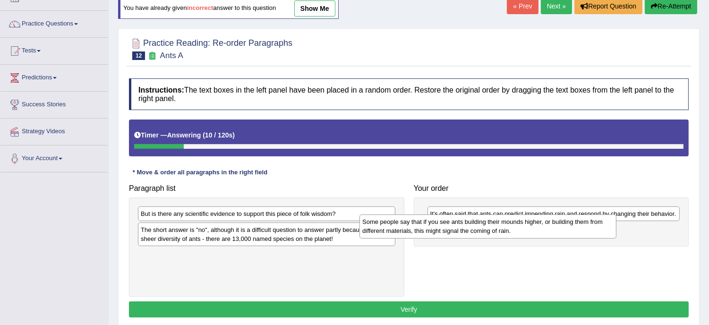
drag, startPoint x: 279, startPoint y: 235, endPoint x: 501, endPoint y: 228, distance: 222.0
click at [501, 228] on div "Some people say that if you see ants building their mounds higher, or building …" at bounding box center [487, 226] width 257 height 24
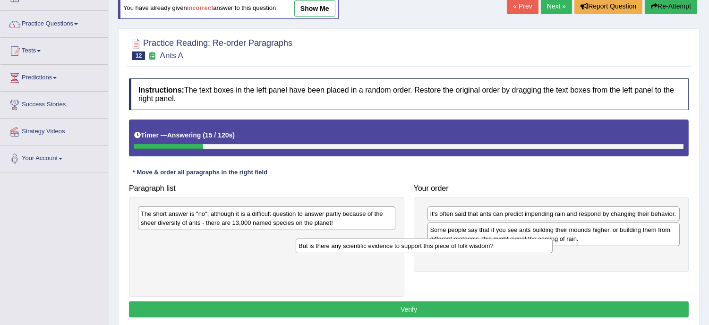
drag, startPoint x: 318, startPoint y: 211, endPoint x: 483, endPoint y: 245, distance: 168.7
click at [483, 245] on div "But is there any scientific evidence to support this piece of folk wisdom?" at bounding box center [424, 245] width 257 height 15
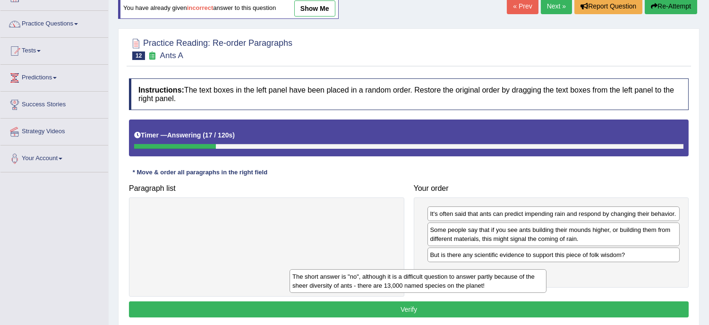
drag, startPoint x: 357, startPoint y: 219, endPoint x: 512, endPoint y: 283, distance: 167.2
click at [512, 283] on div "The short answer is "no", although it is a difficult question to answer partly …" at bounding box center [417, 281] width 257 height 24
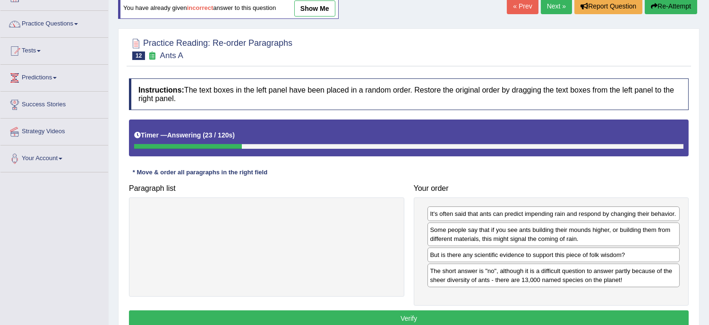
click at [417, 314] on button "Verify" at bounding box center [408, 318] width 559 height 16
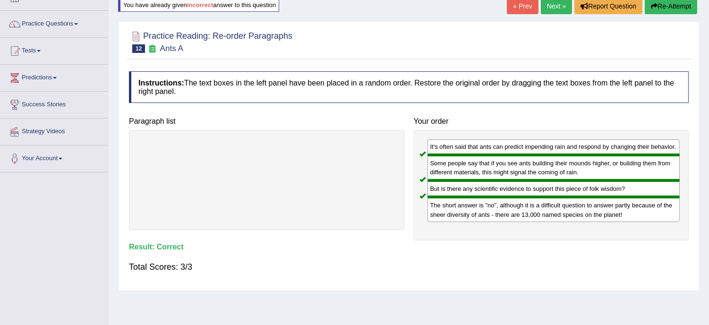
click at [546, 15] on div "« Prev Next » Report Question Re-Attempt" at bounding box center [603, 7] width 193 height 18
click at [550, 2] on link "Next »" at bounding box center [555, 6] width 31 height 16
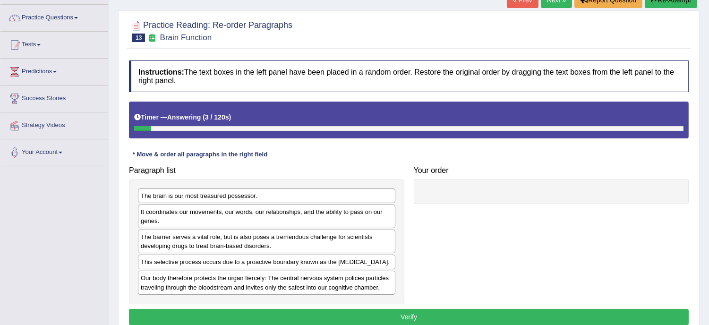
scroll to position [105, 0]
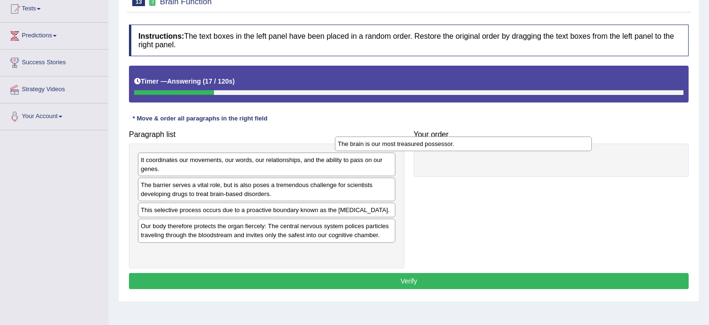
drag, startPoint x: 211, startPoint y: 158, endPoint x: 409, endPoint y: 142, distance: 198.4
click at [409, 142] on div "The brain is our most treasured possessor." at bounding box center [463, 143] width 257 height 15
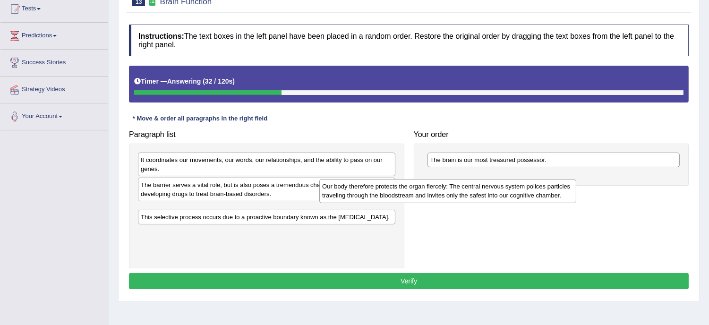
drag, startPoint x: 232, startPoint y: 230, endPoint x: 422, endPoint y: 187, distance: 194.2
click at [422, 187] on div "Our body therefore protects the organ fiercely: The central nervous system poli…" at bounding box center [447, 191] width 257 height 24
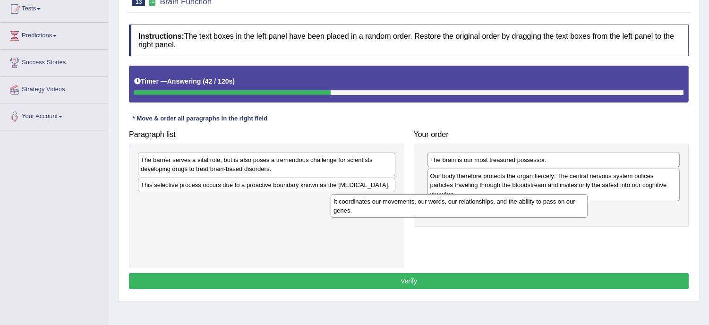
drag, startPoint x: 253, startPoint y: 162, endPoint x: 448, endPoint y: 204, distance: 199.3
click at [448, 204] on div "It coordinates our movements, our words, our relationships, and the ability to …" at bounding box center [458, 206] width 257 height 24
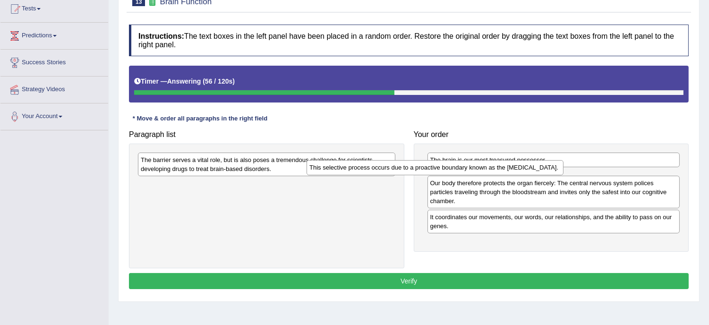
drag, startPoint x: 291, startPoint y: 187, endPoint x: 460, endPoint y: 169, distance: 169.5
click at [460, 169] on div "This selective process occurs due to a proactive boundary known as the [MEDICAL…" at bounding box center [434, 167] width 257 height 15
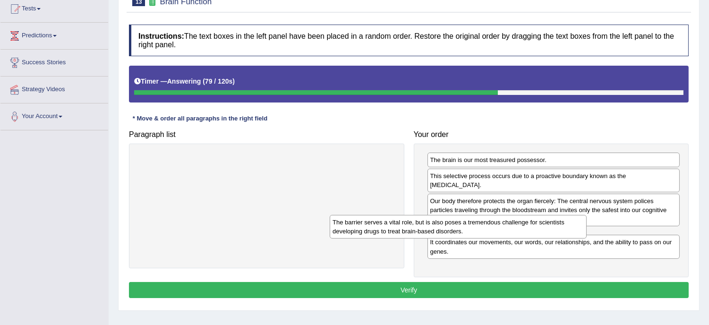
drag, startPoint x: 272, startPoint y: 176, endPoint x: 466, endPoint y: 238, distance: 203.3
click at [466, 238] on div "The barrier serves a vital role, but is also poses a tremendous challenge for s…" at bounding box center [457, 227] width 257 height 24
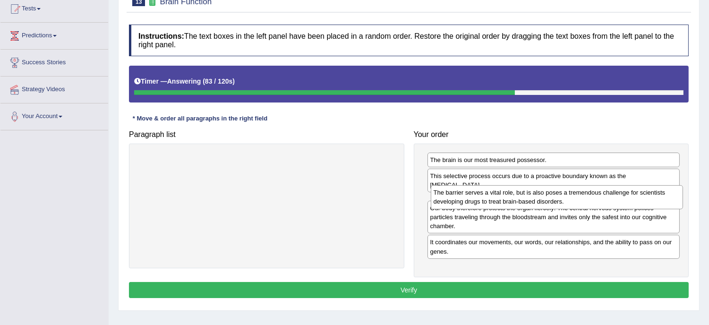
drag, startPoint x: 501, startPoint y: 242, endPoint x: 504, endPoint y: 199, distance: 43.1
click at [504, 199] on div "The barrier serves a vital role, but is also poses a tremendous challenge for s…" at bounding box center [557, 197] width 252 height 24
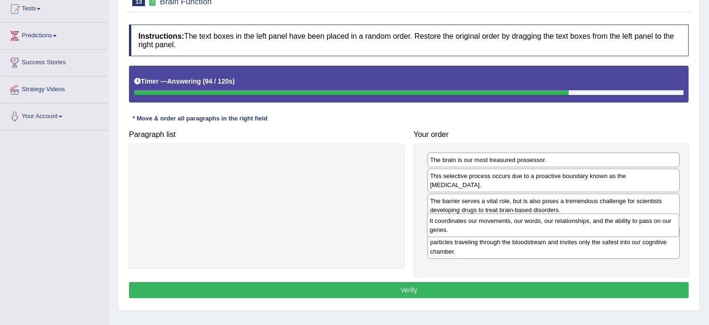
drag, startPoint x: 484, startPoint y: 271, endPoint x: 483, endPoint y: 231, distance: 40.1
click at [483, 231] on div "It coordinates our movements, our words, our relationships, and the ability to …" at bounding box center [553, 225] width 252 height 24
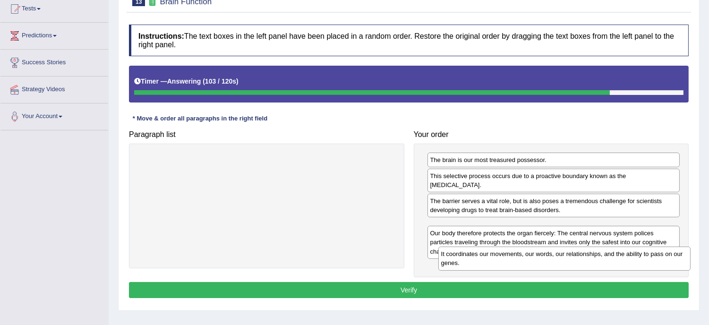
drag, startPoint x: 507, startPoint y: 225, endPoint x: 517, endPoint y: 253, distance: 29.9
click at [517, 253] on div "It coordinates our movements, our words, our relationships, and the ability to …" at bounding box center [564, 258] width 252 height 24
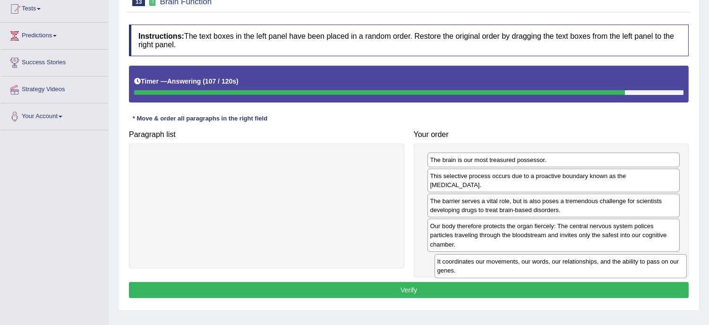
drag, startPoint x: 509, startPoint y: 227, endPoint x: 516, endPoint y: 262, distance: 35.6
click at [516, 262] on div "It coordinates our movements, our words, our relationships, and the ability to …" at bounding box center [560, 266] width 252 height 24
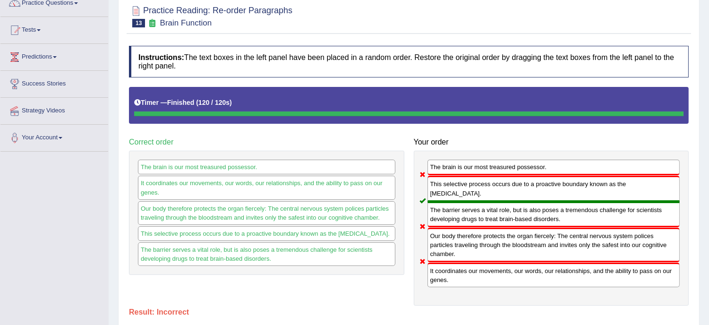
scroll to position [0, 0]
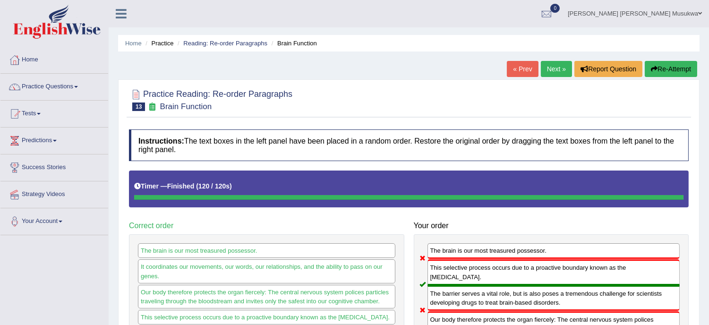
click at [663, 70] on button "Re-Attempt" at bounding box center [670, 69] width 52 height 16
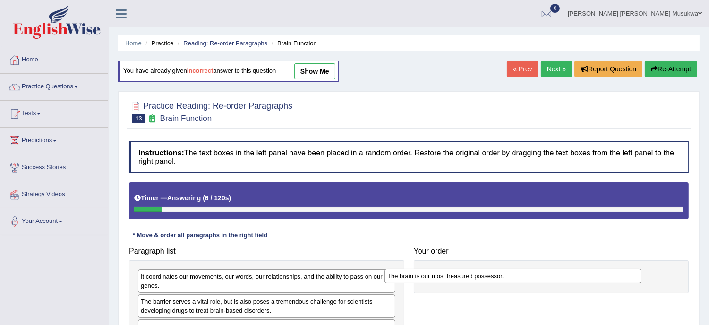
drag, startPoint x: 216, startPoint y: 278, endPoint x: 465, endPoint y: 277, distance: 248.8
click at [464, 277] on div "The brain is our most treasured possessor." at bounding box center [512, 276] width 257 height 15
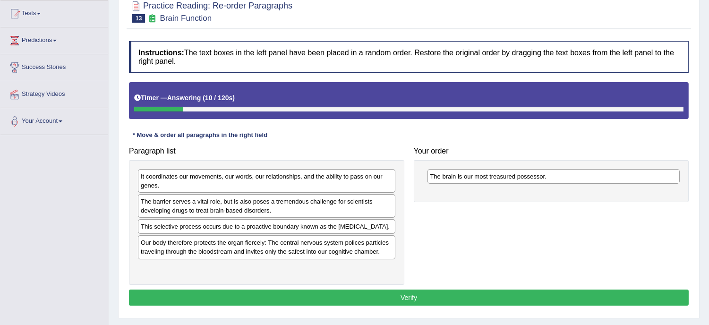
scroll to position [105, 0]
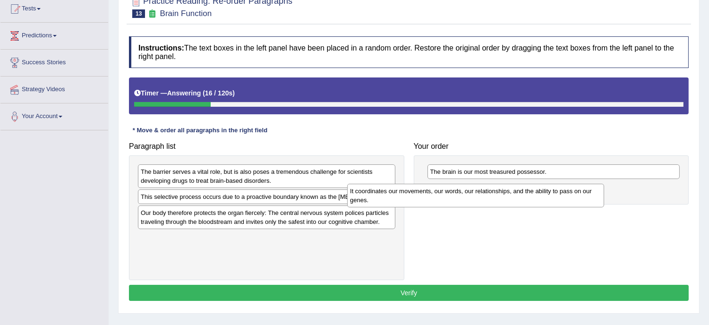
drag, startPoint x: 238, startPoint y: 172, endPoint x: 447, endPoint y: 192, distance: 210.0
click at [447, 192] on div "It coordinates our movements, our words, our relationships, and the ability to …" at bounding box center [475, 196] width 257 height 24
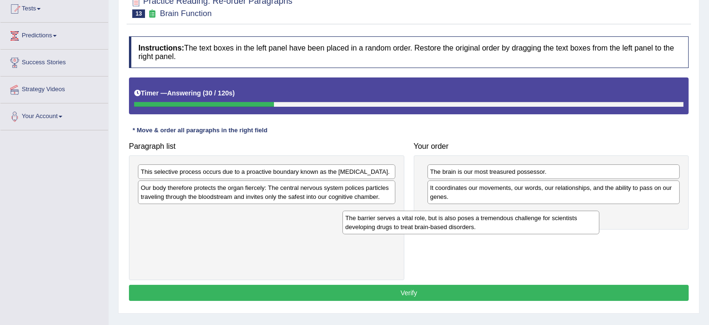
drag, startPoint x: 249, startPoint y: 179, endPoint x: 463, endPoint y: 219, distance: 217.9
click at [463, 219] on div "The barrier serves a vital role, but is also poses a tremendous challenge for s…" at bounding box center [470, 223] width 257 height 24
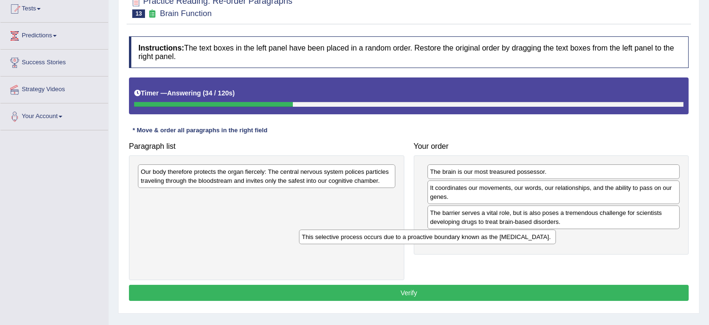
drag, startPoint x: 289, startPoint y: 176, endPoint x: 451, endPoint y: 241, distance: 174.1
click at [451, 241] on div "This selective process occurs due to a proactive boundary known as the [MEDICAL…" at bounding box center [427, 236] width 257 height 15
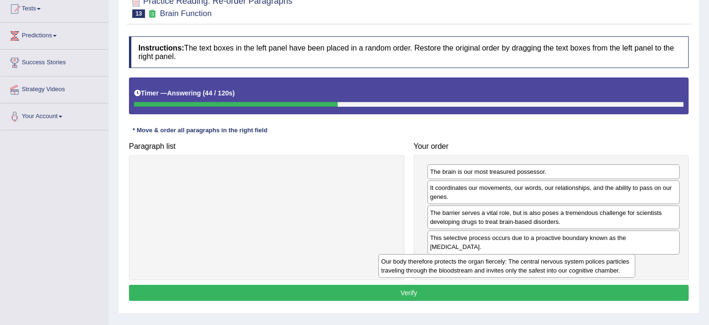
drag, startPoint x: 334, startPoint y: 177, endPoint x: 575, endPoint y: 267, distance: 256.9
click at [575, 267] on div "Our body therefore protects the organ fiercely: The central nervous system poli…" at bounding box center [506, 266] width 257 height 24
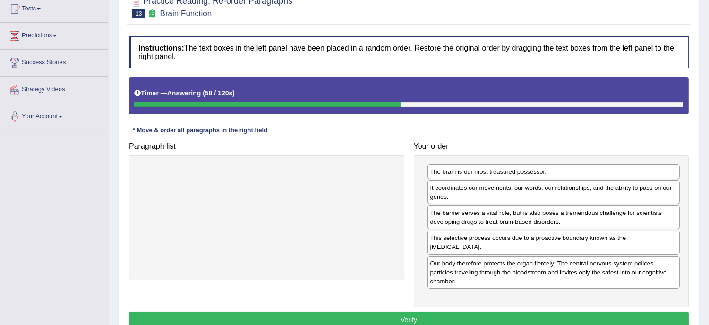
click at [419, 319] on button "Verify" at bounding box center [408, 320] width 559 height 16
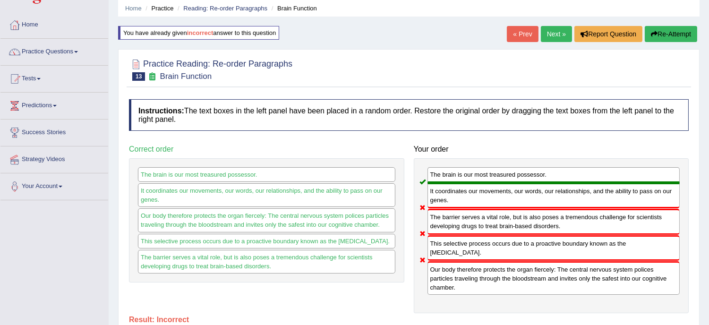
scroll to position [0, 0]
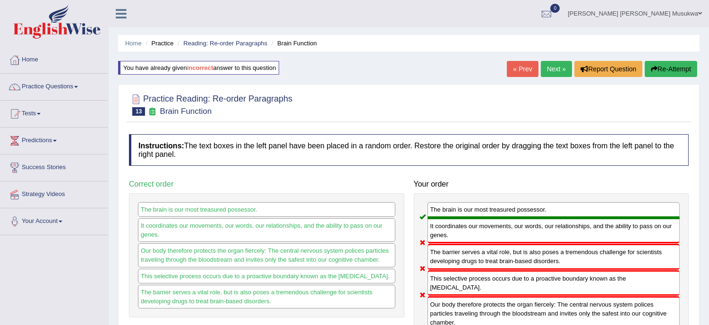
click at [682, 63] on button "Re-Attempt" at bounding box center [670, 69] width 52 height 16
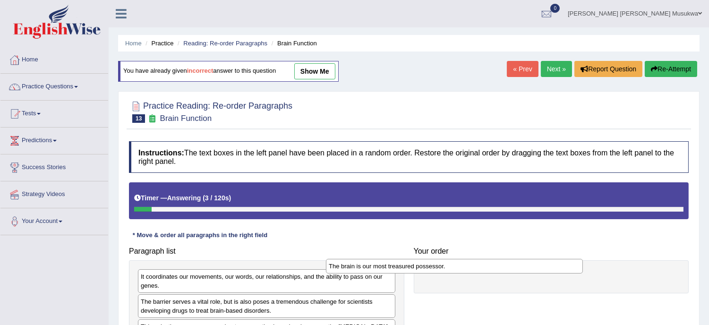
drag, startPoint x: 212, startPoint y: 277, endPoint x: 400, endPoint y: 267, distance: 188.2
click at [400, 267] on div "The brain is our most treasured possessor." at bounding box center [454, 266] width 257 height 15
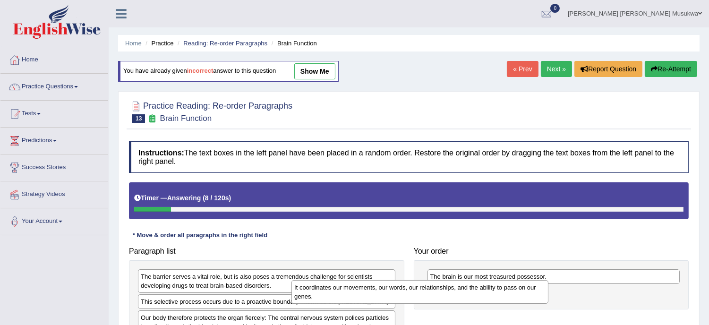
drag, startPoint x: 295, startPoint y: 280, endPoint x: 460, endPoint y: 288, distance: 165.4
click at [460, 288] on div "It coordinates our movements, our words, our relationships, and the ability to …" at bounding box center [419, 292] width 257 height 24
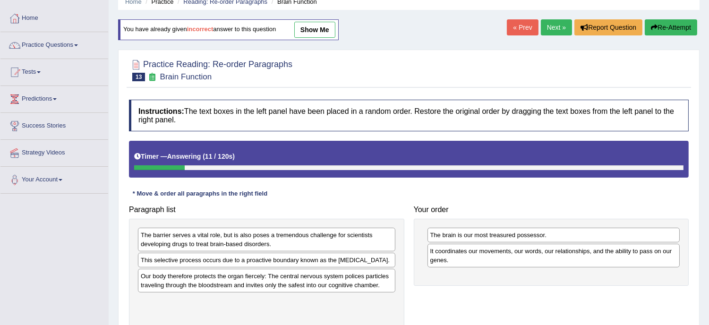
scroll to position [63, 0]
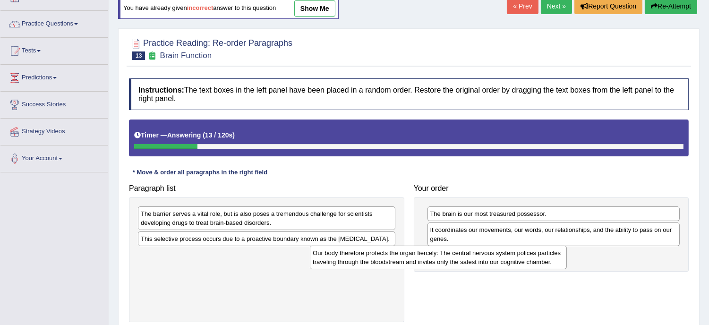
drag, startPoint x: 289, startPoint y: 265, endPoint x: 473, endPoint y: 262, distance: 184.1
click at [473, 262] on div "Our body therefore protects the organ fiercely: The central nervous system poli…" at bounding box center [438, 257] width 257 height 24
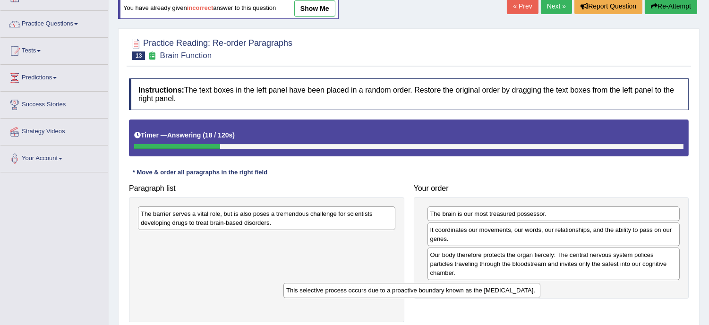
drag, startPoint x: 260, startPoint y: 238, endPoint x: 405, endPoint y: 290, distance: 154.5
click at [405, 290] on div "This selective process occurs due to a proactive boundary known as the [MEDICAL…" at bounding box center [411, 290] width 257 height 15
drag, startPoint x: 307, startPoint y: 237, endPoint x: 490, endPoint y: 295, distance: 191.1
click at [490, 295] on div "This selective process occurs due to a proactive boundary known as the [MEDICAL…" at bounding box center [446, 295] width 257 height 15
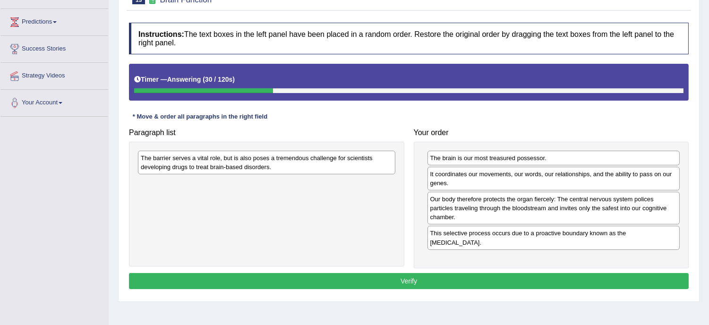
scroll to position [126, 0]
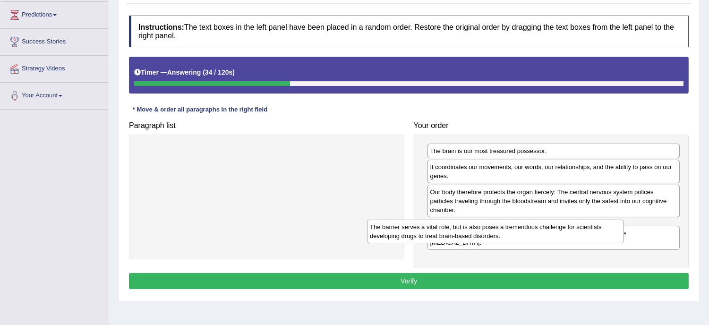
drag, startPoint x: 264, startPoint y: 153, endPoint x: 495, endPoint y: 230, distance: 242.9
click at [495, 230] on div "The barrier serves a vital role, but is also poses a tremendous challenge for s…" at bounding box center [495, 232] width 257 height 24
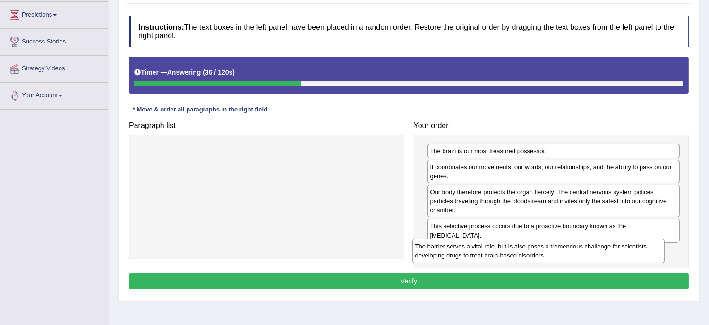
drag, startPoint x: 495, startPoint y: 230, endPoint x: 480, endPoint y: 250, distance: 25.3
click at [480, 250] on div "The barrier serves a vital role, but is also poses a tremendous challenge for s…" at bounding box center [538, 251] width 252 height 24
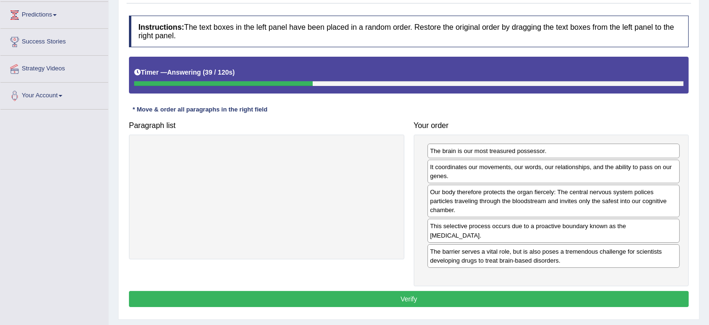
click at [411, 299] on button "Verify" at bounding box center [408, 299] width 559 height 16
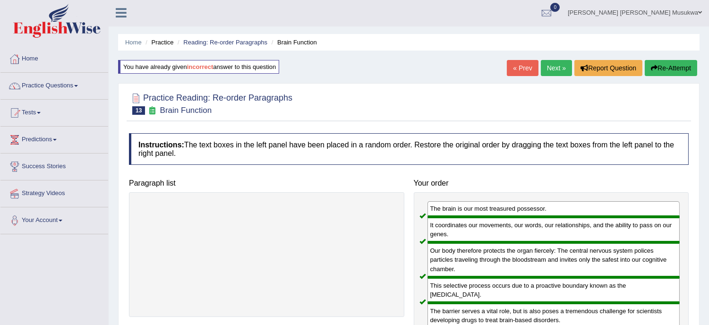
scroll to position [0, 0]
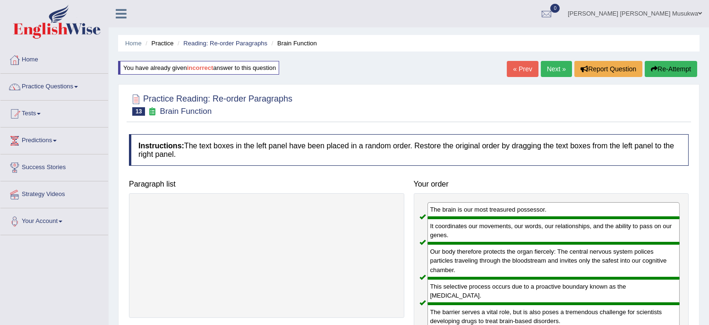
click at [553, 65] on link "Next »" at bounding box center [555, 69] width 31 height 16
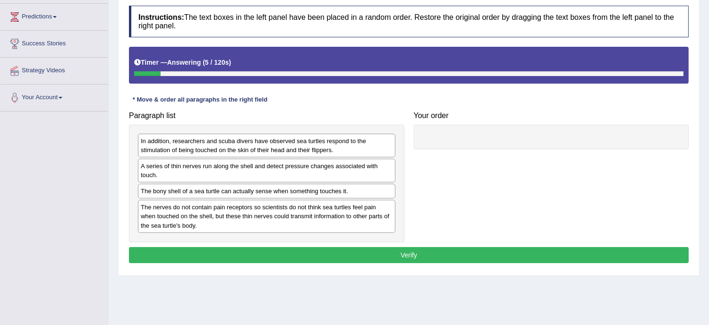
scroll to position [126, 0]
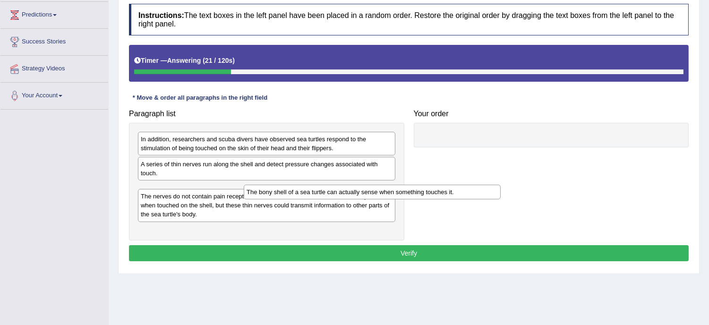
drag, startPoint x: 260, startPoint y: 191, endPoint x: 404, endPoint y: 171, distance: 145.3
click at [404, 185] on div "The bony shell of a sea turtle can actually sense when something touches it." at bounding box center [372, 192] width 257 height 15
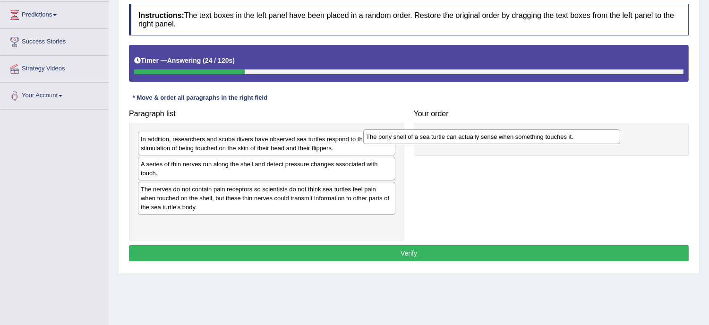
drag, startPoint x: 251, startPoint y: 192, endPoint x: 476, endPoint y: 139, distance: 231.3
click at [476, 139] on div "The bony shell of a sea turtle can actually sense when something touches it." at bounding box center [491, 136] width 257 height 15
click at [268, 168] on div "A series of thin nerves run along the shell and detect pressure changes associa…" at bounding box center [266, 169] width 257 height 24
click at [267, 168] on div "A series of thin nerves run along the shell and detect pressure changes associa…" at bounding box center [266, 169] width 257 height 24
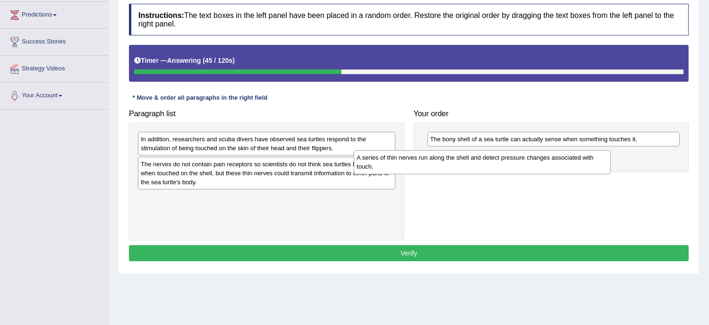
drag, startPoint x: 289, startPoint y: 171, endPoint x: 516, endPoint y: 162, distance: 226.7
click at [516, 162] on div "A series of thin nerves run along the shell and detect pressure changes associa…" at bounding box center [482, 162] width 257 height 24
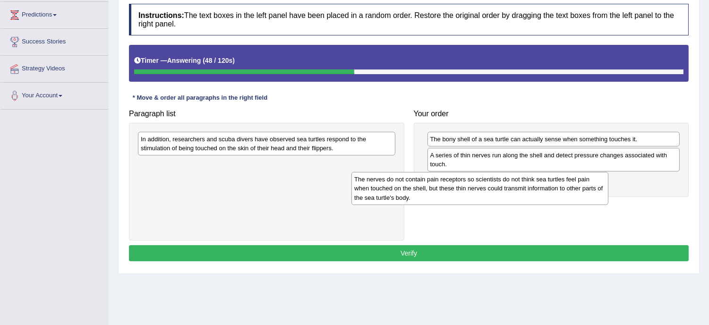
drag, startPoint x: 270, startPoint y: 173, endPoint x: 483, endPoint y: 188, distance: 213.9
click at [483, 188] on div "The nerves do not contain pain receptors so scientists do not think sea turtles…" at bounding box center [479, 188] width 257 height 33
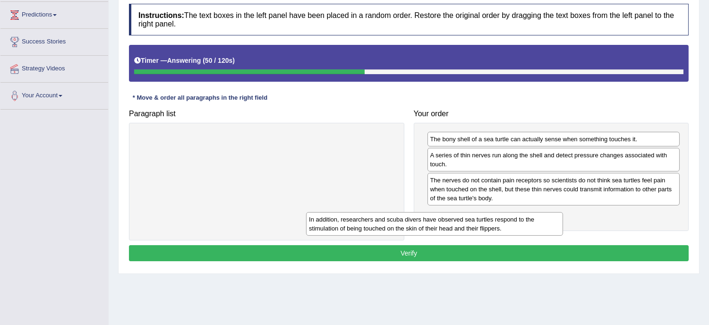
drag, startPoint x: 314, startPoint y: 144, endPoint x: 499, endPoint y: 224, distance: 201.7
click at [499, 224] on div "In addition, researchers and scuba divers have observed sea turtles respond to …" at bounding box center [434, 224] width 257 height 24
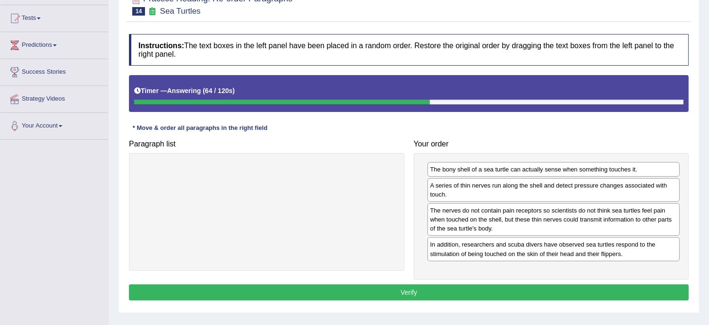
scroll to position [105, 0]
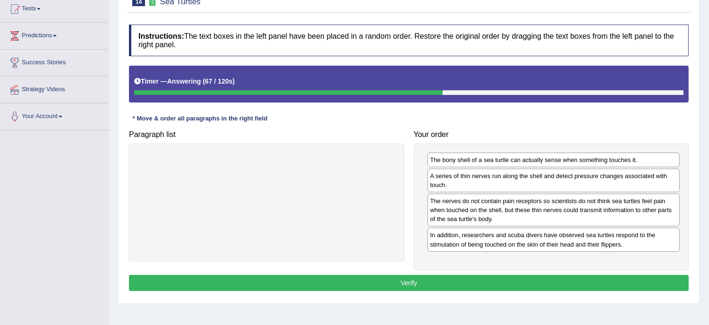
click at [418, 284] on button "Verify" at bounding box center [408, 283] width 559 height 16
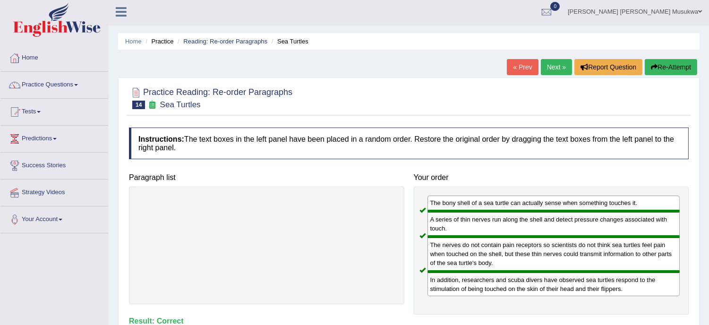
scroll to position [0, 0]
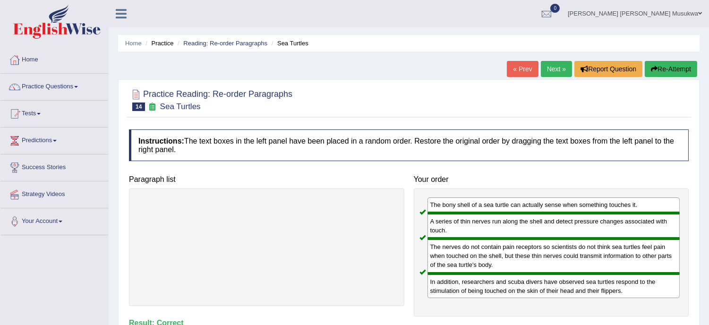
click at [556, 66] on link "Next »" at bounding box center [555, 69] width 31 height 16
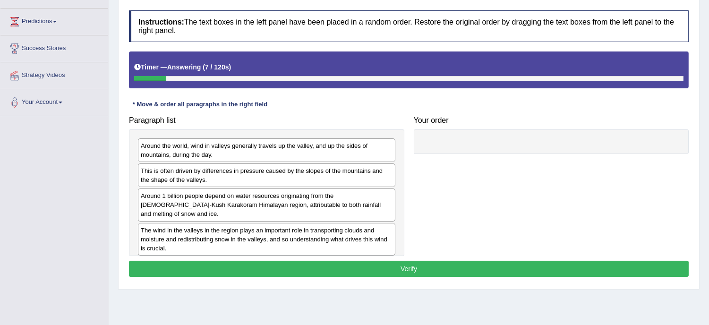
scroll to position [126, 0]
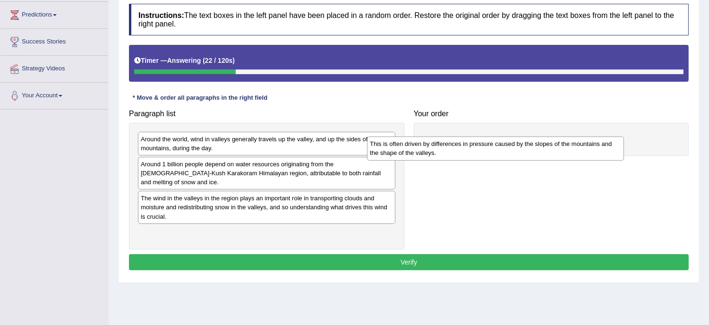
drag, startPoint x: 211, startPoint y: 175, endPoint x: 441, endPoint y: 154, distance: 230.8
click at [441, 154] on div "This is often driven by differences in pressure caused by the slopes of the mou…" at bounding box center [495, 148] width 257 height 24
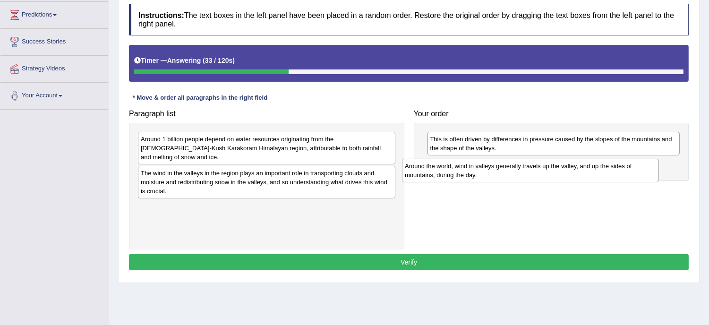
drag, startPoint x: 207, startPoint y: 138, endPoint x: 471, endPoint y: 164, distance: 265.2
click at [471, 164] on div "Around the world, wind in valleys generally travels up the valley, and up the s…" at bounding box center [530, 171] width 257 height 24
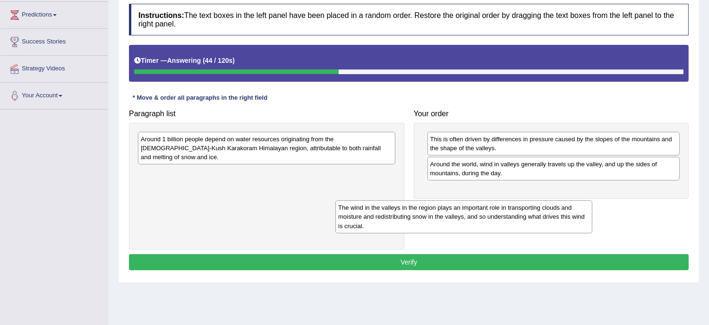
drag, startPoint x: 304, startPoint y: 178, endPoint x: 503, endPoint y: 218, distance: 202.2
click at [503, 218] on div "The wind in the valleys in the region plays an important role in transporting c…" at bounding box center [463, 216] width 257 height 33
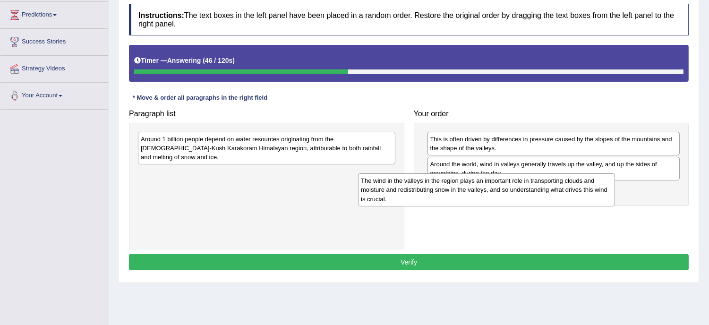
drag, startPoint x: 331, startPoint y: 170, endPoint x: 563, endPoint y: 189, distance: 233.0
click at [563, 189] on div "The wind in the valleys in the region plays an important role in transporting c…" at bounding box center [486, 189] width 257 height 33
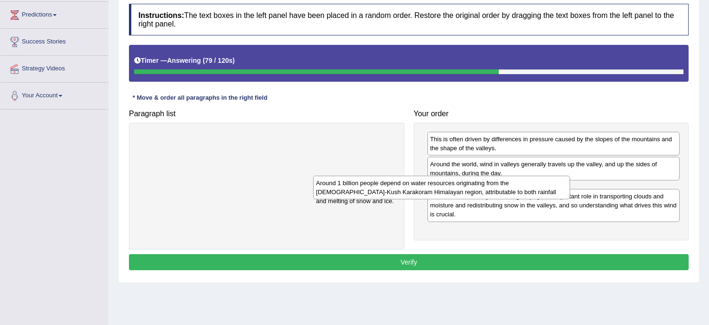
drag, startPoint x: 318, startPoint y: 142, endPoint x: 493, endPoint y: 186, distance: 180.9
click at [493, 186] on div "Around 1 billion people depend on water resources originating from the Hindu-Ku…" at bounding box center [441, 188] width 257 height 24
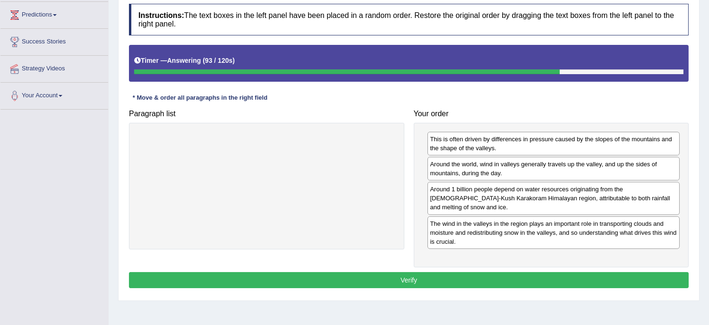
click at [413, 272] on button "Verify" at bounding box center [408, 280] width 559 height 16
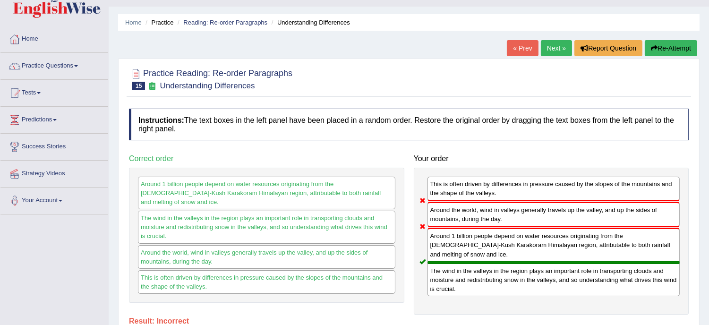
scroll to position [0, 0]
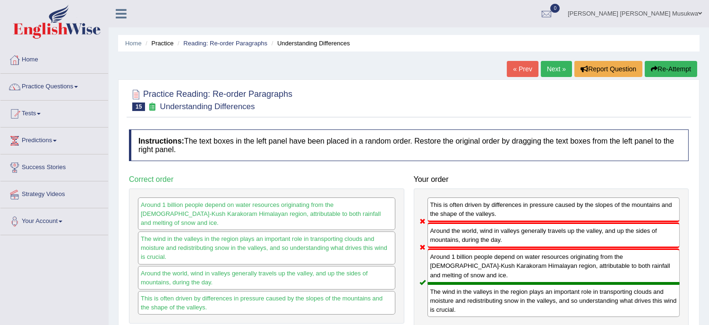
click at [676, 67] on button "Re-Attempt" at bounding box center [670, 69] width 52 height 16
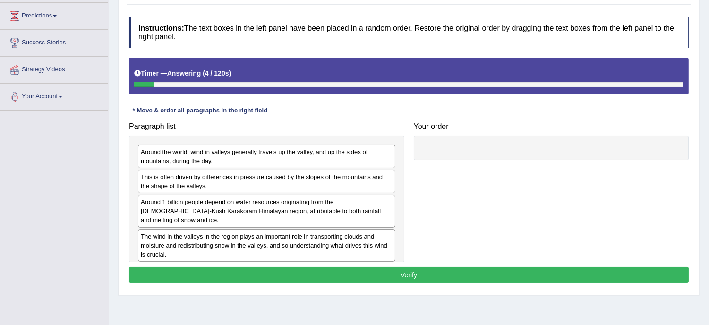
scroll to position [126, 0]
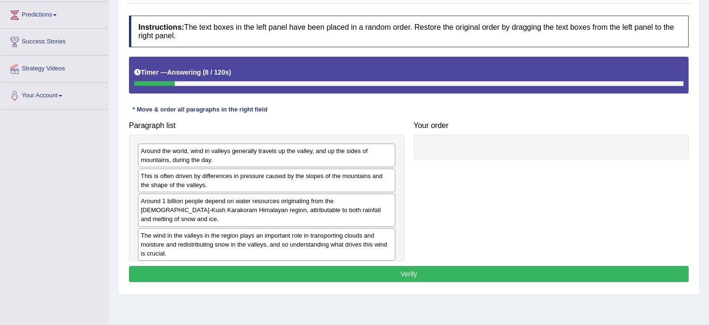
click at [199, 209] on div "Around 1 billion people depend on water resources originating from the Hindu-Ku…" at bounding box center [266, 210] width 257 height 33
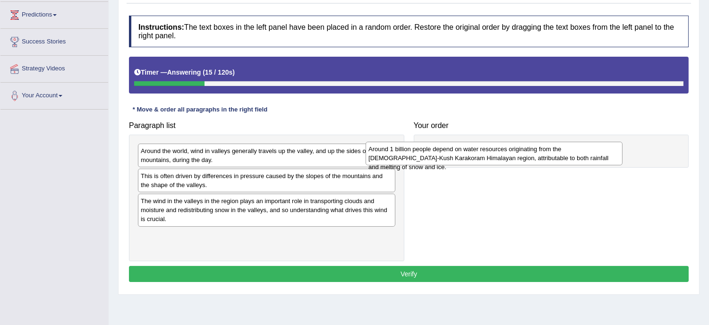
drag, startPoint x: 247, startPoint y: 207, endPoint x: 474, endPoint y: 154, distance: 233.5
click at [474, 154] on div "Around 1 billion people depend on water resources originating from the Hindu-Ku…" at bounding box center [493, 154] width 257 height 24
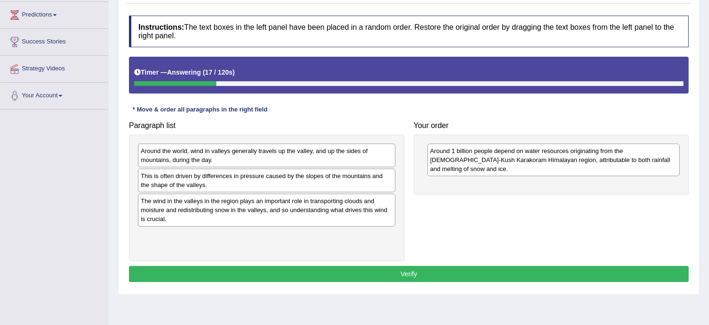
click at [257, 210] on div "The wind in the valleys in the region plays an important role in transporting c…" at bounding box center [266, 210] width 257 height 33
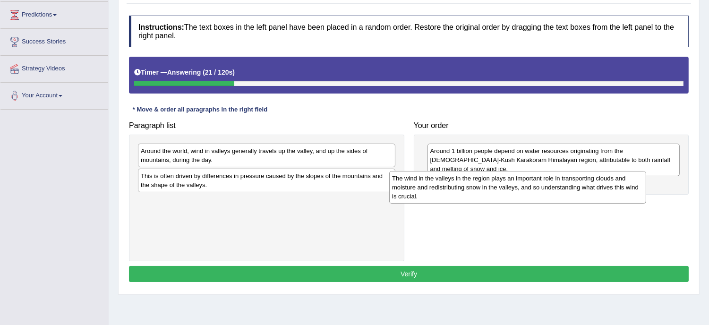
drag, startPoint x: 261, startPoint y: 211, endPoint x: 512, endPoint y: 187, distance: 252.2
click at [512, 187] on div "The wind in the valleys in the region plays an important role in transporting c…" at bounding box center [517, 187] width 257 height 33
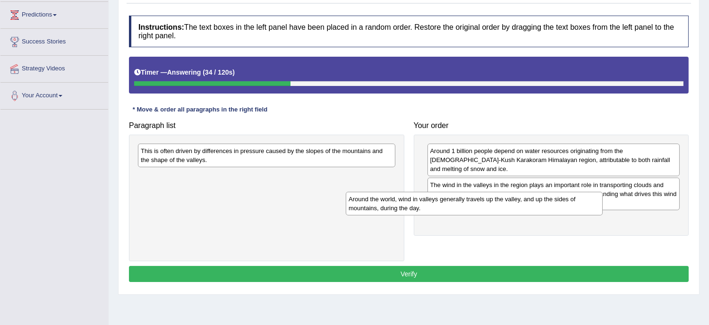
drag, startPoint x: 230, startPoint y: 155, endPoint x: 438, endPoint y: 203, distance: 213.3
click at [438, 203] on div "Around the world, wind in valleys generally travels up the valley, and up the s…" at bounding box center [474, 204] width 257 height 24
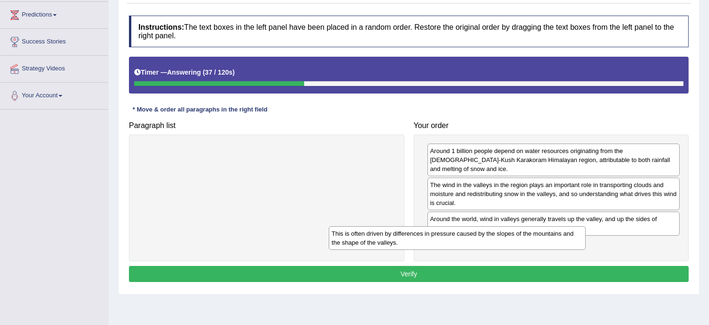
drag, startPoint x: 276, startPoint y: 156, endPoint x: 466, endPoint y: 238, distance: 207.6
click at [466, 238] on div "This is often driven by differences in pressure caused by the slopes of the mou…" at bounding box center [457, 238] width 257 height 24
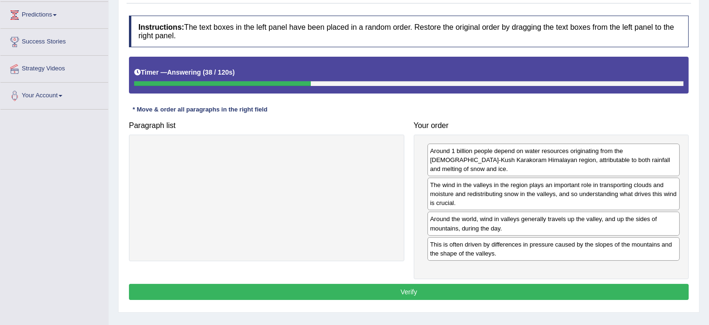
click at [420, 284] on button "Verify" at bounding box center [408, 292] width 559 height 16
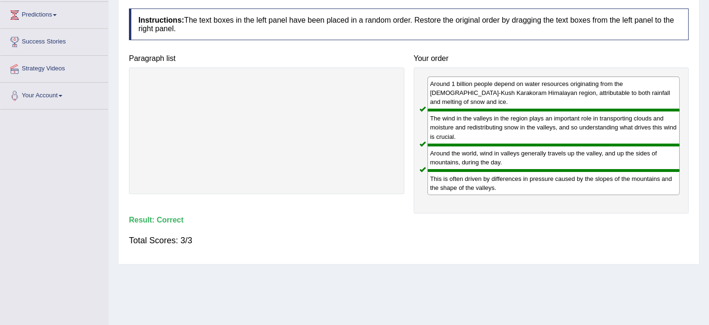
click at [421, 283] on div "Home Practice Reading: Re-order Paragraphs Understanding Differences You have a…" at bounding box center [409, 110] width 600 height 472
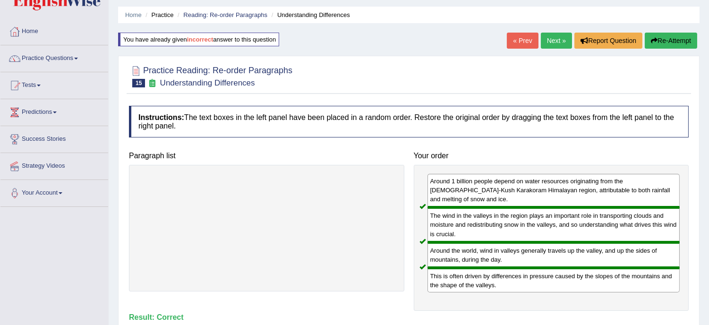
scroll to position [0, 0]
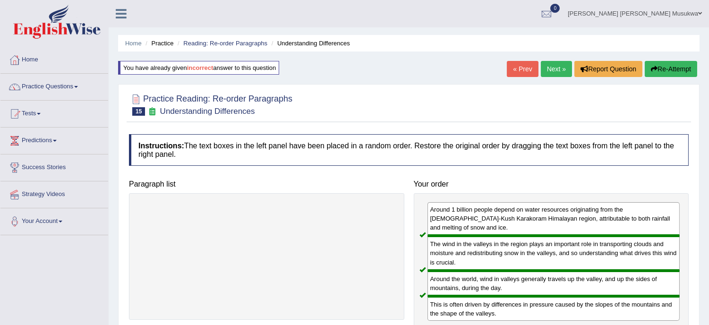
click at [544, 67] on link "Next »" at bounding box center [555, 69] width 31 height 16
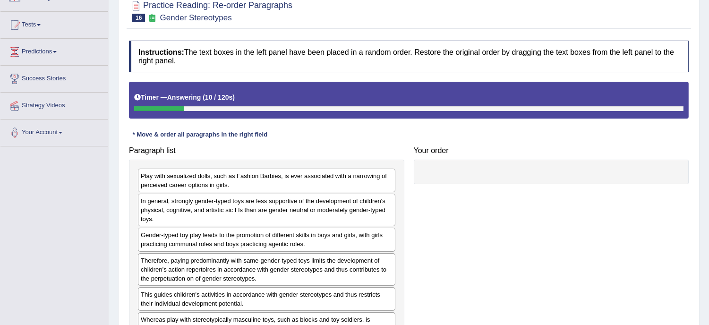
scroll to position [105, 0]
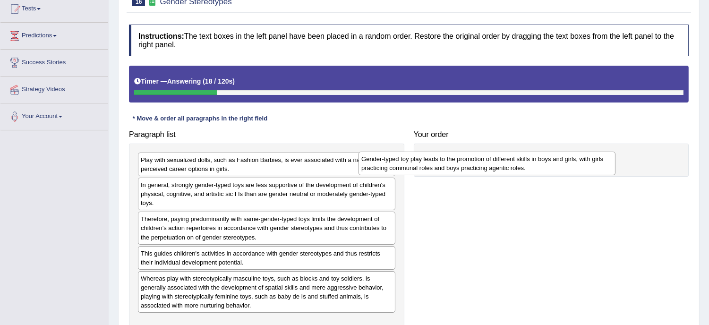
drag, startPoint x: 247, startPoint y: 233, endPoint x: 468, endPoint y: 172, distance: 229.0
click at [468, 172] on div "Gender-typed toy play leads to the promotion of different skills in boys and gi…" at bounding box center [486, 164] width 257 height 24
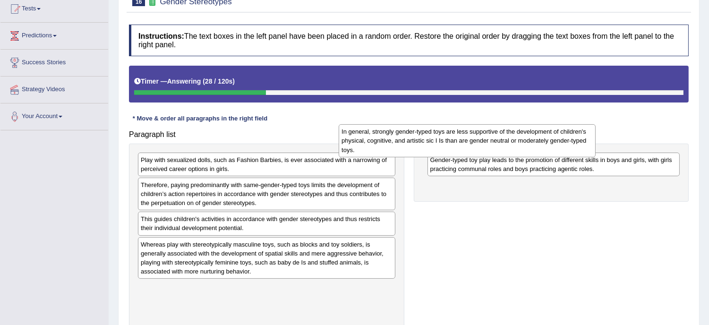
drag, startPoint x: 214, startPoint y: 197, endPoint x: 416, endPoint y: 144, distance: 209.3
click at [416, 144] on div "In general, strongly gender-typed toys are less supportive of the development o…" at bounding box center [466, 140] width 257 height 33
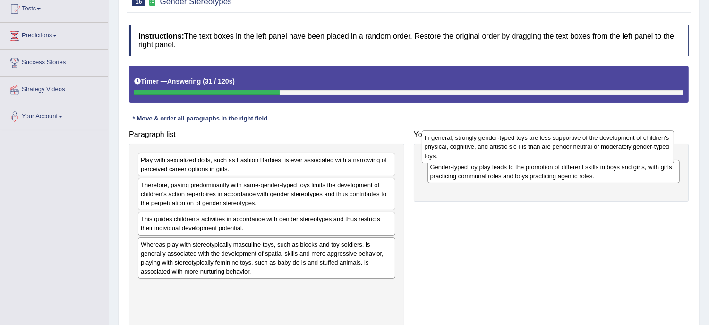
drag, startPoint x: 453, startPoint y: 187, endPoint x: 447, endPoint y: 140, distance: 47.5
click at [447, 140] on div "In general, strongly gender-typed toys are less supportive of the development o…" at bounding box center [548, 146] width 252 height 33
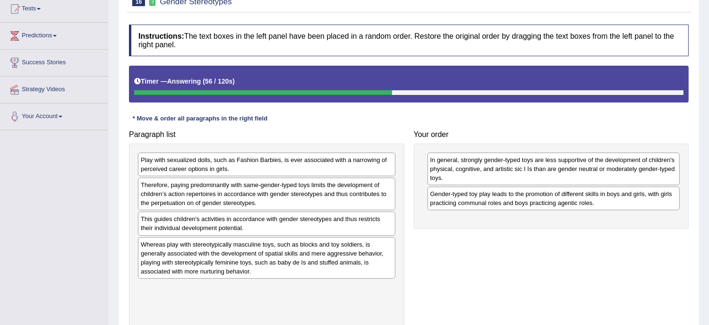
click at [220, 197] on div "Therefore, paying predominantly with same-gender-typed toys limits the developm…" at bounding box center [266, 193] width 257 height 33
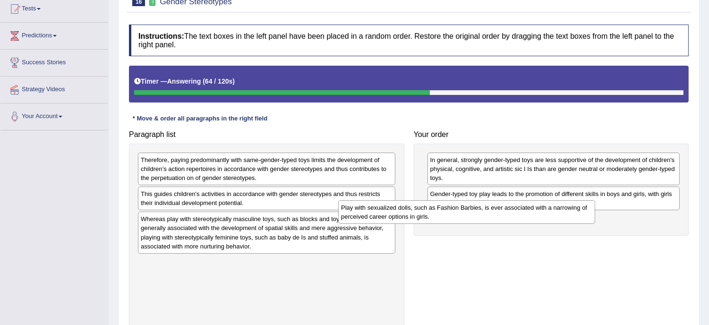
drag, startPoint x: 182, startPoint y: 167, endPoint x: 382, endPoint y: 214, distance: 205.7
click at [382, 214] on div "Play with sexualized dolls, such as Fashion Barbies, is ever associated with a …" at bounding box center [466, 212] width 257 height 24
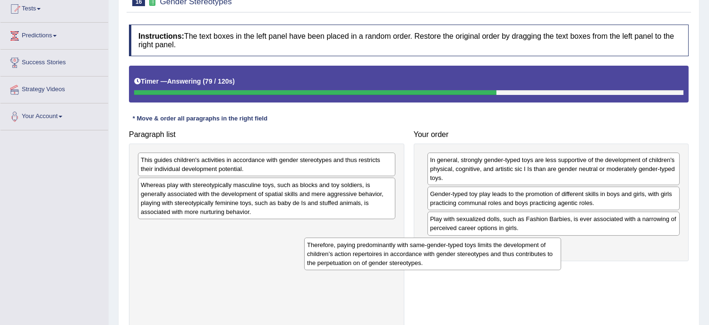
drag, startPoint x: 215, startPoint y: 167, endPoint x: 384, endPoint y: 252, distance: 188.7
click at [384, 252] on div "Therefore, paying predominantly with same-gender-typed toys limits the developm…" at bounding box center [432, 253] width 257 height 33
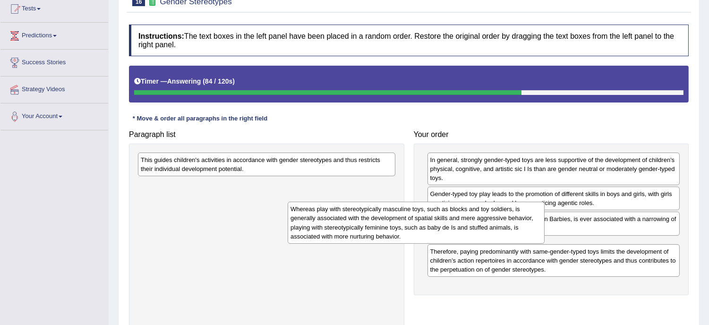
drag, startPoint x: 224, startPoint y: 191, endPoint x: 375, endPoint y: 215, distance: 153.0
click at [375, 215] on div "Whereas play with stereotypically masculine toys, such as blocks and toy soldie…" at bounding box center [415, 223] width 257 height 42
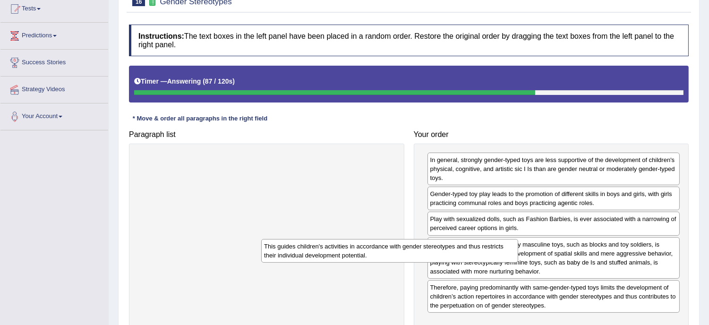
drag, startPoint x: 197, startPoint y: 167, endPoint x: 331, endPoint y: 253, distance: 160.1
click at [331, 253] on div "This guides children's activities in accordance with gender stereotypes and thu…" at bounding box center [389, 251] width 257 height 24
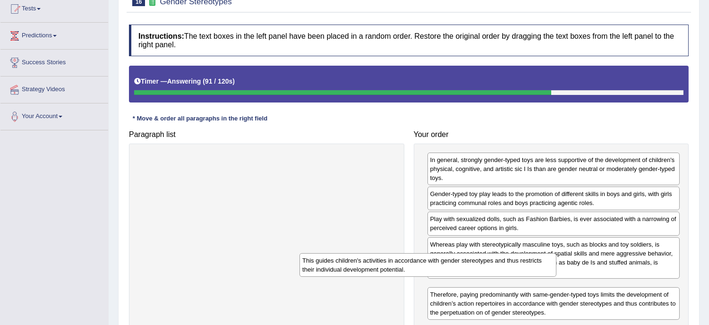
drag, startPoint x: 231, startPoint y: 167, endPoint x: 394, endPoint y: 269, distance: 192.4
click at [394, 269] on div "This guides children's activities in accordance with gender stereotypes and thu…" at bounding box center [427, 265] width 257 height 24
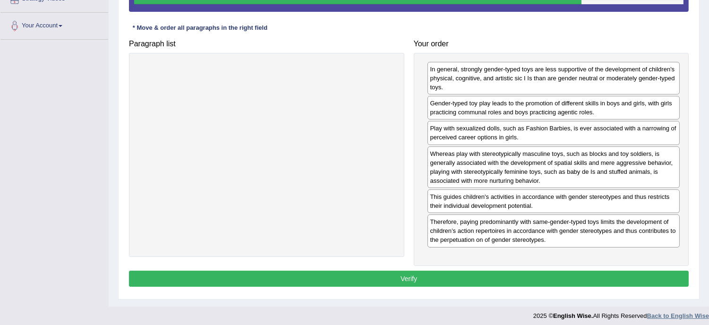
scroll to position [201, 0]
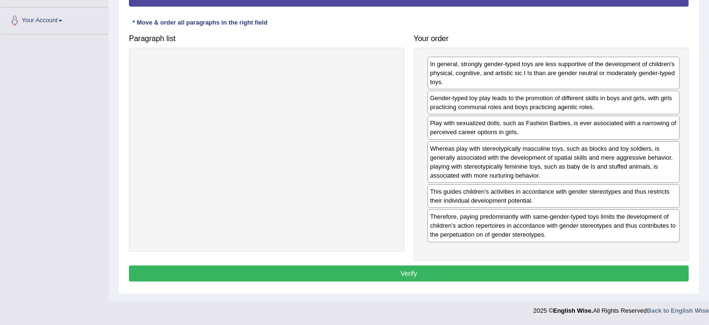
click at [437, 272] on button "Verify" at bounding box center [408, 273] width 559 height 16
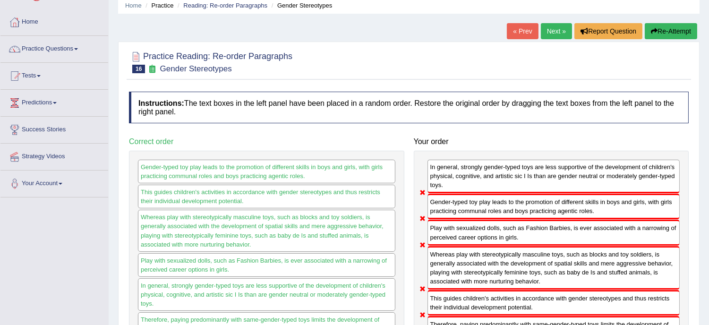
scroll to position [0, 0]
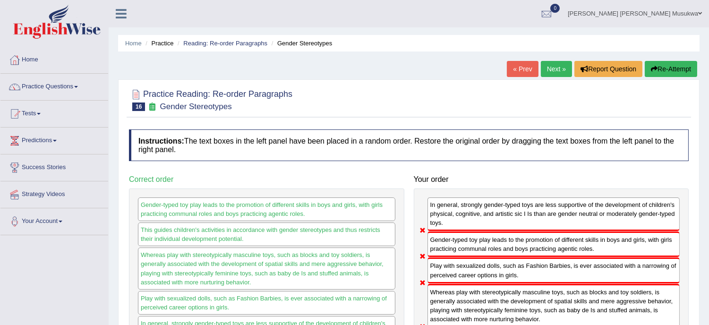
click at [675, 69] on button "Re-Attempt" at bounding box center [670, 69] width 52 height 16
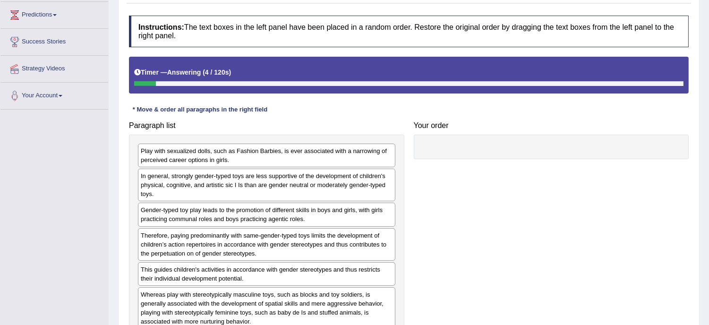
scroll to position [147, 0]
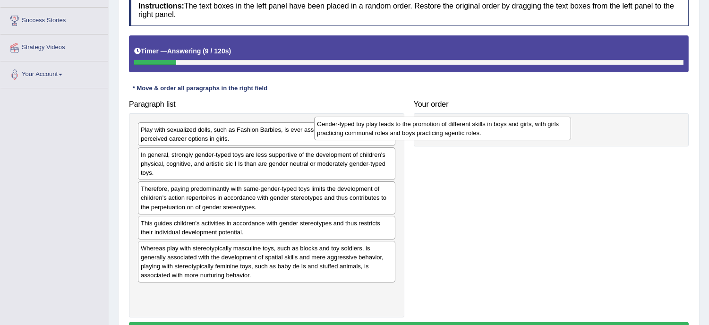
drag, startPoint x: 288, startPoint y: 197, endPoint x: 465, endPoint y: 131, distance: 189.2
click at [465, 131] on div "Gender-typed toy play leads to the promotion of different skills in boys and gi…" at bounding box center [442, 129] width 257 height 24
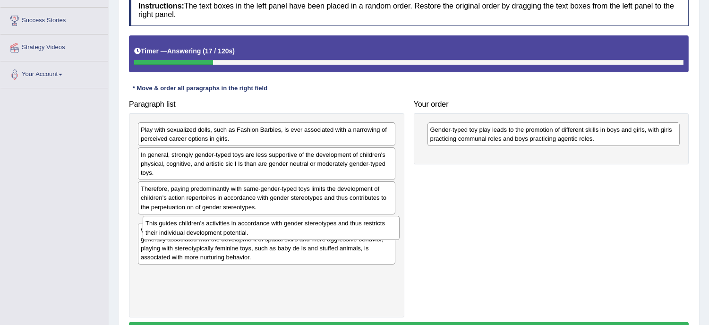
click at [202, 232] on div "This guides children's activities in accordance with gender stereotypes and thu…" at bounding box center [271, 228] width 257 height 24
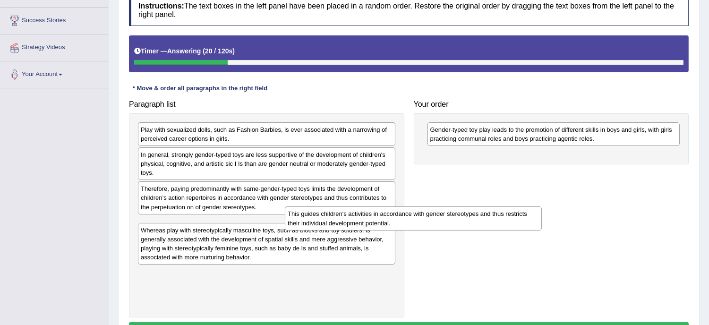
drag, startPoint x: 234, startPoint y: 232, endPoint x: 426, endPoint y: 186, distance: 197.6
click at [426, 206] on div "This guides children's activities in accordance with gender stereotypes and thu…" at bounding box center [413, 218] width 257 height 24
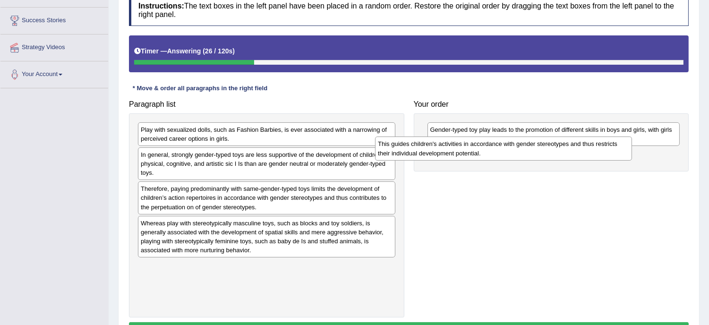
drag, startPoint x: 183, startPoint y: 234, endPoint x: 422, endPoint y: 153, distance: 251.5
click at [422, 153] on div "This guides children's activities in accordance with gender stereotypes and thu…" at bounding box center [503, 148] width 257 height 24
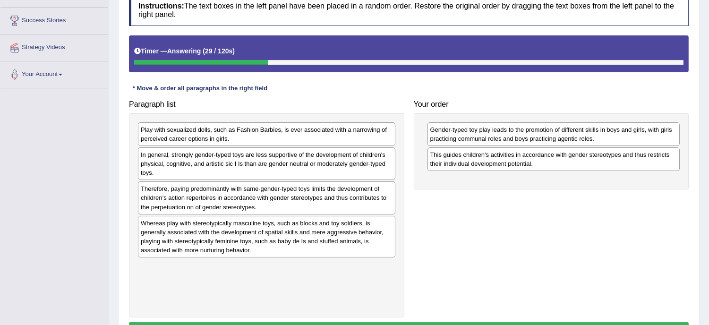
click at [274, 238] on div "Whereas play with stereotypically masculine toys, such as blocks and toy soldie…" at bounding box center [266, 237] width 257 height 42
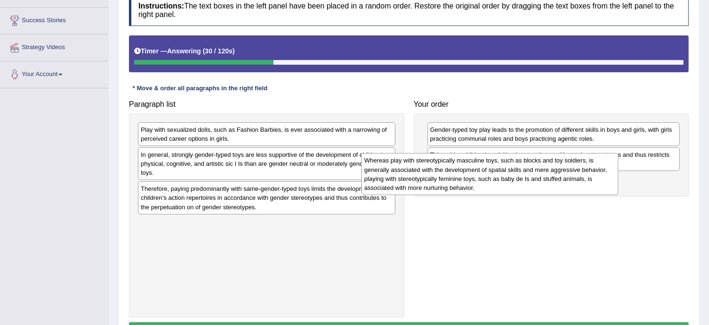
drag, startPoint x: 274, startPoint y: 238, endPoint x: 499, endPoint y: 175, distance: 233.3
click at [499, 175] on div "Whereas play with stereotypically masculine toys, such as blocks and toy soldie…" at bounding box center [489, 174] width 257 height 42
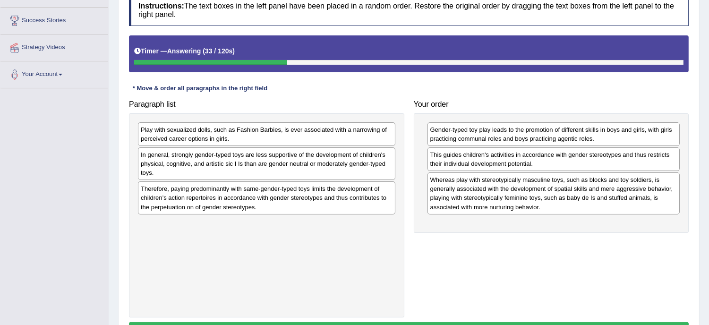
click at [295, 129] on div "Play with sexualized dolls, such as Fashion Barbies, is ever associated with a …" at bounding box center [266, 134] width 257 height 24
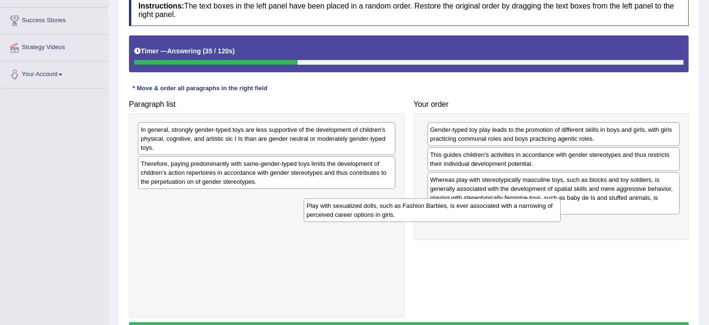
drag, startPoint x: 299, startPoint y: 138, endPoint x: 465, endPoint y: 214, distance: 182.3
click at [465, 214] on div "Play with sexualized dolls, such as Fashion Barbies, is ever associated with a …" at bounding box center [432, 210] width 257 height 24
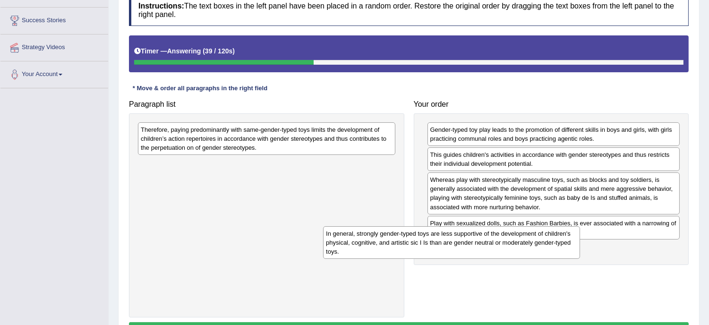
drag, startPoint x: 322, startPoint y: 139, endPoint x: 508, endPoint y: 243, distance: 212.6
click at [508, 243] on div "In general, strongly gender-typed toys are less supportive of the development o…" at bounding box center [451, 242] width 257 height 33
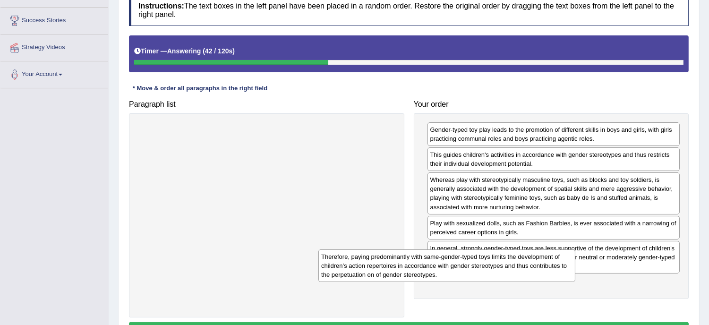
drag, startPoint x: 300, startPoint y: 144, endPoint x: 494, endPoint y: 276, distance: 234.1
click at [494, 276] on div "Therefore, paying predominantly with same-gender-typed toys limits the developm…" at bounding box center [446, 265] width 257 height 33
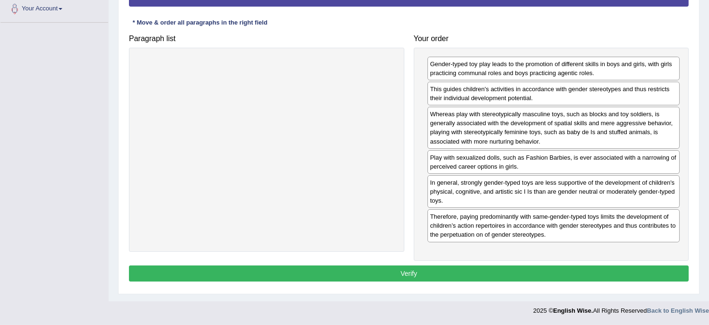
scroll to position [213, 0]
drag, startPoint x: 502, startPoint y: 289, endPoint x: 460, endPoint y: 270, distance: 46.1
click at [460, 270] on div "Practice Reading: Re-order Paragraphs 16 Gender Stereotypes Instructions: The t…" at bounding box center [408, 86] width 581 height 415
click at [460, 270] on button "Verify" at bounding box center [408, 273] width 559 height 16
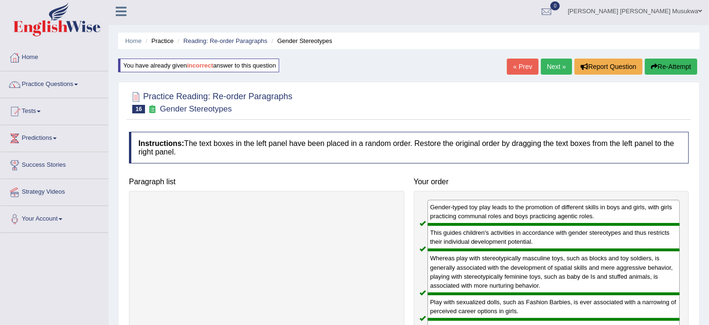
scroll to position [0, 0]
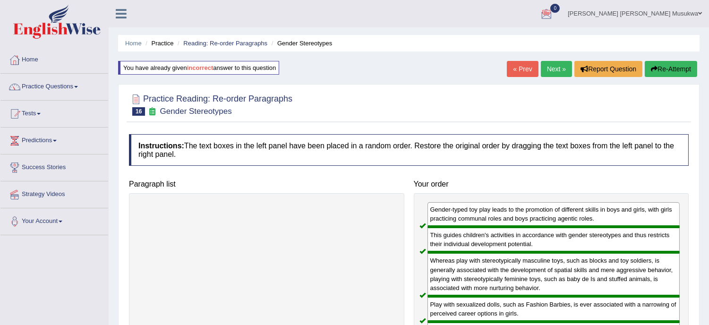
click at [552, 66] on link "Next »" at bounding box center [555, 69] width 31 height 16
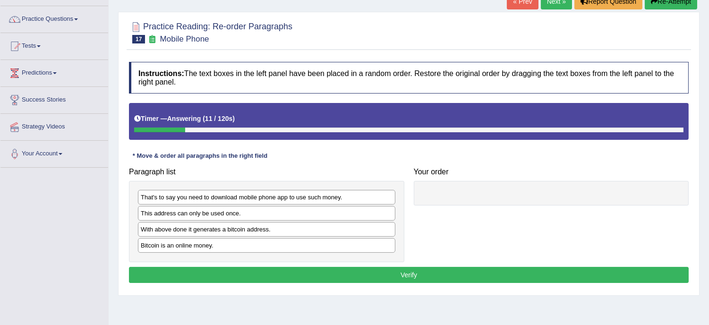
scroll to position [84, 0]
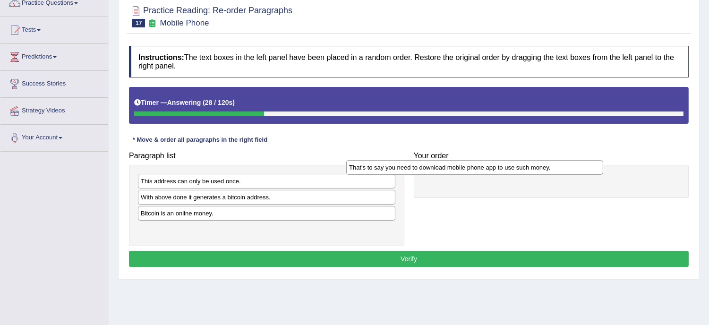
drag, startPoint x: 280, startPoint y: 181, endPoint x: 489, endPoint y: 168, distance: 209.1
click at [489, 168] on div "That's to say you need to download mobile phone app to use such money." at bounding box center [474, 167] width 257 height 15
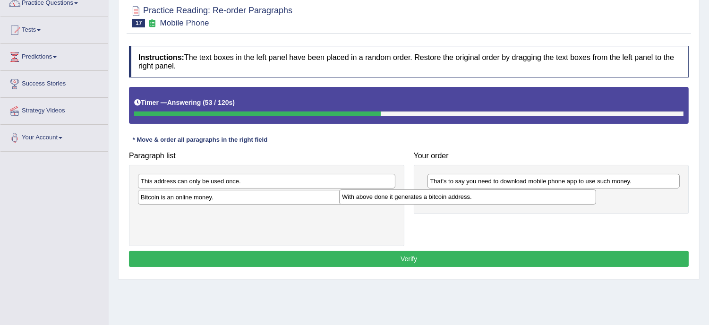
drag, startPoint x: 269, startPoint y: 197, endPoint x: 474, endPoint y: 196, distance: 205.3
click at [474, 196] on div "With above done it generates a bitcoin address." at bounding box center [467, 196] width 257 height 15
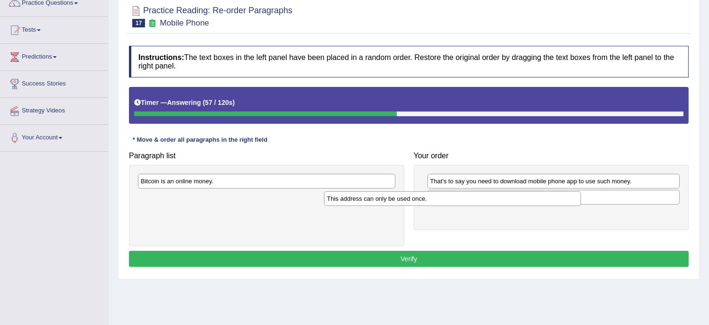
drag, startPoint x: 224, startPoint y: 183, endPoint x: 410, endPoint y: 201, distance: 186.8
click at [410, 201] on div "This address can only be used once." at bounding box center [452, 198] width 257 height 15
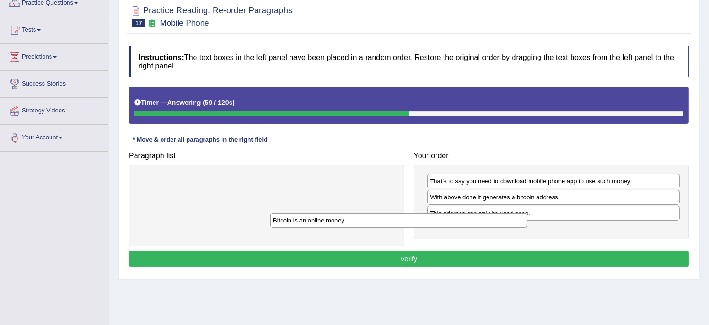
drag, startPoint x: 204, startPoint y: 181, endPoint x: 336, endPoint y: 220, distance: 137.9
click at [336, 220] on div "Bitcoin is an online money." at bounding box center [398, 220] width 257 height 15
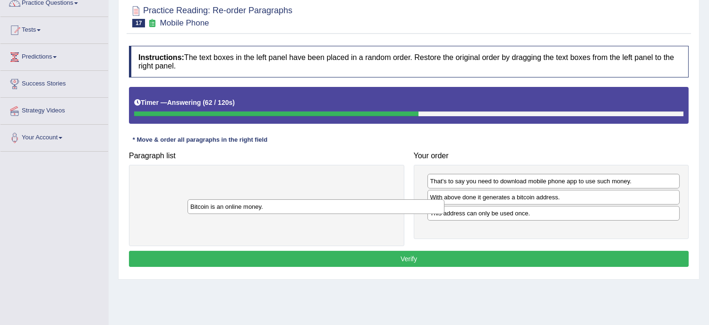
drag, startPoint x: 172, startPoint y: 180, endPoint x: 251, endPoint y: 215, distance: 86.0
click at [251, 214] on div "Bitcoin is an online money." at bounding box center [315, 206] width 257 height 15
drag, startPoint x: 222, startPoint y: 184, endPoint x: 261, endPoint y: 198, distance: 41.7
click at [261, 188] on div "Bitcoin is an online money." at bounding box center [266, 181] width 257 height 15
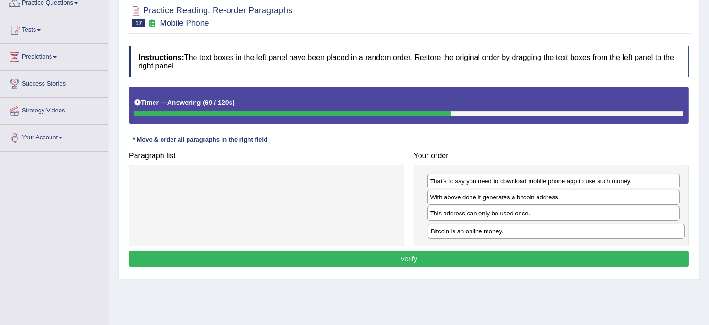
drag, startPoint x: 198, startPoint y: 185, endPoint x: 490, endPoint y: 234, distance: 295.4
click at [490, 234] on div "Bitcoin is an online money." at bounding box center [556, 231] width 257 height 15
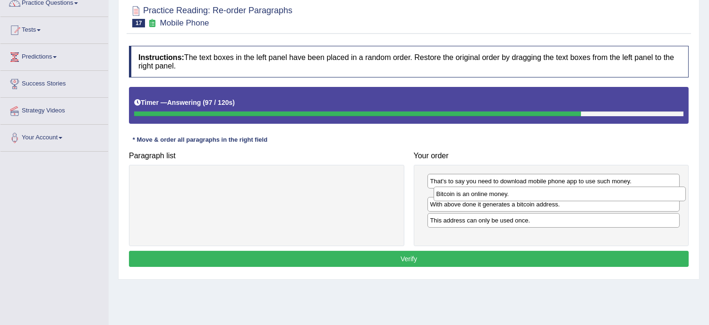
drag, startPoint x: 491, startPoint y: 234, endPoint x: 497, endPoint y: 199, distance: 35.5
click at [497, 199] on div "Bitcoin is an online money." at bounding box center [559, 193] width 252 height 15
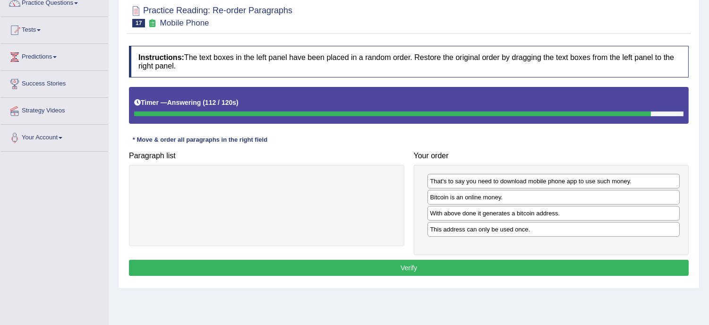
click at [412, 270] on button "Verify" at bounding box center [408, 268] width 559 height 16
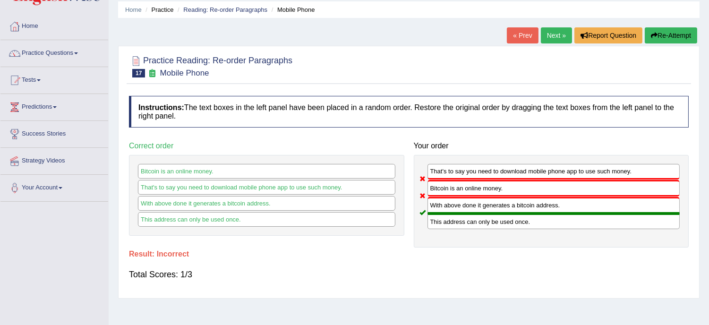
scroll to position [0, 0]
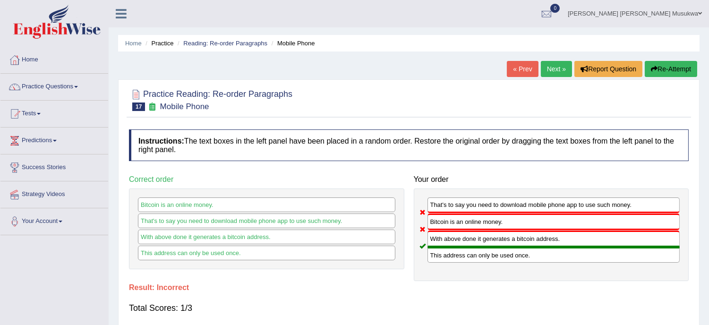
click at [670, 68] on button "Re-Attempt" at bounding box center [670, 69] width 52 height 16
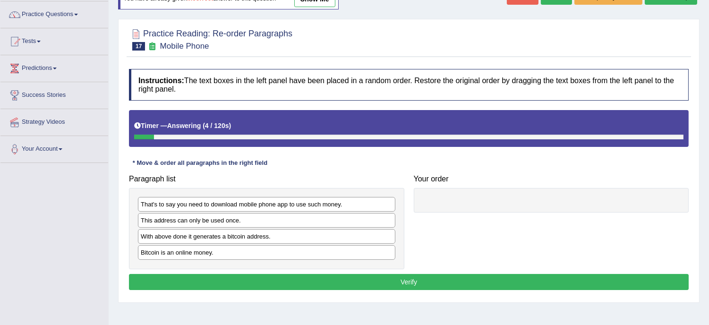
scroll to position [84, 0]
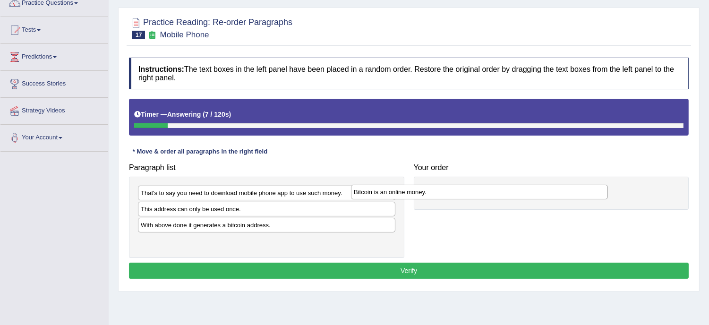
drag, startPoint x: 220, startPoint y: 248, endPoint x: 432, endPoint y: 198, distance: 218.6
click at [432, 198] on div "Bitcoin is an online money." at bounding box center [479, 192] width 257 height 15
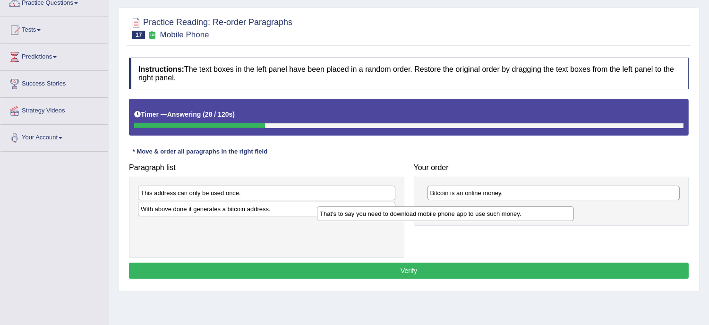
drag, startPoint x: 245, startPoint y: 191, endPoint x: 423, endPoint y: 211, distance: 180.1
click at [423, 211] on div "That's to say you need to download mobile phone app to use such money." at bounding box center [445, 213] width 257 height 15
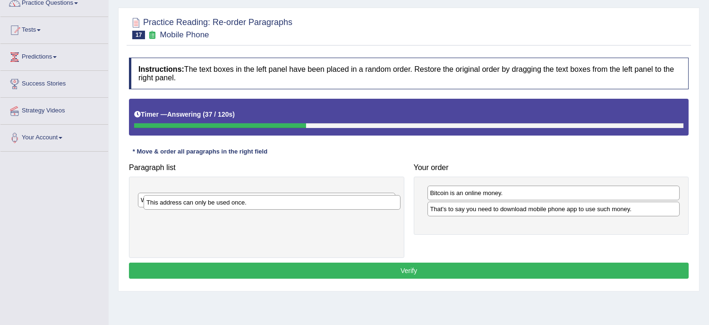
drag, startPoint x: 276, startPoint y: 196, endPoint x: 281, endPoint y: 206, distance: 11.0
click at [281, 206] on div "This address can only be used once." at bounding box center [272, 202] width 257 height 15
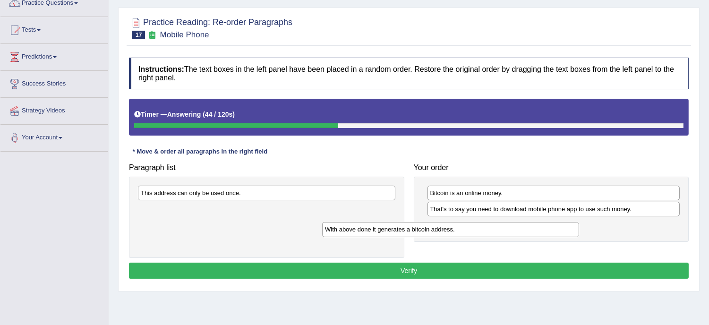
drag, startPoint x: 268, startPoint y: 214, endPoint x: 452, endPoint y: 234, distance: 185.2
click at [452, 234] on div "With above done it generates a bitcoin address." at bounding box center [450, 229] width 257 height 15
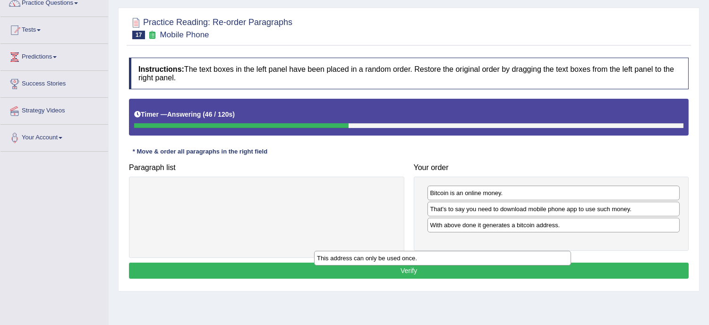
drag, startPoint x: 267, startPoint y: 192, endPoint x: 463, endPoint y: 253, distance: 205.7
click at [463, 253] on div "This address can only be used once." at bounding box center [442, 258] width 257 height 15
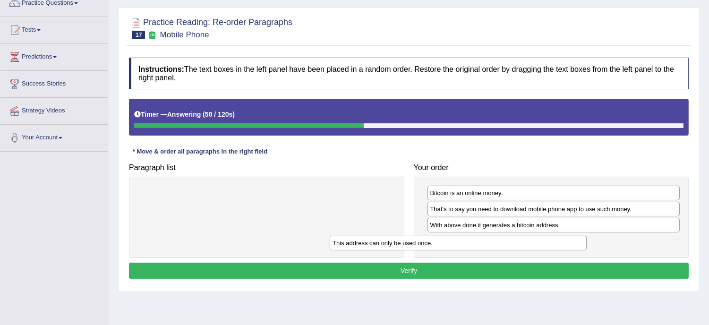
drag, startPoint x: 296, startPoint y: 192, endPoint x: 491, endPoint y: 242, distance: 201.7
click at [491, 242] on div "This address can only be used once." at bounding box center [457, 243] width 257 height 15
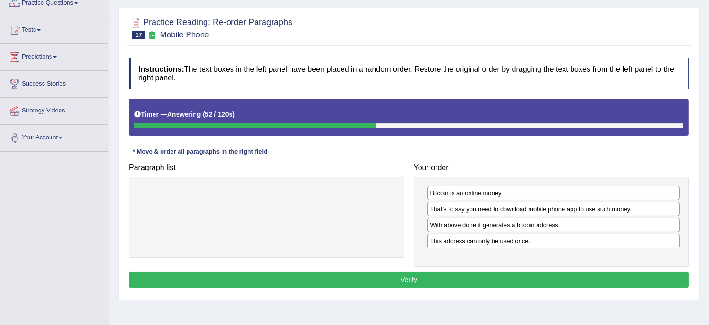
click at [408, 284] on button "Verify" at bounding box center [408, 279] width 559 height 16
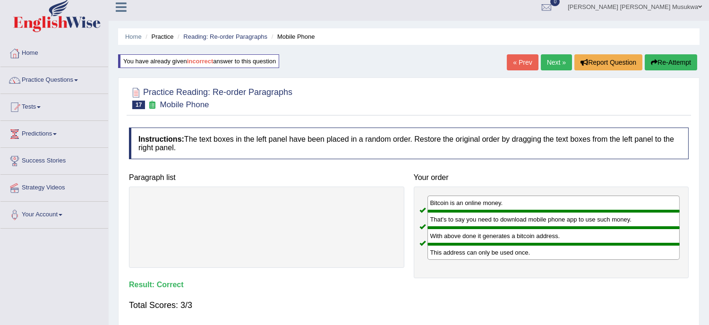
scroll to position [0, 0]
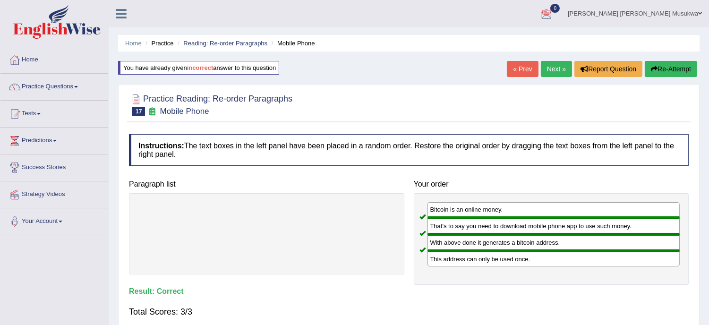
drag, startPoint x: 671, startPoint y: 34, endPoint x: 554, endPoint y: 60, distance: 119.5
click at [554, 60] on div "Home Practice Reading: Re-order Paragraphs Mobile Phone You have already given …" at bounding box center [409, 236] width 600 height 472
click at [554, 61] on link "Next »" at bounding box center [555, 69] width 31 height 16
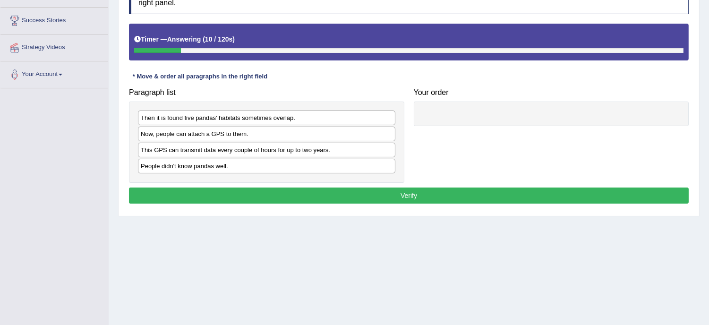
scroll to position [153, 0]
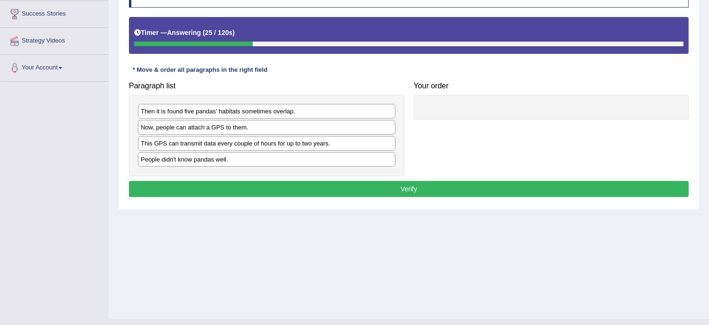
drag, startPoint x: 196, startPoint y: 160, endPoint x: 218, endPoint y: 156, distance: 21.6
click at [218, 156] on div "People didn't know pandas well." at bounding box center [266, 159] width 257 height 15
click at [218, 160] on div "People didn't know pandas well." at bounding box center [266, 159] width 257 height 15
click at [213, 160] on div "People didn't know pandas well." at bounding box center [266, 159] width 257 height 15
drag, startPoint x: 213, startPoint y: 160, endPoint x: 219, endPoint y: 160, distance: 6.1
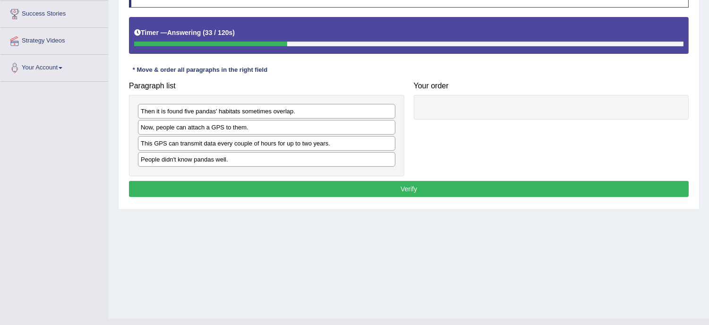
click at [213, 160] on div "People didn't know pandas well." at bounding box center [266, 159] width 257 height 15
click at [237, 164] on div "People didn't know pandas well." at bounding box center [266, 159] width 257 height 15
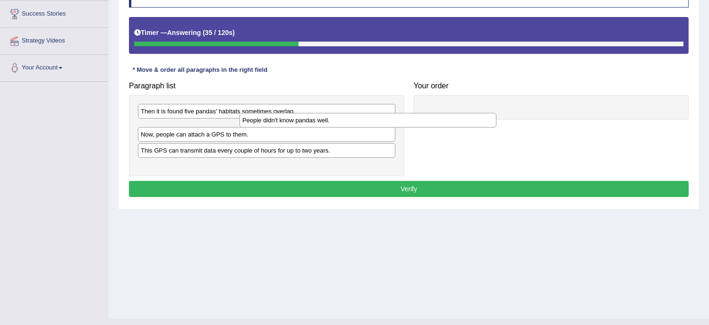
drag, startPoint x: 237, startPoint y: 164, endPoint x: 467, endPoint y: 90, distance: 241.5
click at [409, 113] on div "People didn't know pandas well." at bounding box center [367, 120] width 257 height 15
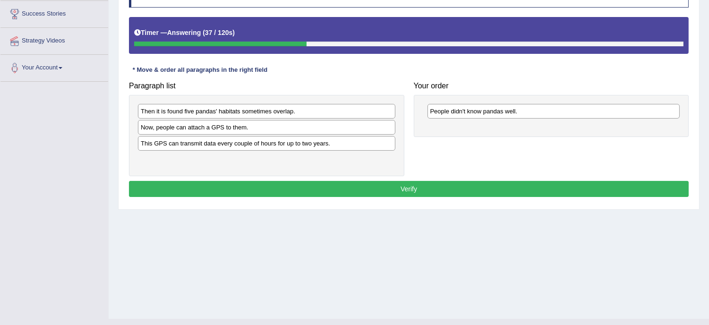
drag, startPoint x: 512, startPoint y: 99, endPoint x: 477, endPoint y: 144, distance: 56.5
click at [477, 144] on div "Paragraph list Then it is found five pandas' habitats sometimes overlap. Now, p…" at bounding box center [408, 126] width 569 height 99
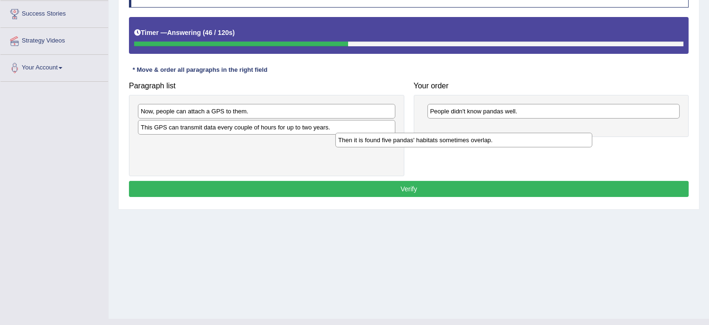
drag, startPoint x: 263, startPoint y: 104, endPoint x: 463, endPoint y: 130, distance: 201.4
click at [463, 133] on div "Then it is found five pandas' habitats sometimes overlap." at bounding box center [463, 140] width 257 height 15
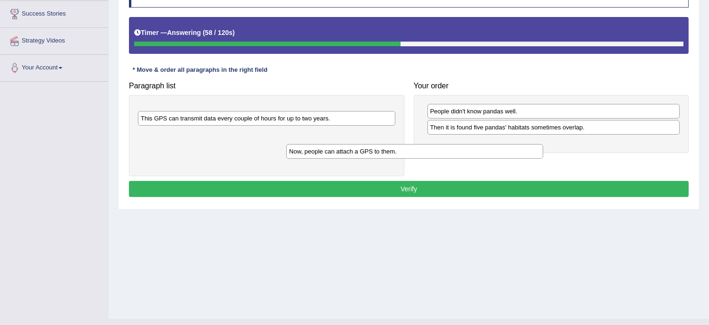
drag, startPoint x: 268, startPoint y: 114, endPoint x: 417, endPoint y: 153, distance: 154.3
click at [417, 153] on div "Now, people can attach a GPS to them." at bounding box center [414, 151] width 257 height 15
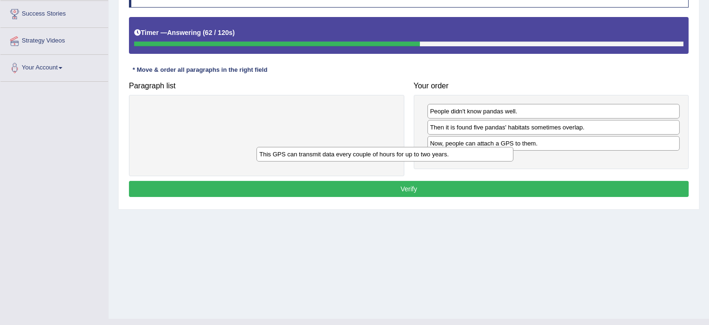
drag, startPoint x: 298, startPoint y: 109, endPoint x: 419, endPoint y: 152, distance: 128.3
click at [419, 152] on div "This GPS can transmit data every couple of hours for up to two years." at bounding box center [384, 154] width 257 height 15
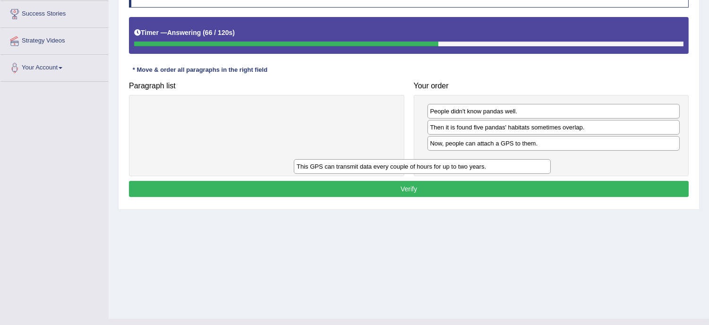
drag, startPoint x: 342, startPoint y: 116, endPoint x: 498, endPoint y: 171, distance: 166.3
click at [498, 171] on div "This GPS can transmit data every couple of hours for up to two years." at bounding box center [422, 166] width 257 height 15
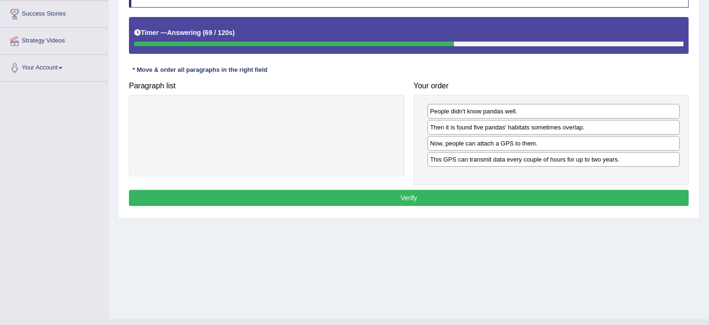
click at [418, 198] on button "Verify" at bounding box center [408, 198] width 559 height 16
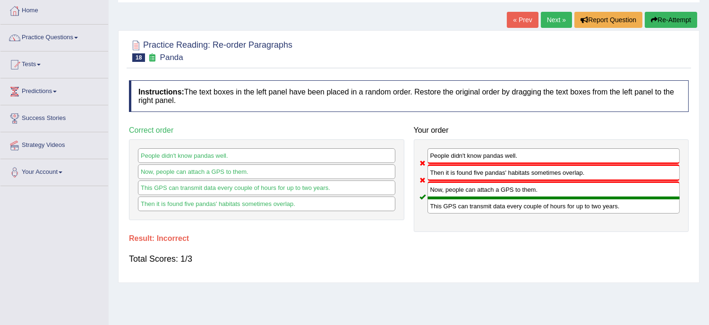
scroll to position [49, 0]
click at [667, 16] on button "Re-Attempt" at bounding box center [670, 20] width 52 height 16
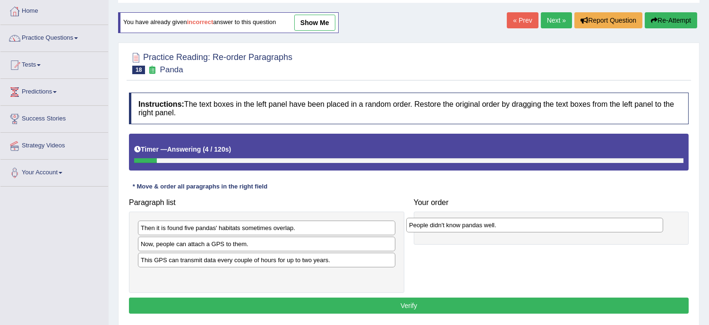
drag, startPoint x: 210, startPoint y: 280, endPoint x: 489, endPoint y: 228, distance: 283.9
click at [489, 228] on div "People didn't know pandas well." at bounding box center [534, 225] width 257 height 15
click at [220, 246] on div "Now, people can attach a GPS to them." at bounding box center [266, 243] width 257 height 15
click at [210, 241] on div "Now, people can attach a GPS to them." at bounding box center [266, 243] width 257 height 15
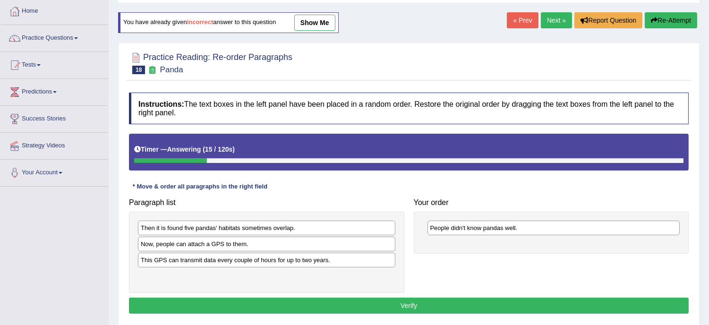
click at [210, 241] on div "Now, people can attach a GPS to them." at bounding box center [266, 243] width 257 height 15
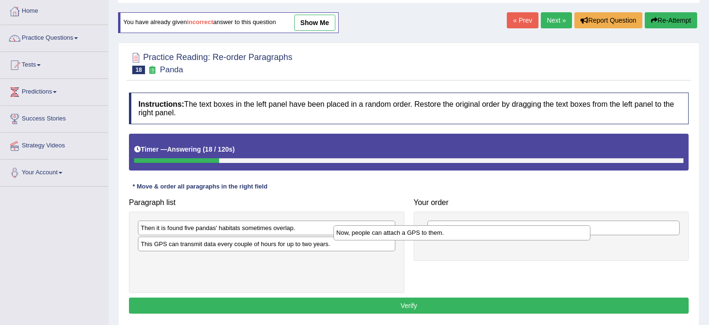
drag, startPoint x: 182, startPoint y: 246, endPoint x: 381, endPoint y: 244, distance: 198.8
click at [381, 240] on div "Now, people can attach a GPS to them." at bounding box center [461, 232] width 257 height 15
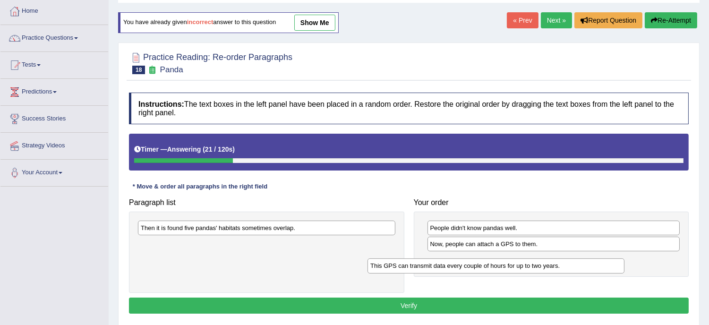
drag, startPoint x: 245, startPoint y: 246, endPoint x: 478, endPoint y: 266, distance: 233.5
click at [478, 266] on div "This GPS can transmit data every couple of hours for up to two years." at bounding box center [495, 265] width 257 height 15
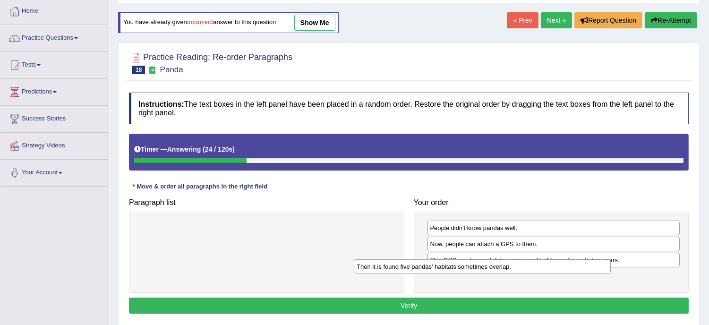
drag, startPoint x: 316, startPoint y: 229, endPoint x: 534, endPoint y: 267, distance: 220.9
click at [534, 267] on div "Then it is found five pandas' habitats sometimes overlap." at bounding box center [482, 266] width 257 height 15
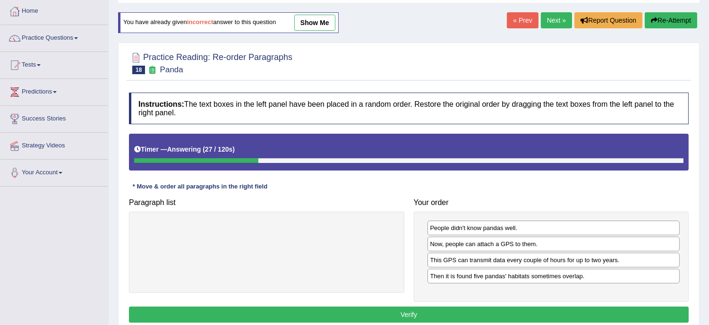
click at [415, 312] on button "Verify" at bounding box center [408, 314] width 559 height 16
